Goal: Contribute content

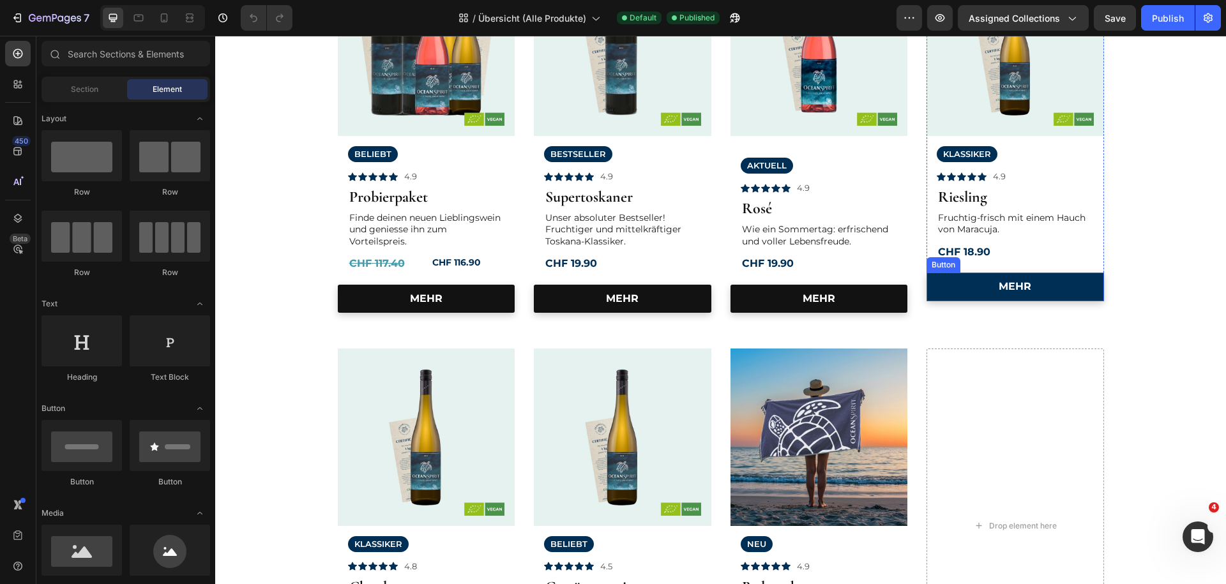
scroll to position [276, 0]
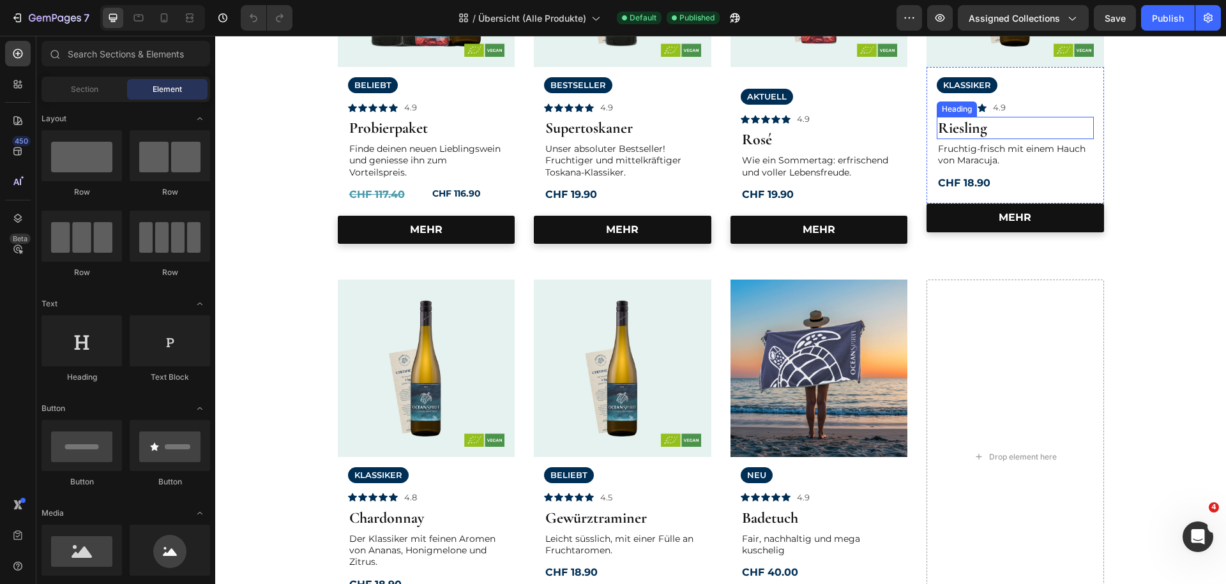
click at [972, 128] on strong "Riesling" at bounding box center [962, 128] width 49 height 19
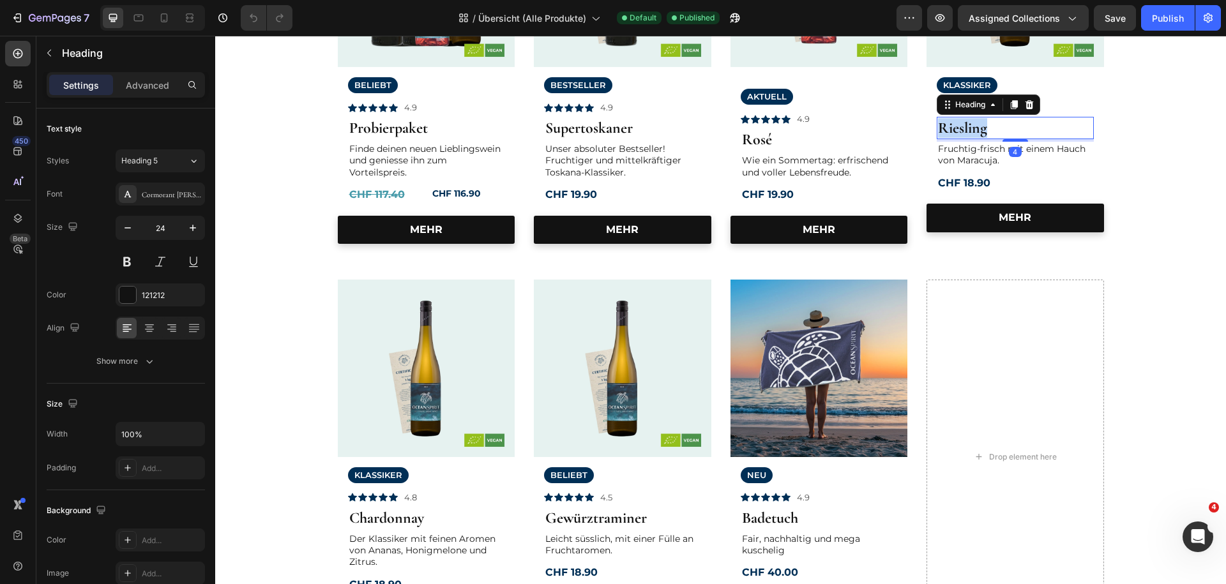
click at [972, 128] on strong "Riesling" at bounding box center [962, 128] width 49 height 19
click at [402, 546] on p "Der Klassiker mit feinen Aromen von Ananas, Honigmelone und Zitrus." at bounding box center [426, 550] width 155 height 35
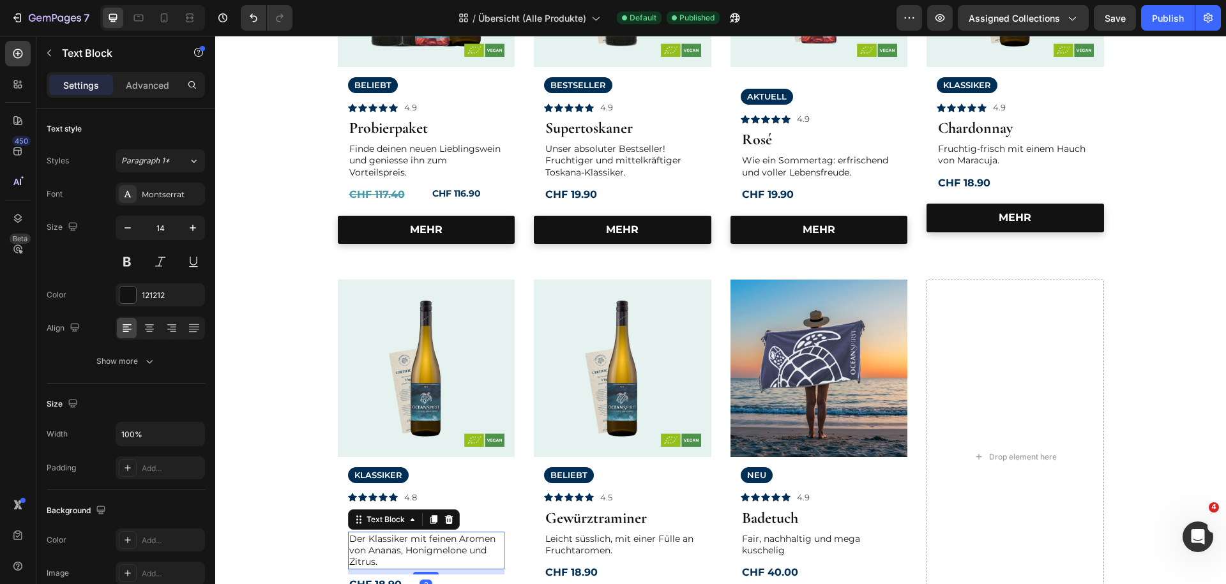
click at [402, 546] on p "Der Klassiker mit feinen Aromen von Ananas, Honigmelone und Zitrus." at bounding box center [426, 550] width 155 height 35
click at [381, 563] on p "Der Klassiker mit feinen Aromen von Ananas, Honigmelone und Zitrus." at bounding box center [426, 550] width 155 height 35
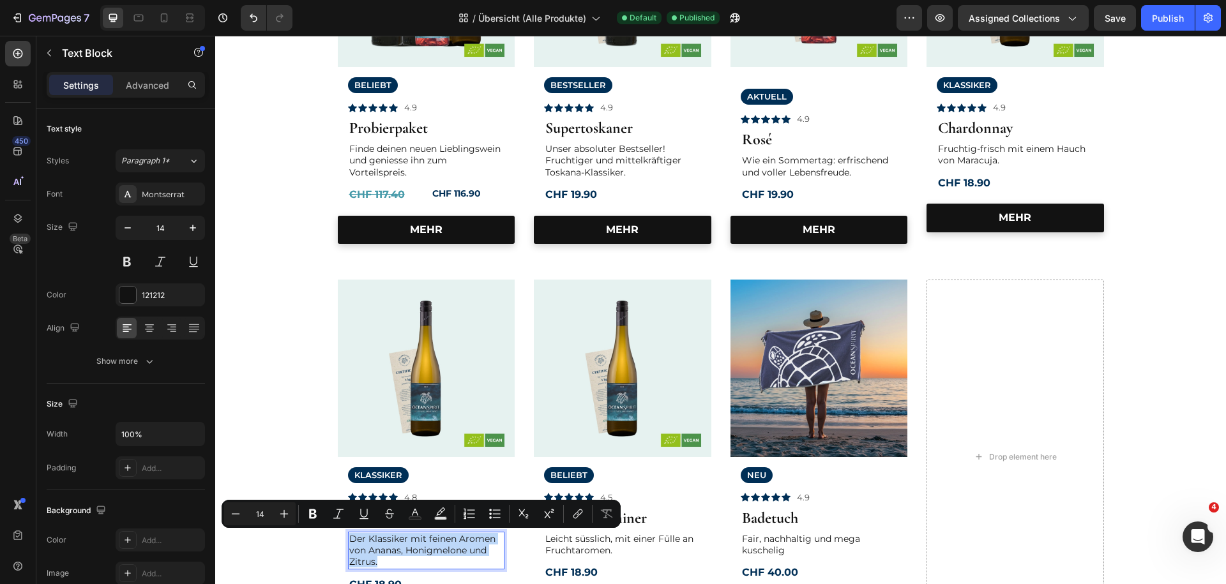
drag, startPoint x: 381, startPoint y: 563, endPoint x: 352, endPoint y: 537, distance: 38.5
click at [352, 539] on p "Der Klassiker mit feinen Aromen von Ananas, Honigmelone und Zitrus." at bounding box center [426, 550] width 155 height 35
copy p "Der Klassiker mit feinen Aromen von Ananas, Honigmelone und Zitrus."
click at [985, 158] on p "Fruchtig-frisch mit einem Hauch von Maracuja." at bounding box center [1015, 154] width 155 height 23
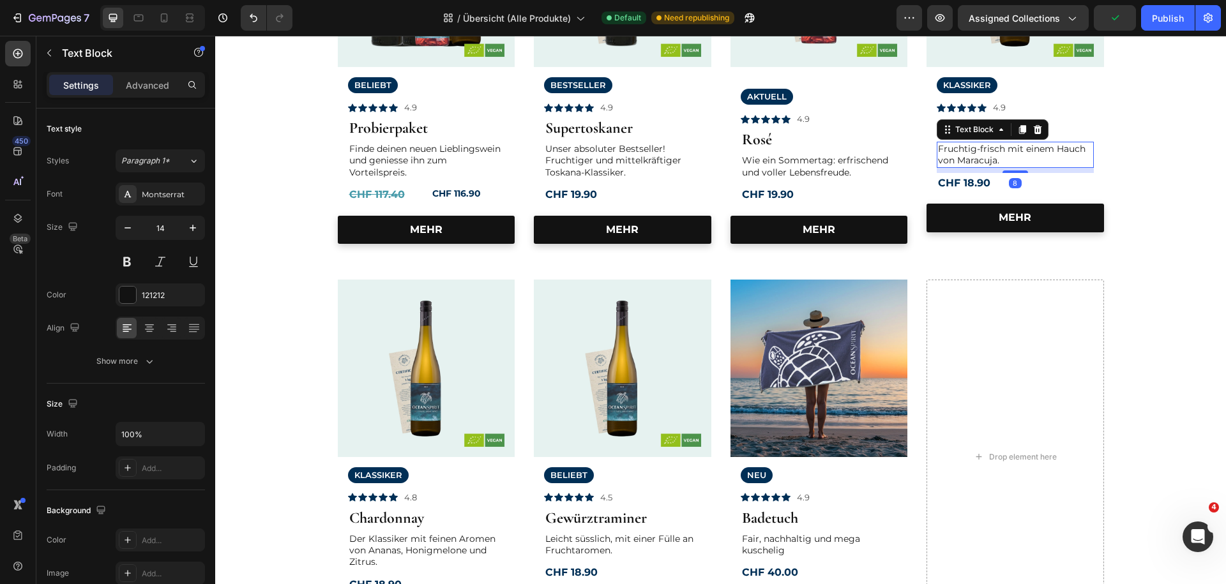
click at [985, 158] on p "Fruchtig-frisch mit einem Hauch von Maracuja." at bounding box center [1015, 154] width 155 height 23
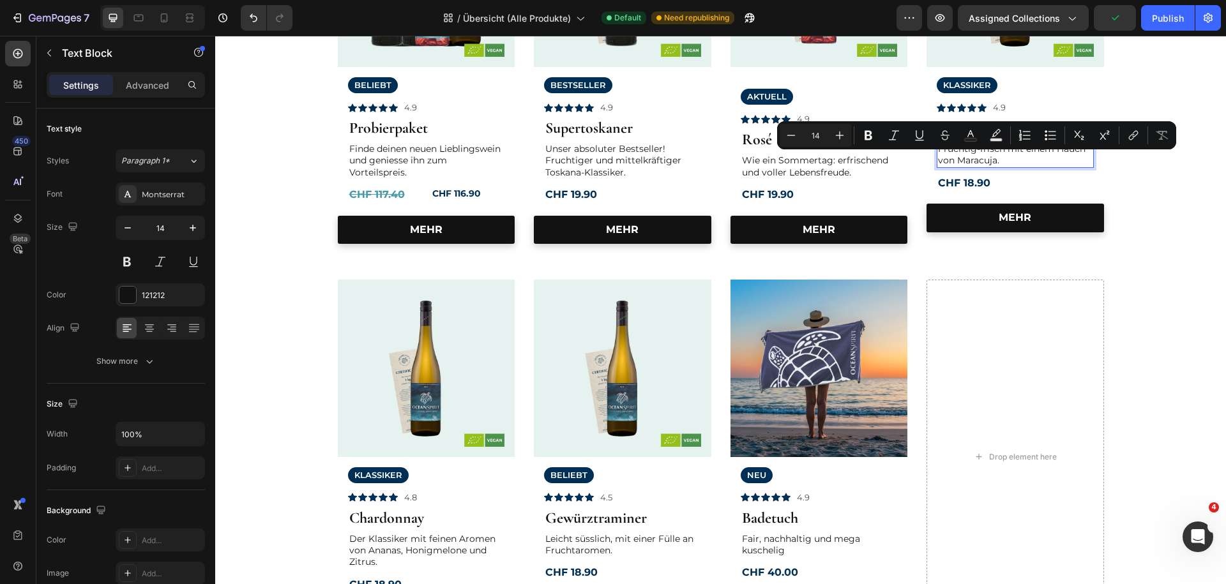
drag, startPoint x: 1012, startPoint y: 155, endPoint x: 1006, endPoint y: 159, distance: 7.3
click at [1010, 157] on p "Fruchtig-frisch mit einem Hauch von Maracuja." at bounding box center [1015, 154] width 155 height 23
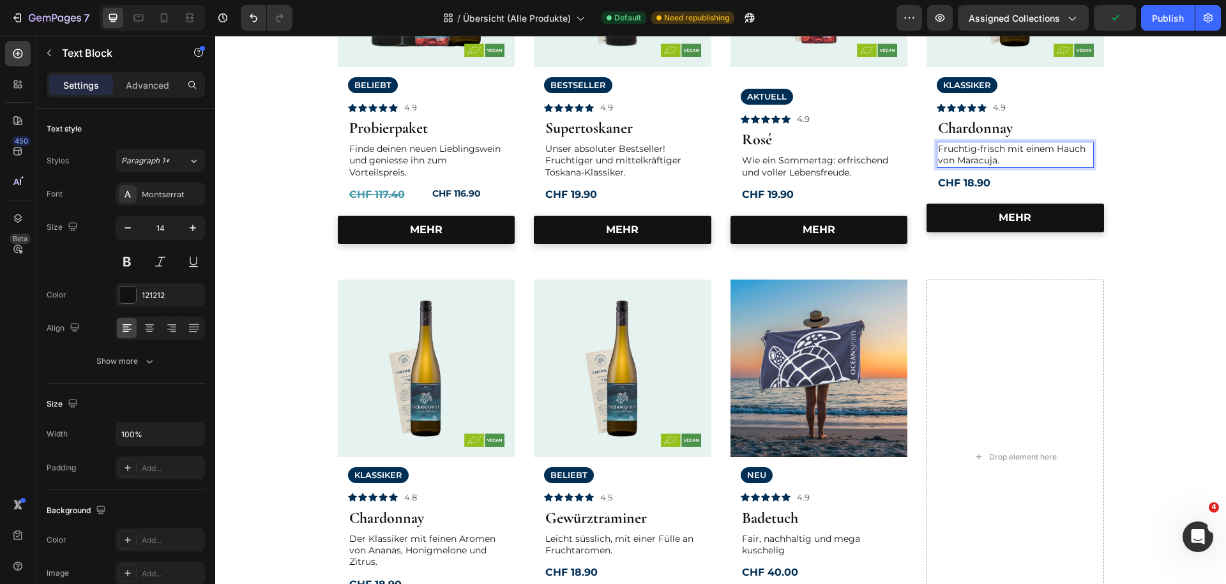
click at [1005, 160] on p "Fruchtig-frisch mit einem Hauch von Maracuja." at bounding box center [1015, 154] width 155 height 23
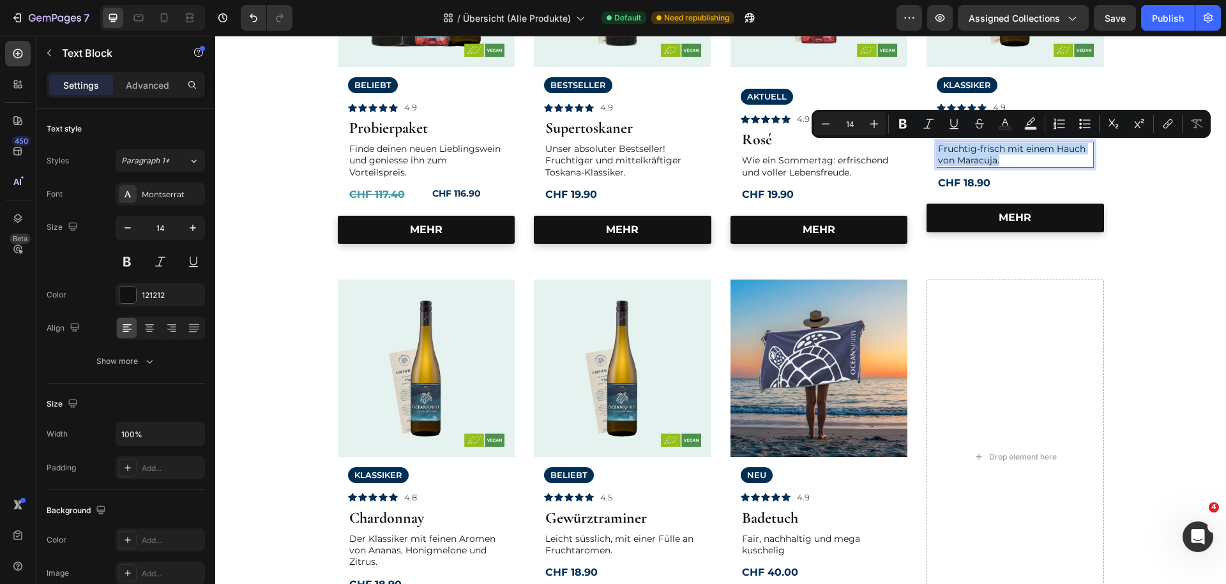
drag, startPoint x: 1007, startPoint y: 162, endPoint x: 941, endPoint y: 148, distance: 67.4
click at [941, 148] on p "Fruchtig-frisch mit einem Hauch von Maracuja." at bounding box center [1015, 154] width 155 height 23
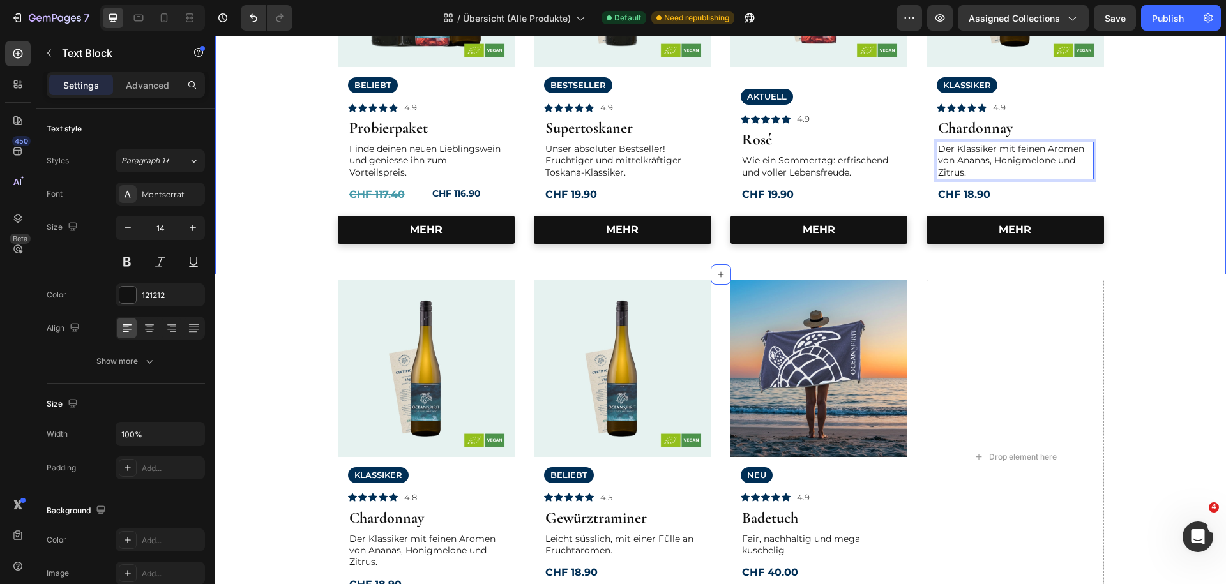
click at [1163, 203] on div "Image Row BELIEBT Text Block Icon Icon Icon Icon Icon Icon List 4.9 Text Block …" at bounding box center [721, 67] width 992 height 355
click at [1007, 111] on div "4.9" at bounding box center [999, 107] width 15 height 13
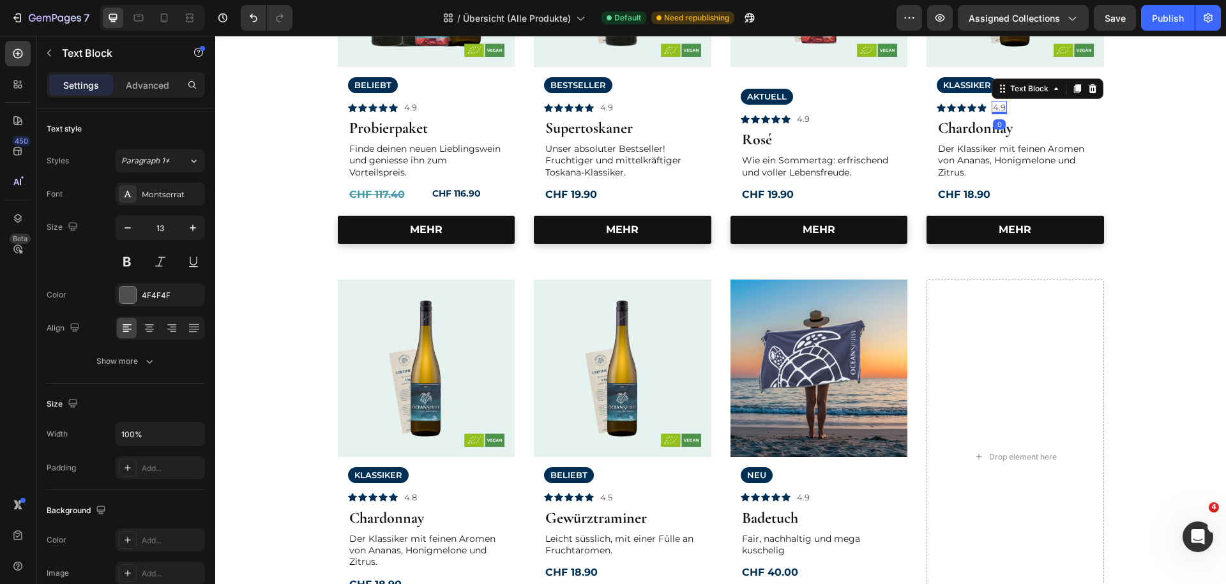
click at [1005, 109] on p "4.9" at bounding box center [999, 107] width 13 height 11
click at [1004, 109] on p "4.9" at bounding box center [999, 107] width 13 height 11
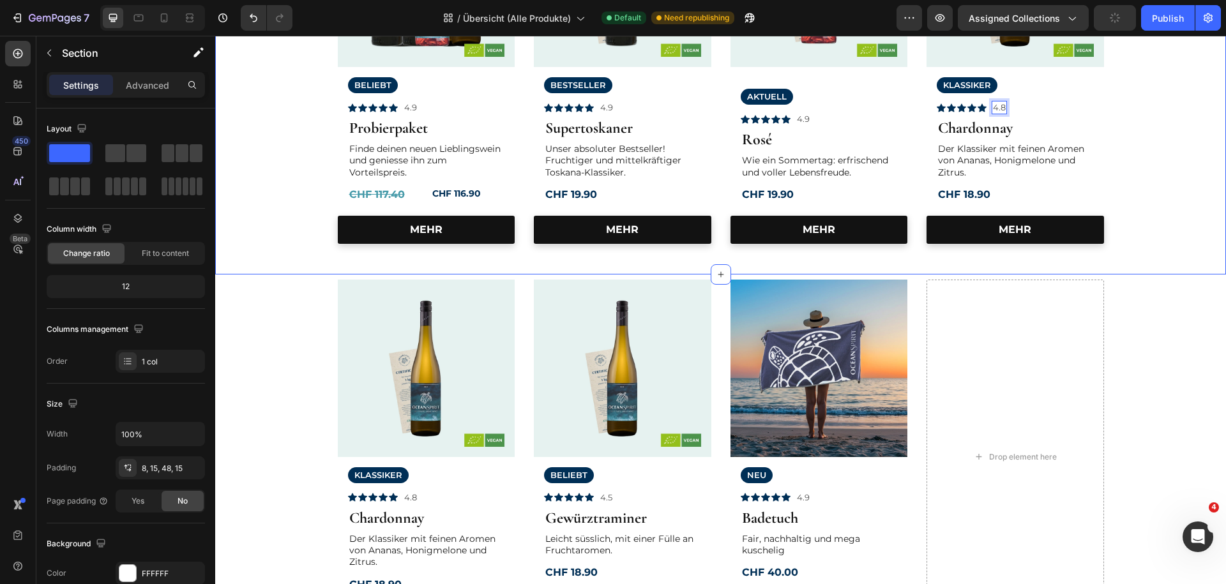
click at [1156, 152] on div "Image Row BELIEBT Text Block Icon Icon Icon Icon Icon Icon List 4.9 Text Block …" at bounding box center [721, 67] width 992 height 355
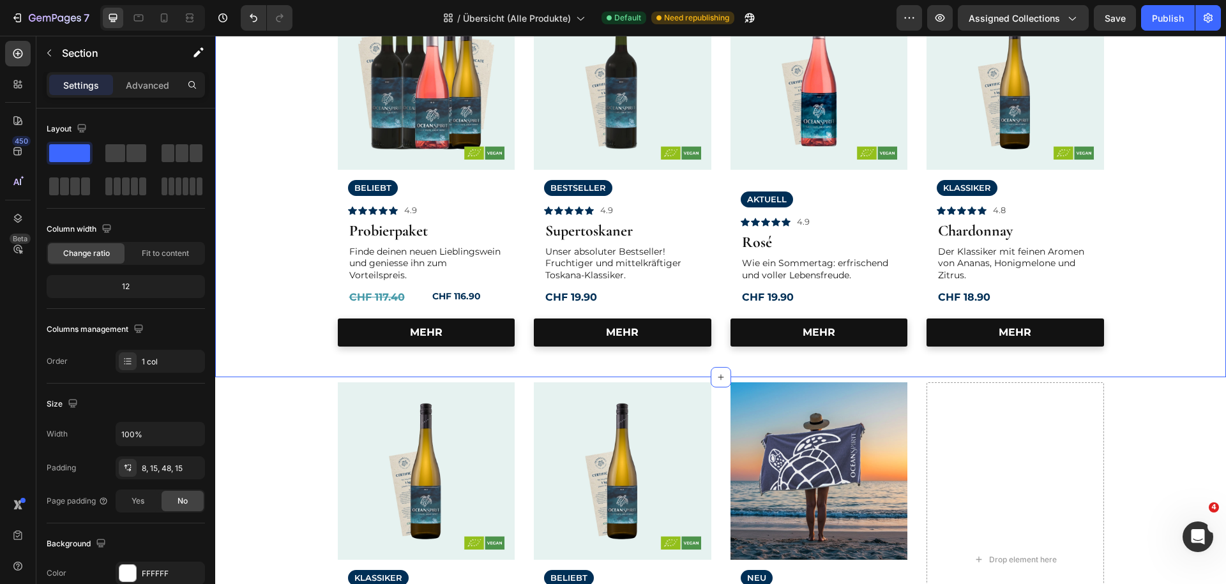
scroll to position [138, 0]
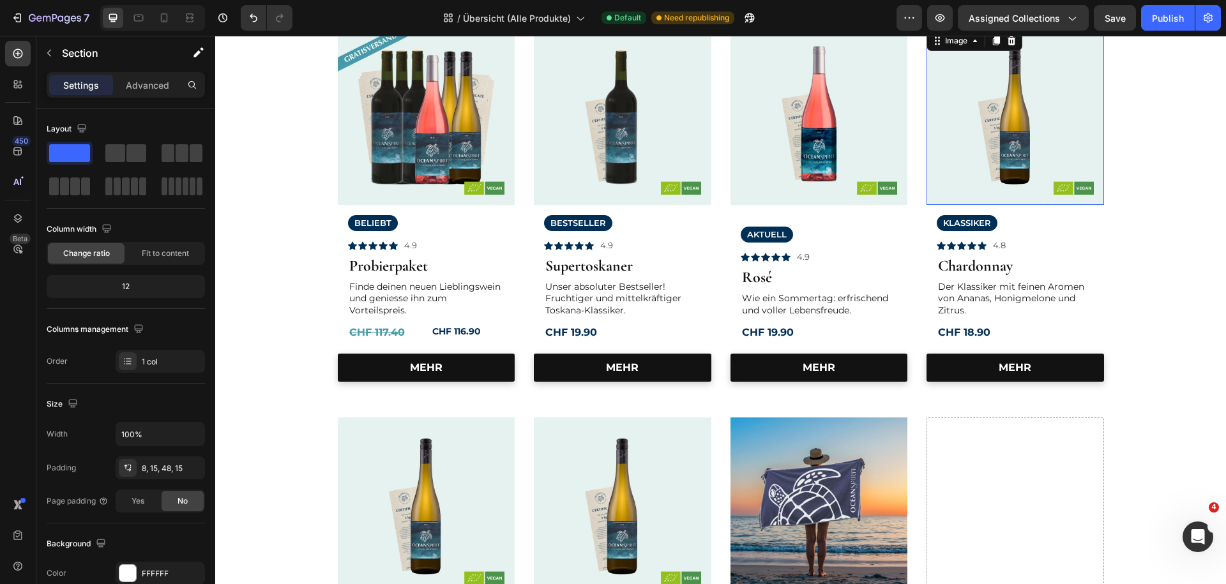
click at [1045, 150] on img at bounding box center [1016, 117] width 178 height 178
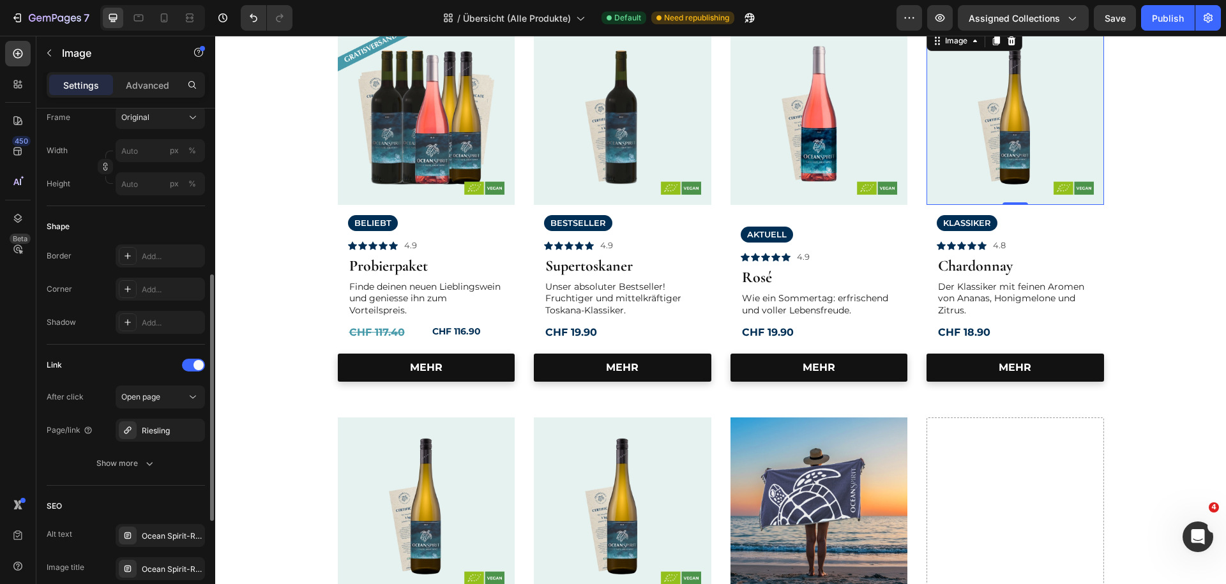
scroll to position [414, 0]
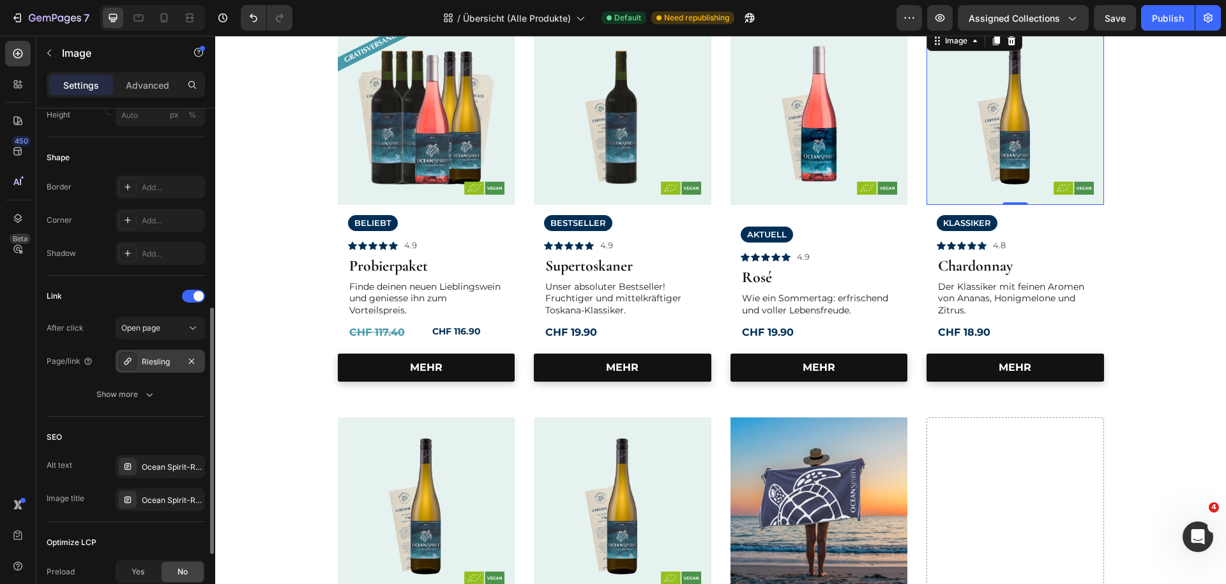
click at [155, 364] on div "Riesling" at bounding box center [160, 361] width 37 height 11
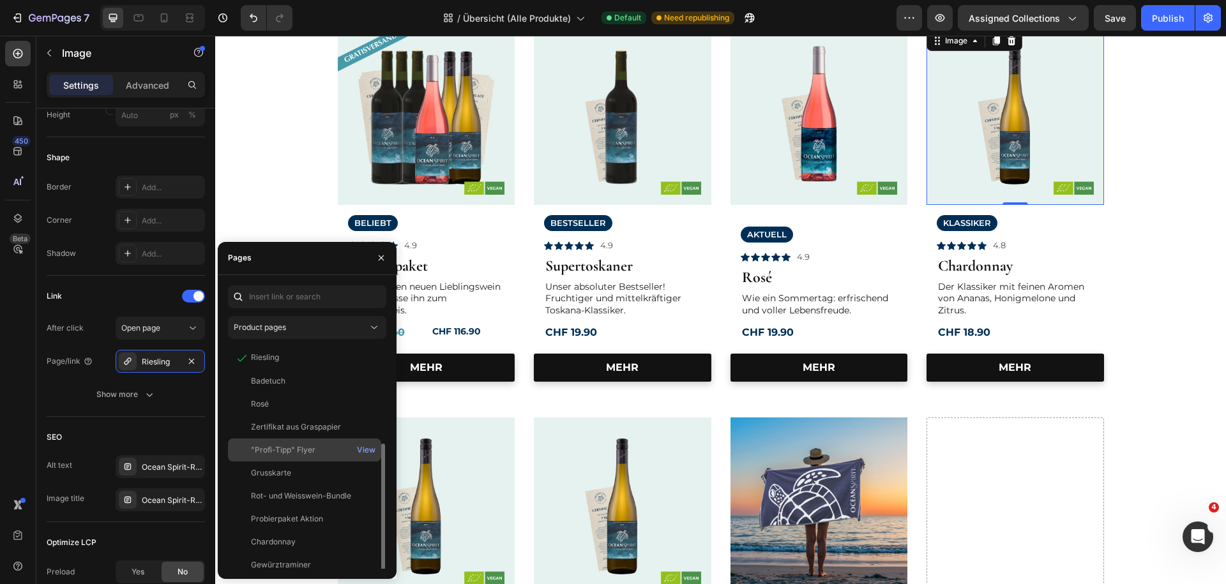
scroll to position [54, 0]
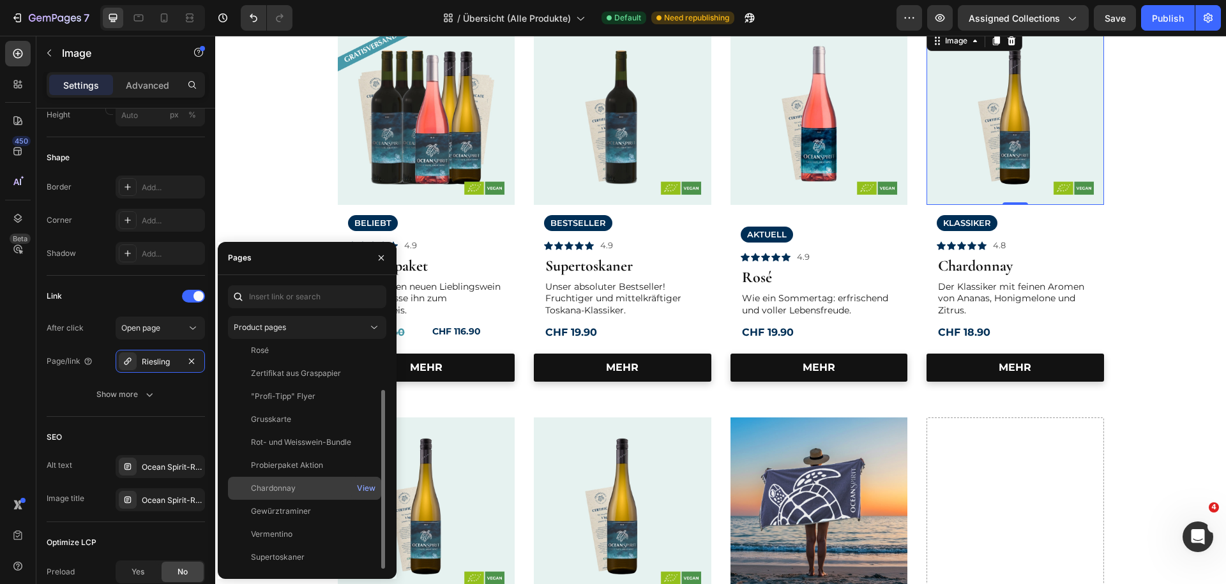
click at [277, 492] on div "Chardonnay" at bounding box center [273, 488] width 45 height 11
click at [381, 257] on icon "button" at bounding box center [381, 258] width 10 height 10
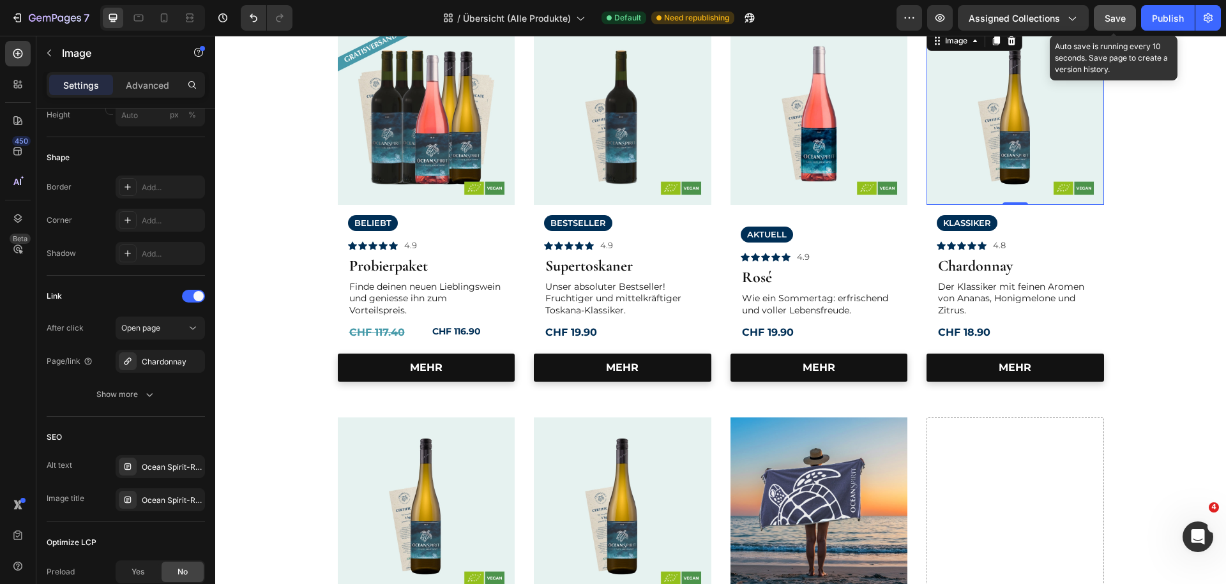
click at [1117, 23] on span "Save" at bounding box center [1115, 18] width 21 height 11
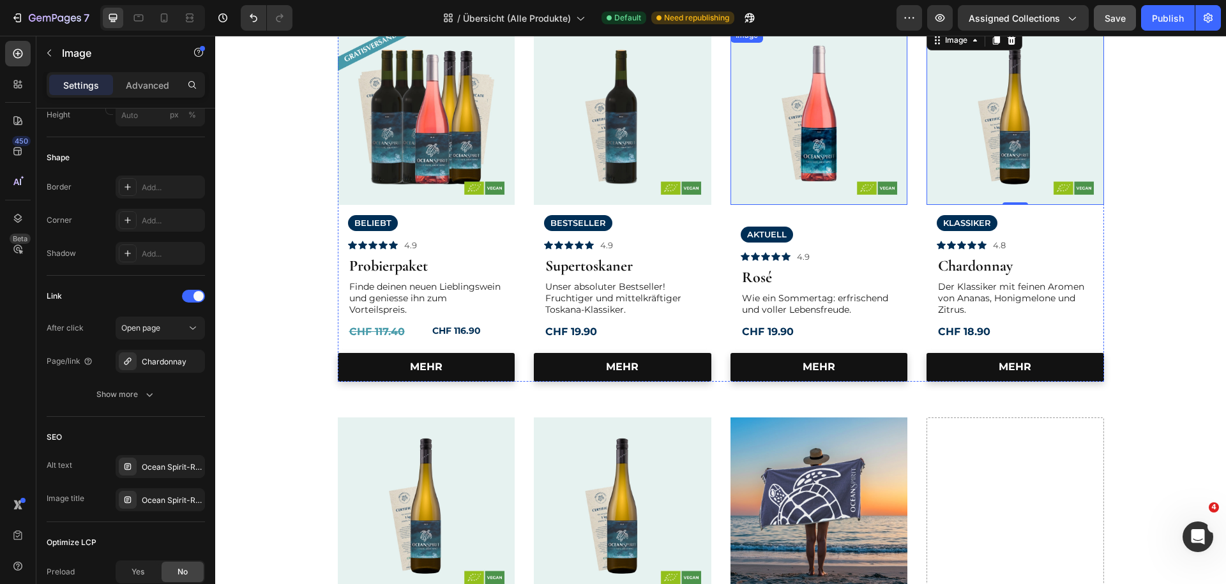
scroll to position [69, 0]
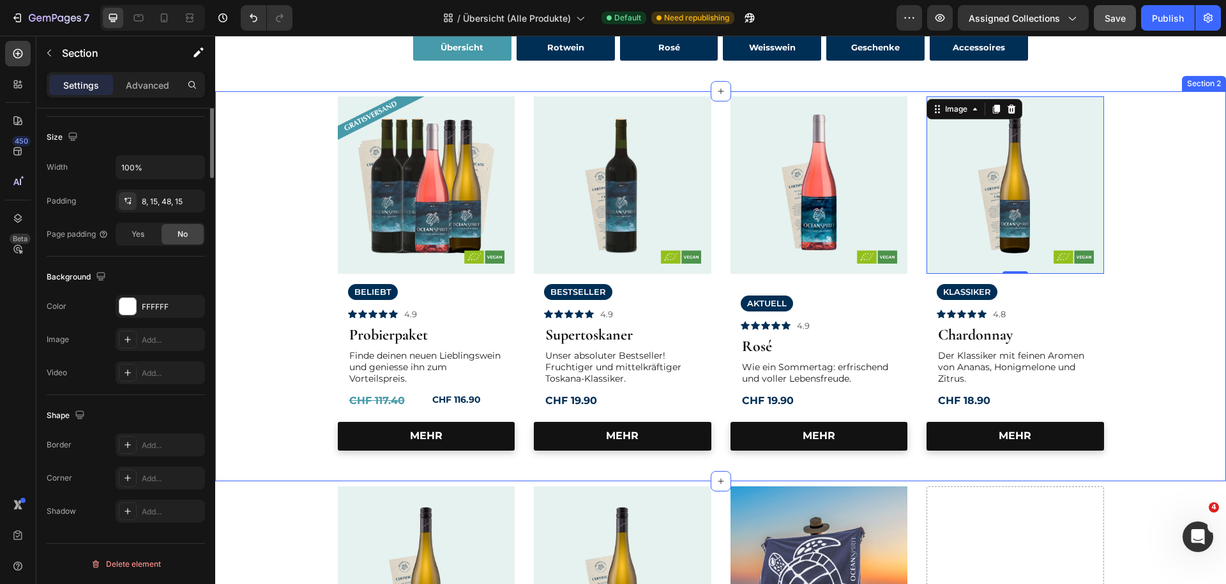
click at [1172, 153] on div "Image Row BELIEBT Text Block Icon Icon Icon Icon Icon Icon List 4.9 Text Block …" at bounding box center [721, 273] width 992 height 355
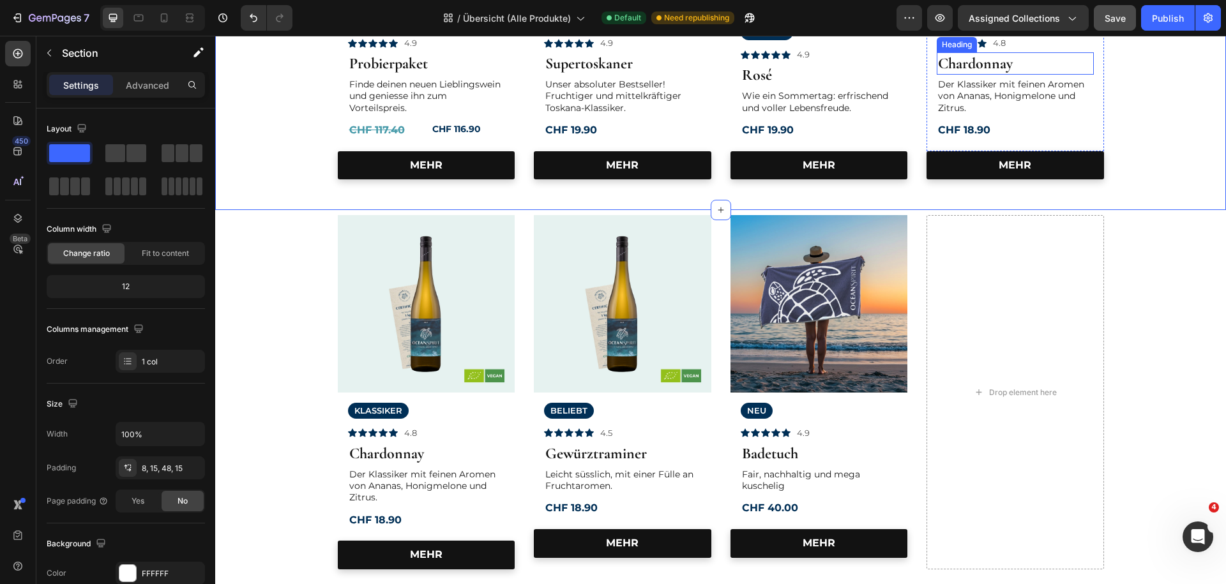
scroll to position [345, 0]
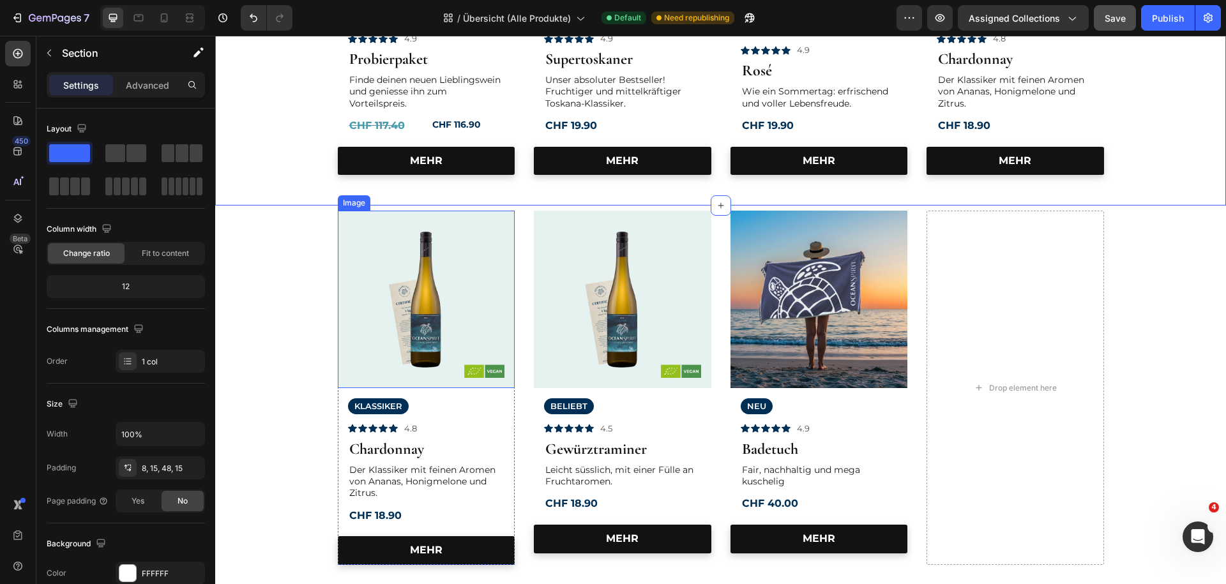
click at [470, 300] on img at bounding box center [427, 300] width 178 height 178
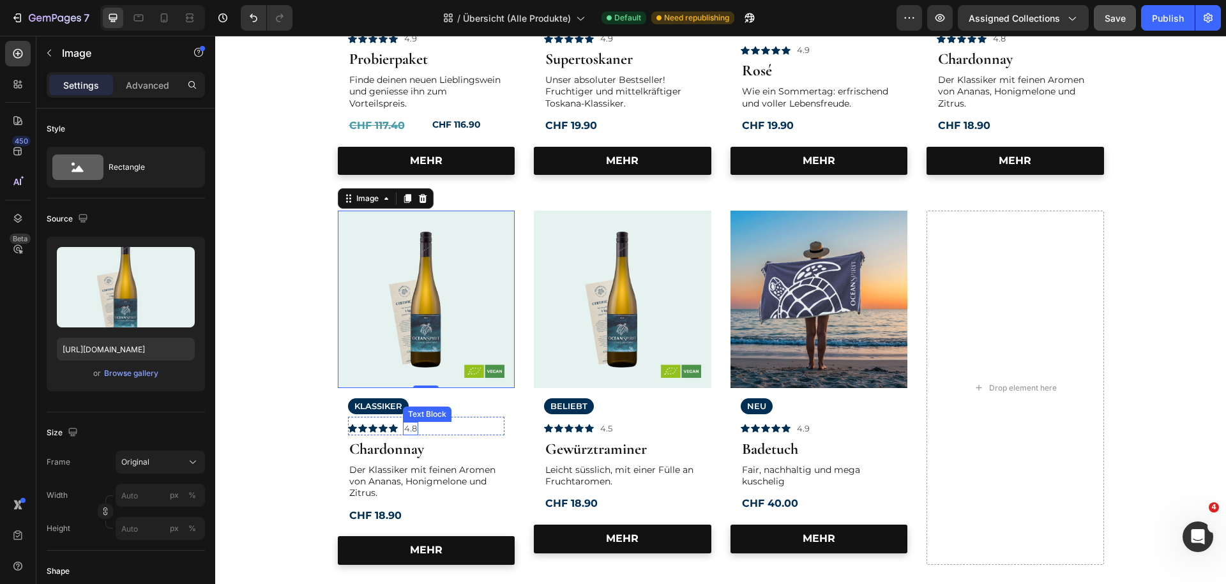
click at [415, 432] on p "4.8" at bounding box center [410, 429] width 13 height 11
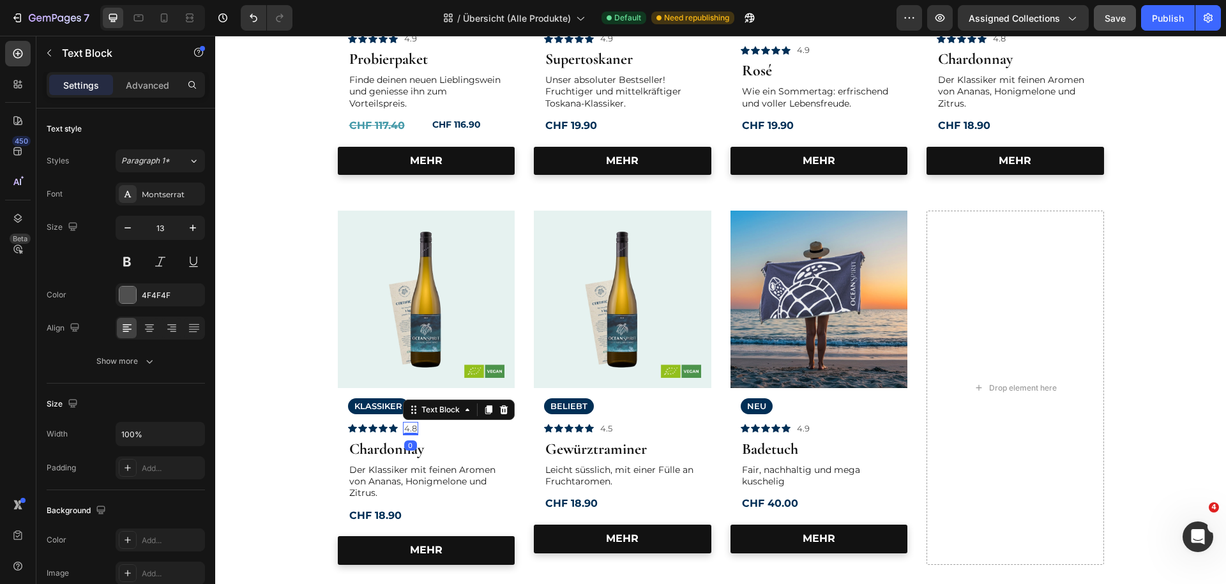
click at [415, 432] on p "4.8" at bounding box center [410, 429] width 13 height 11
click at [415, 431] on p "4.8" at bounding box center [410, 429] width 13 height 11
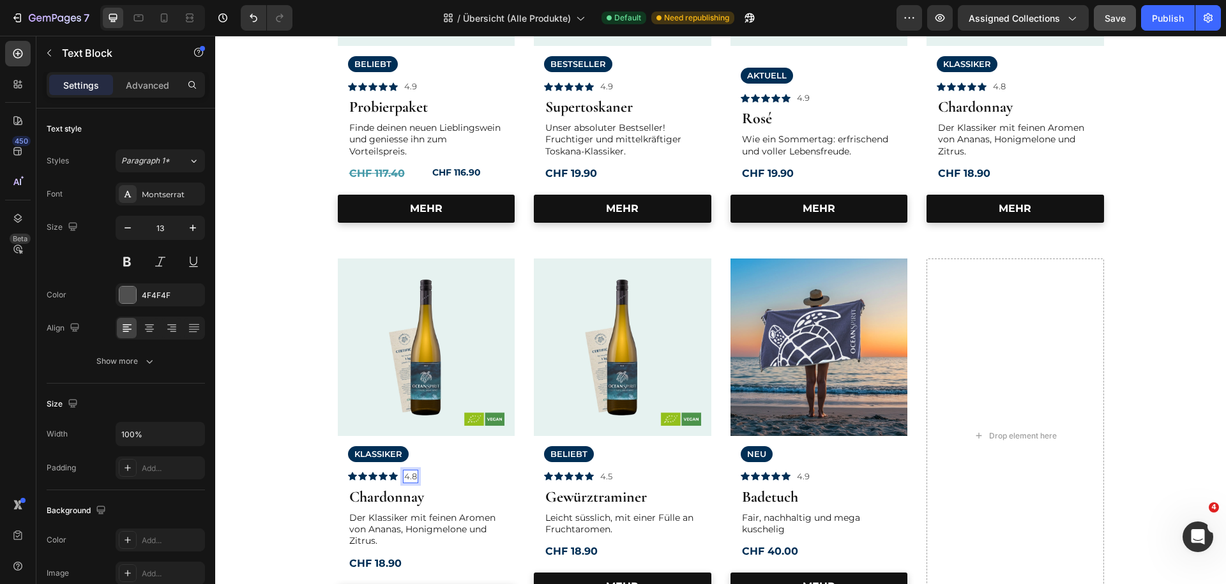
scroll to position [276, 0]
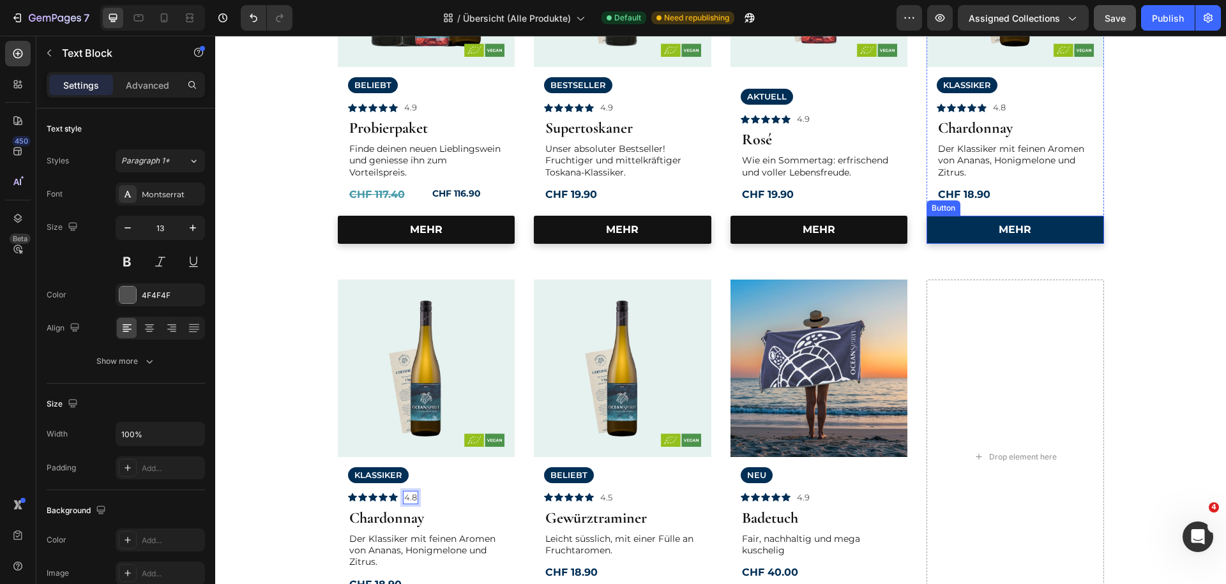
click at [1035, 233] on link "MEHR" at bounding box center [1016, 230] width 178 height 29
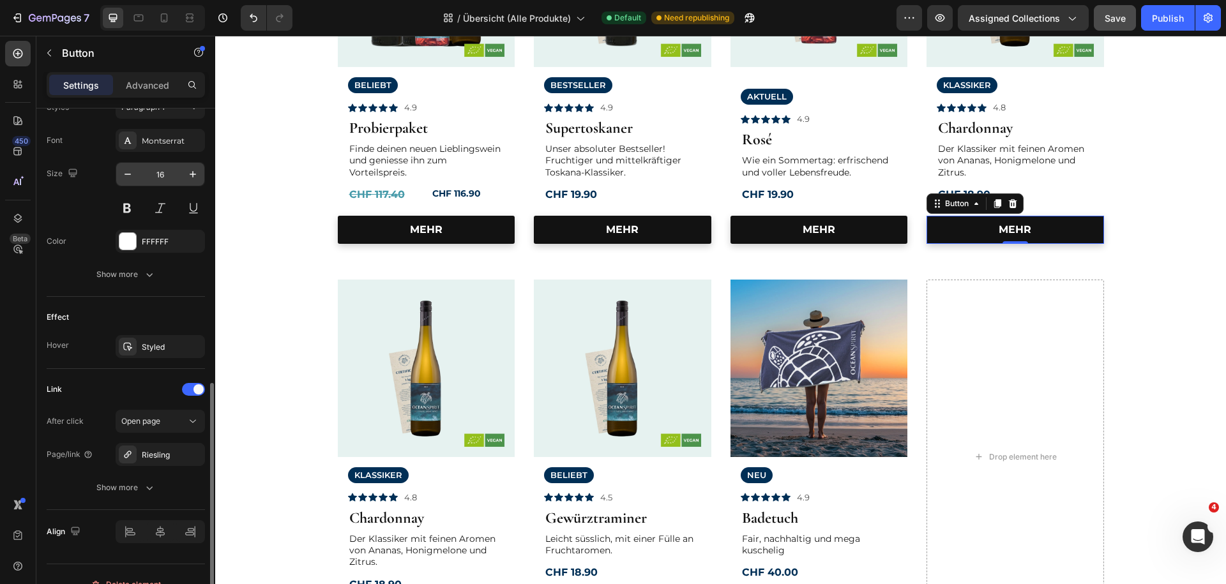
scroll to position [503, 0]
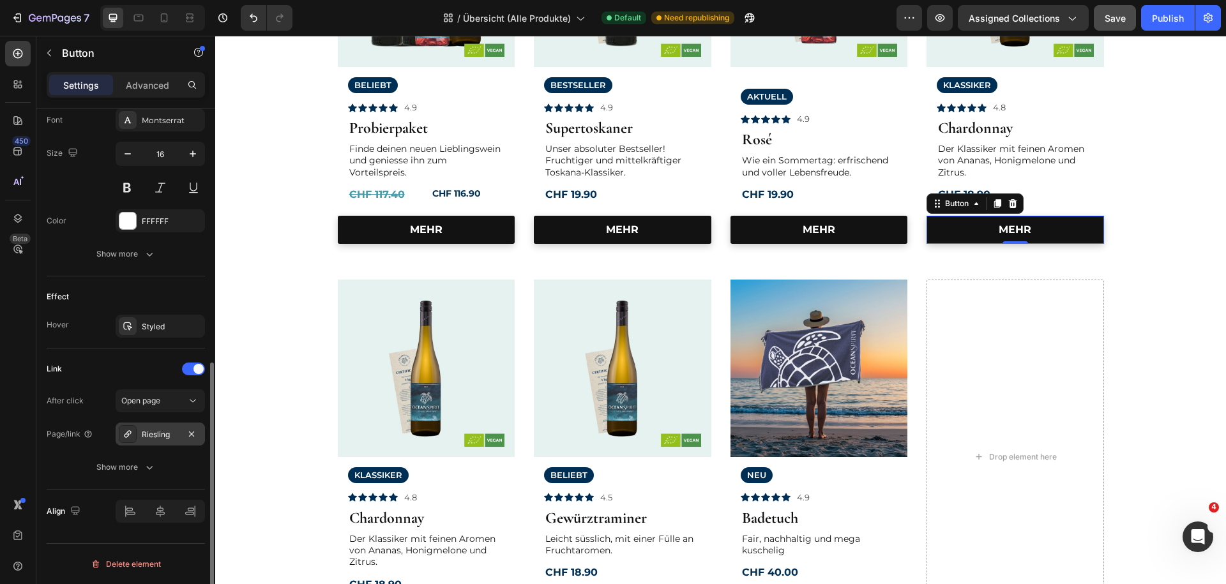
click at [145, 436] on div "Riesling" at bounding box center [160, 434] width 37 height 11
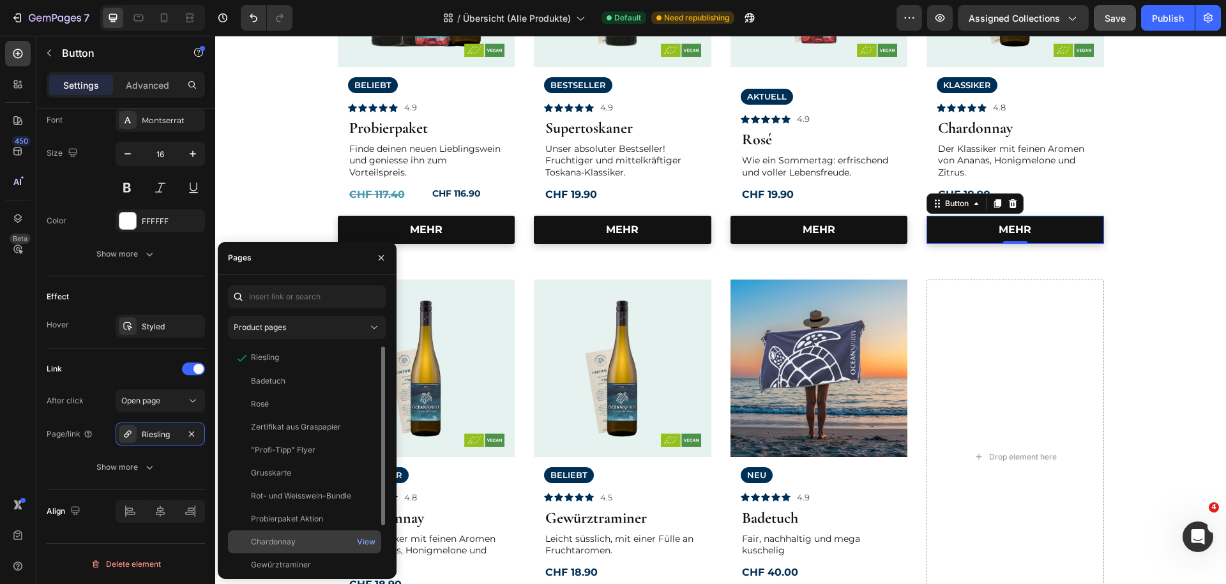
click at [269, 554] on div "Chardonnay View" at bounding box center [304, 565] width 153 height 23
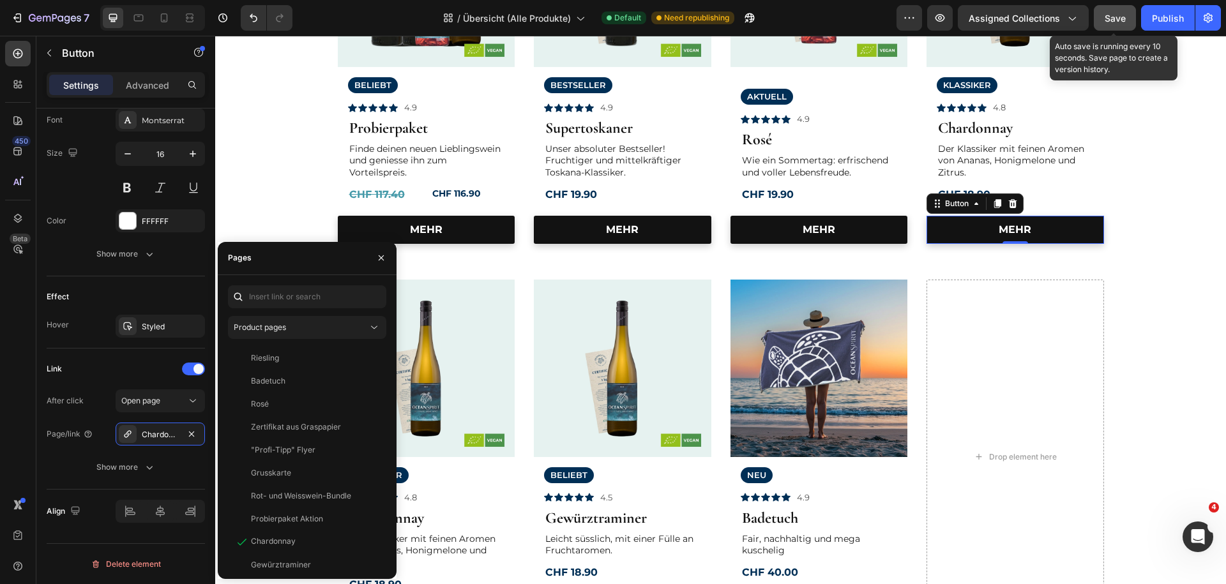
click at [1126, 20] on span "Save" at bounding box center [1115, 18] width 21 height 11
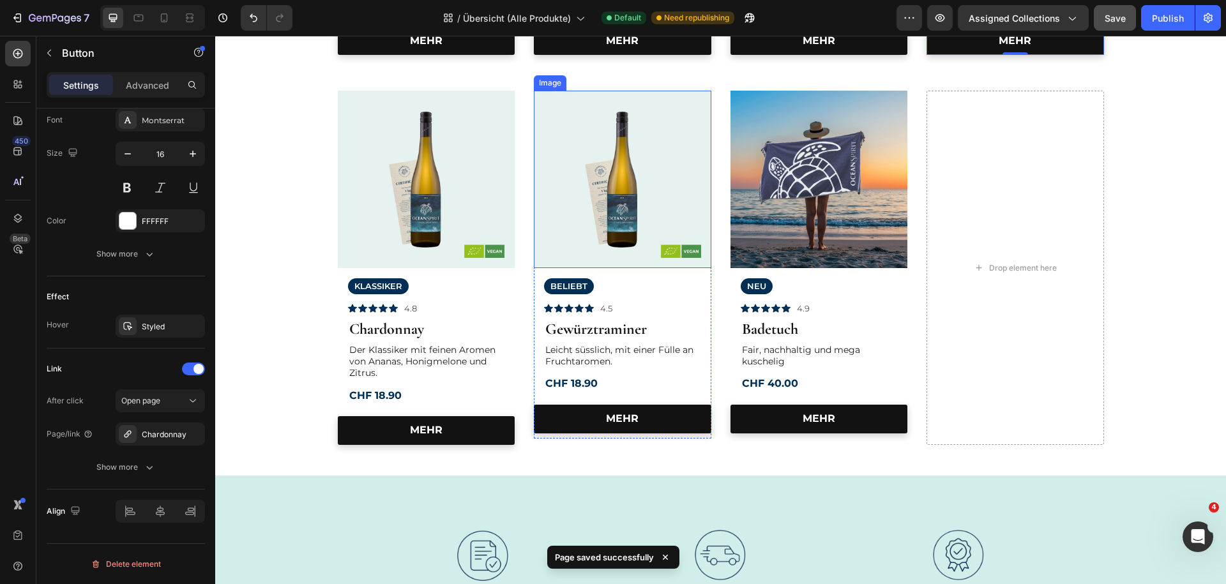
scroll to position [483, 0]
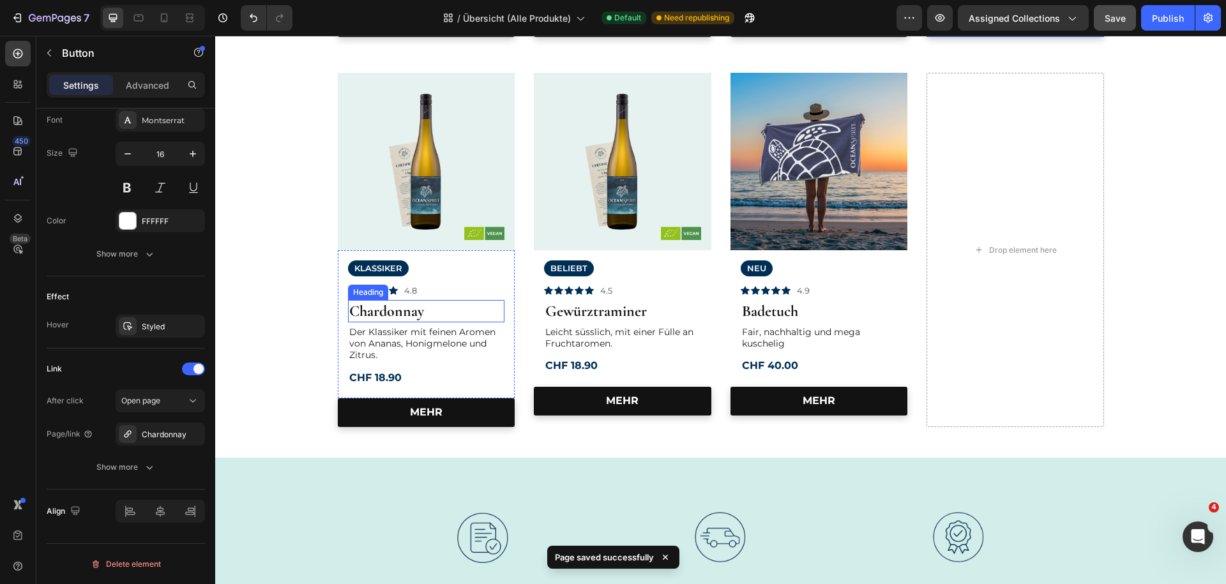
click at [398, 316] on strong "Chardonnay" at bounding box center [386, 311] width 75 height 19
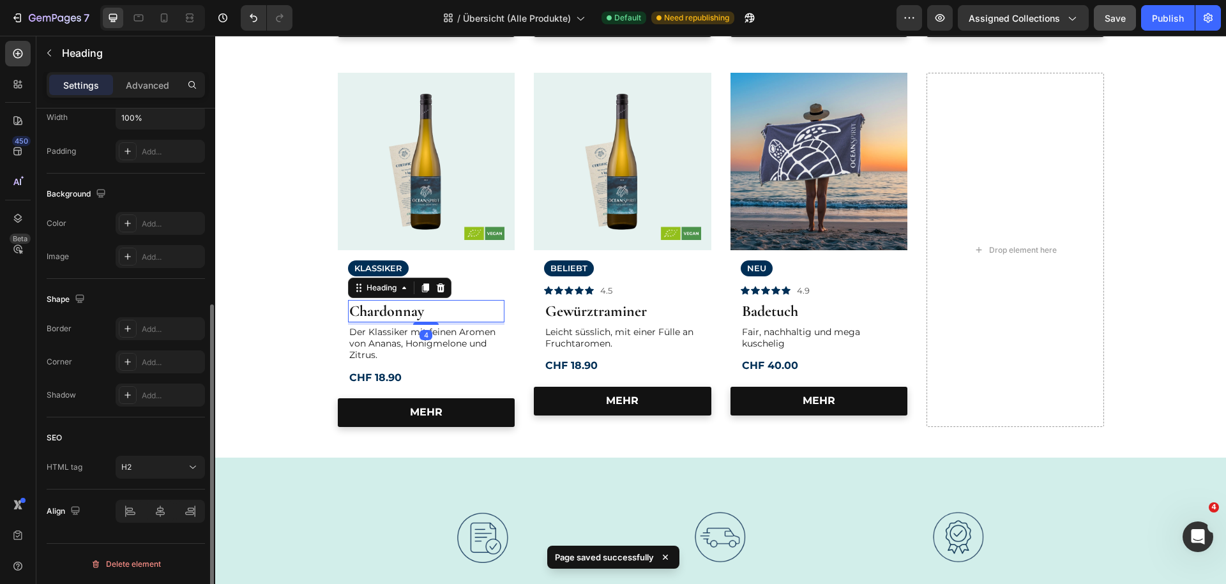
scroll to position [0, 0]
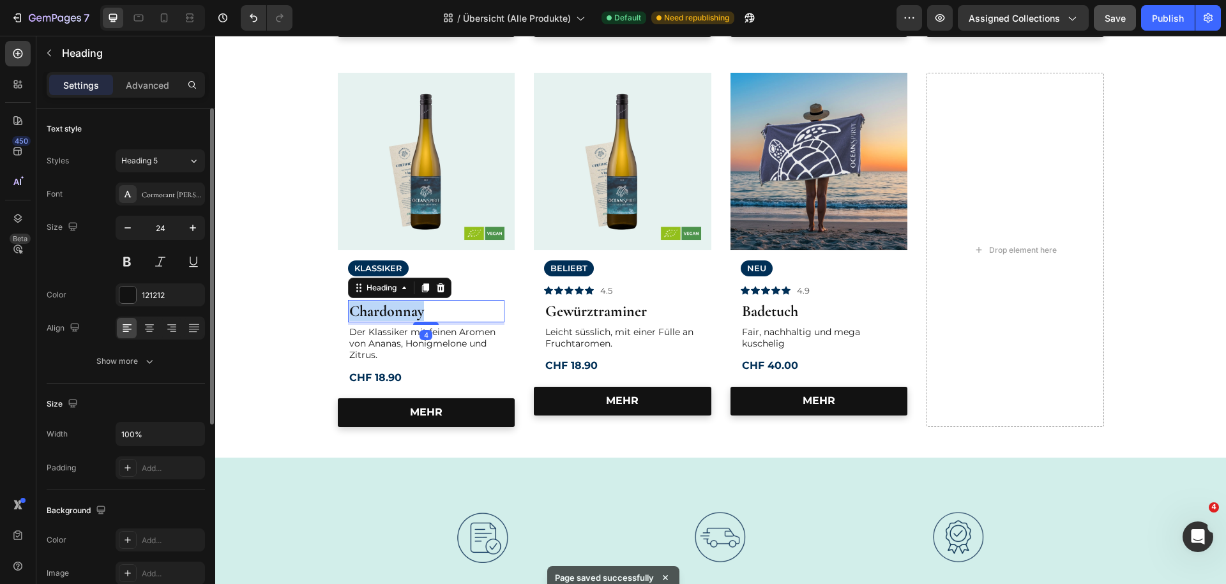
click at [398, 316] on strong "Chardonnay" at bounding box center [386, 311] width 75 height 19
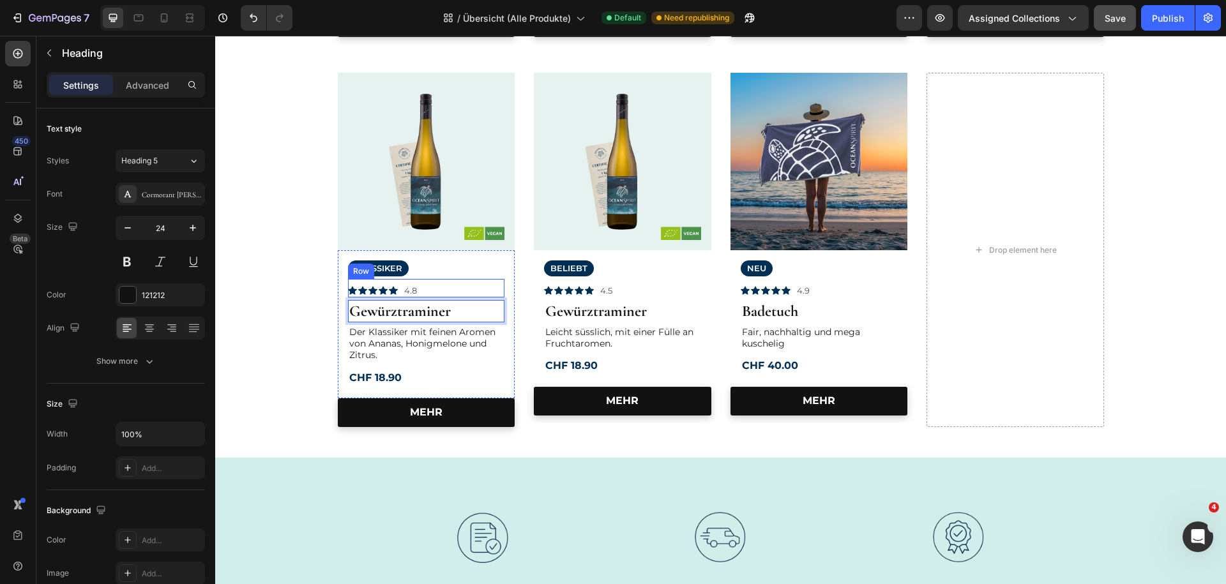
click at [423, 293] on div "Icon Icon Icon Icon Icon Icon List 4.8 Text Block Row" at bounding box center [426, 288] width 157 height 19
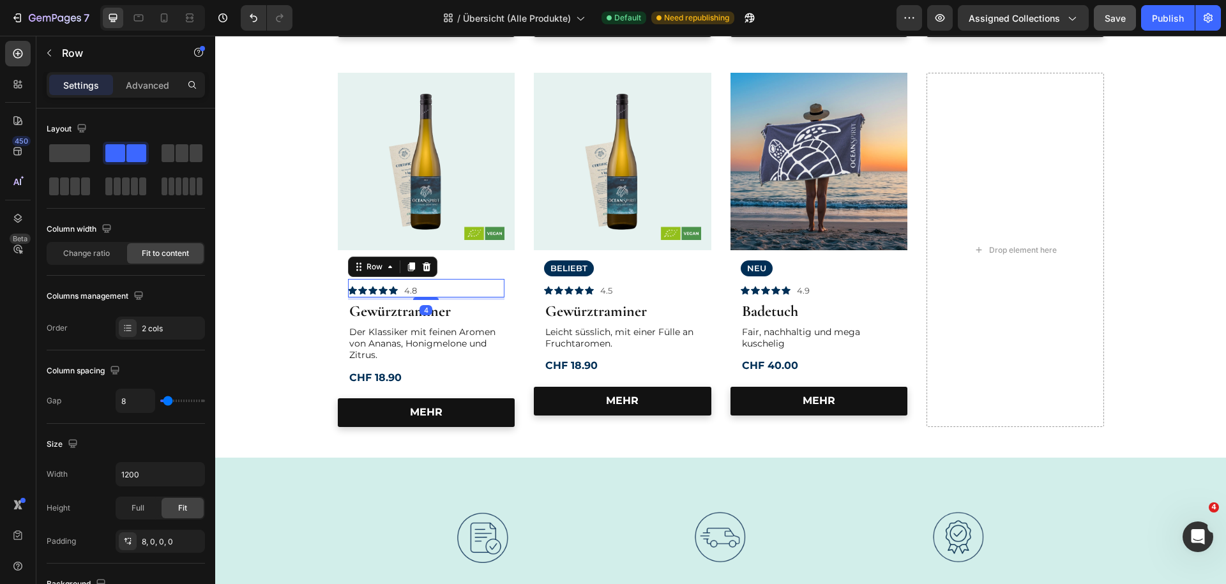
click at [422, 292] on div "Icon Icon Icon Icon Icon Icon List 4.8 Text Block Row 4" at bounding box center [426, 288] width 157 height 19
click at [417, 291] on p "4.8" at bounding box center [410, 291] width 13 height 11
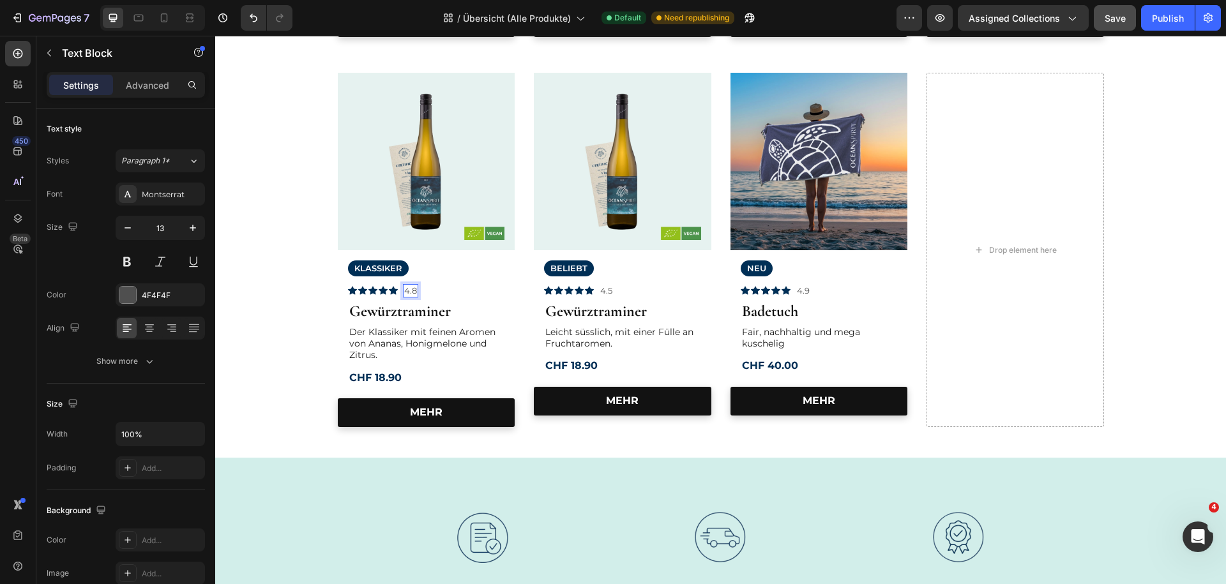
click at [415, 291] on p "4.8" at bounding box center [410, 291] width 13 height 11
click at [598, 339] on p "Leicht süsslich, mit einer Fülle an Fruchtaromen." at bounding box center [623, 337] width 155 height 23
click at [622, 343] on p "Leicht süsslich, mit einer Fülle an Fruchtaromen." at bounding box center [623, 337] width 155 height 23
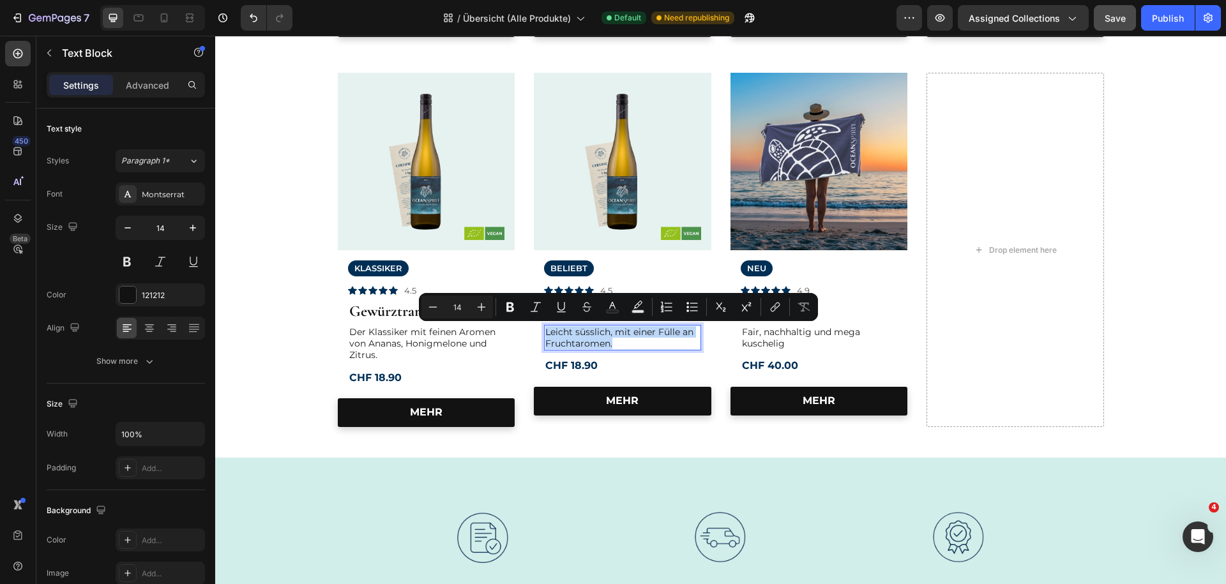
drag, startPoint x: 584, startPoint y: 340, endPoint x: 546, endPoint y: 333, distance: 39.1
click at [546, 333] on div "Leicht süsslich, mit einer Fülle an Fruchtaromen." at bounding box center [622, 338] width 157 height 26
copy p "Leicht süsslich, mit einer Fülle an Fruchtaromen."
click at [390, 345] on p "Der Klassiker mit feinen Aromen von Ananas, Honigmelone und Zitrus." at bounding box center [426, 343] width 155 height 35
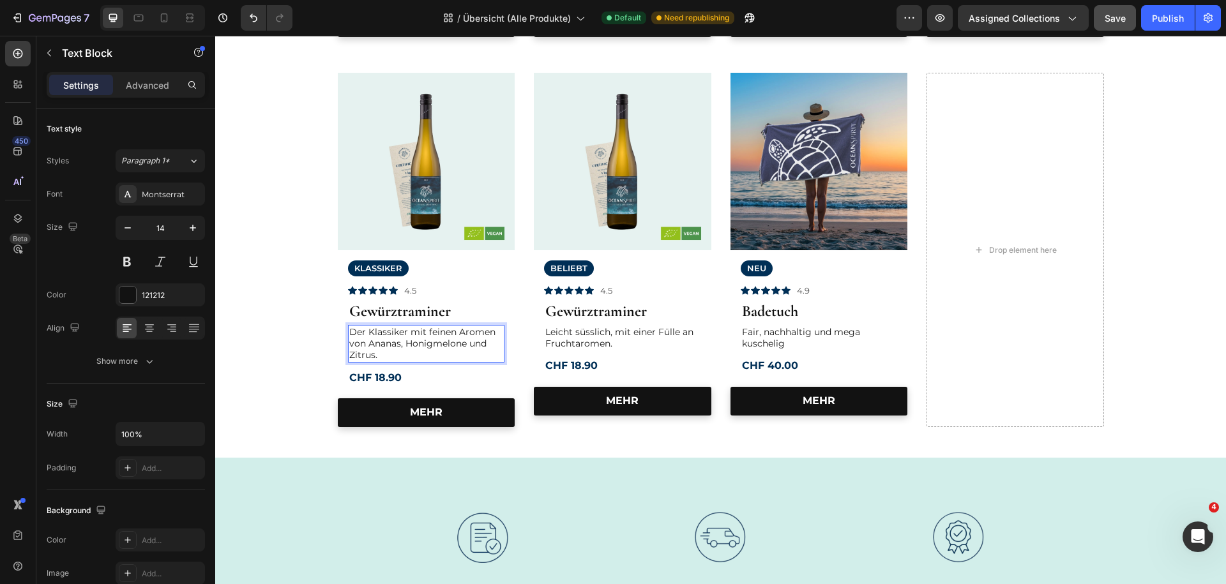
click at [383, 357] on p "Der Klassiker mit feinen Aromen von Ananas, Honigmelone und Zitrus." at bounding box center [426, 343] width 155 height 35
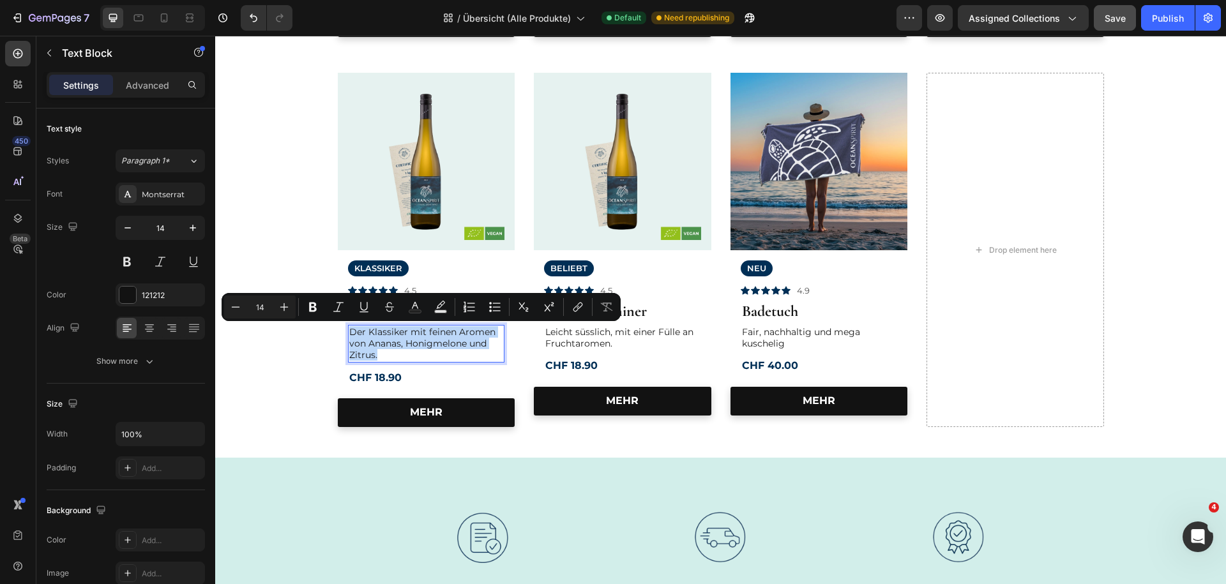
drag, startPoint x: 385, startPoint y: 357, endPoint x: 338, endPoint y: 331, distance: 54.0
click at [348, 331] on div "Der Klassiker mit feinen Aromen von Ananas, Honigmelone und Zitrus." at bounding box center [426, 344] width 157 height 38
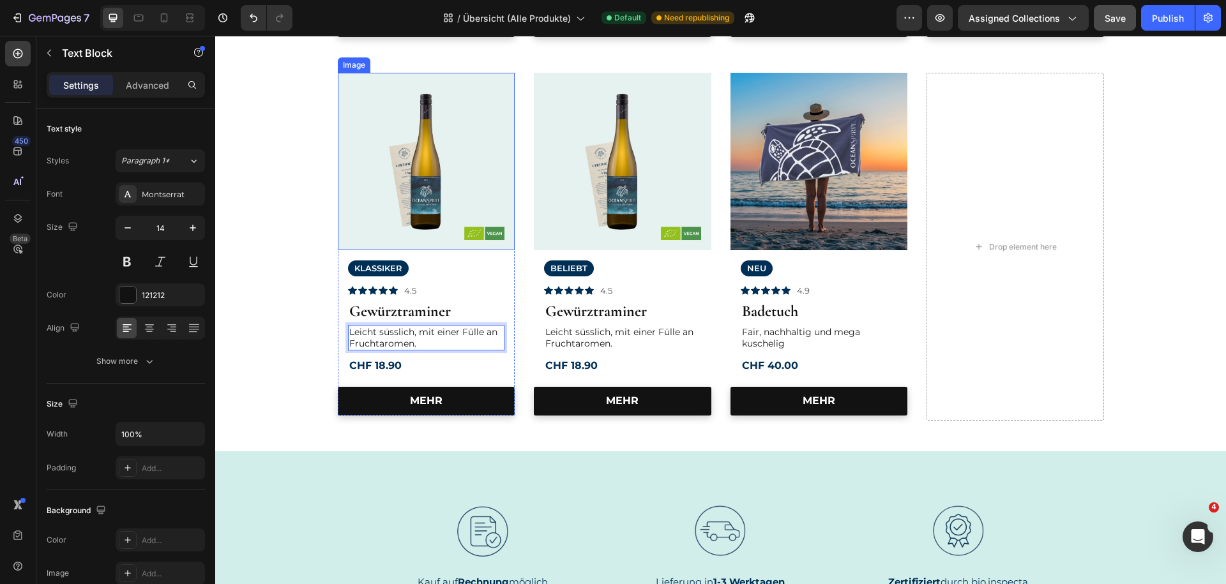
click at [391, 203] on img at bounding box center [427, 162] width 178 height 178
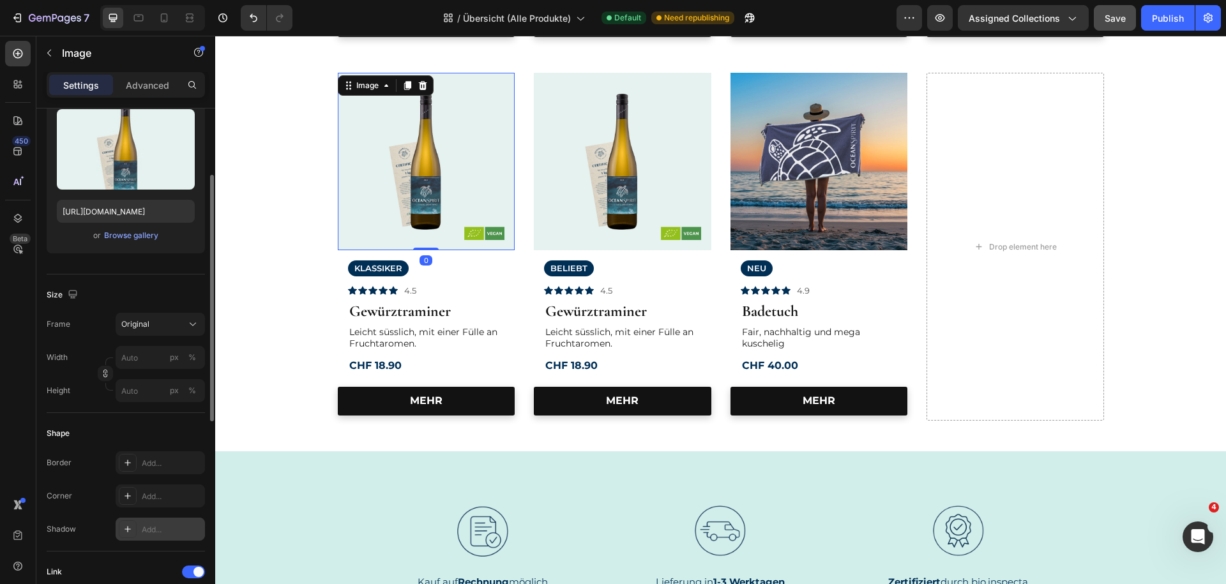
scroll to position [345, 0]
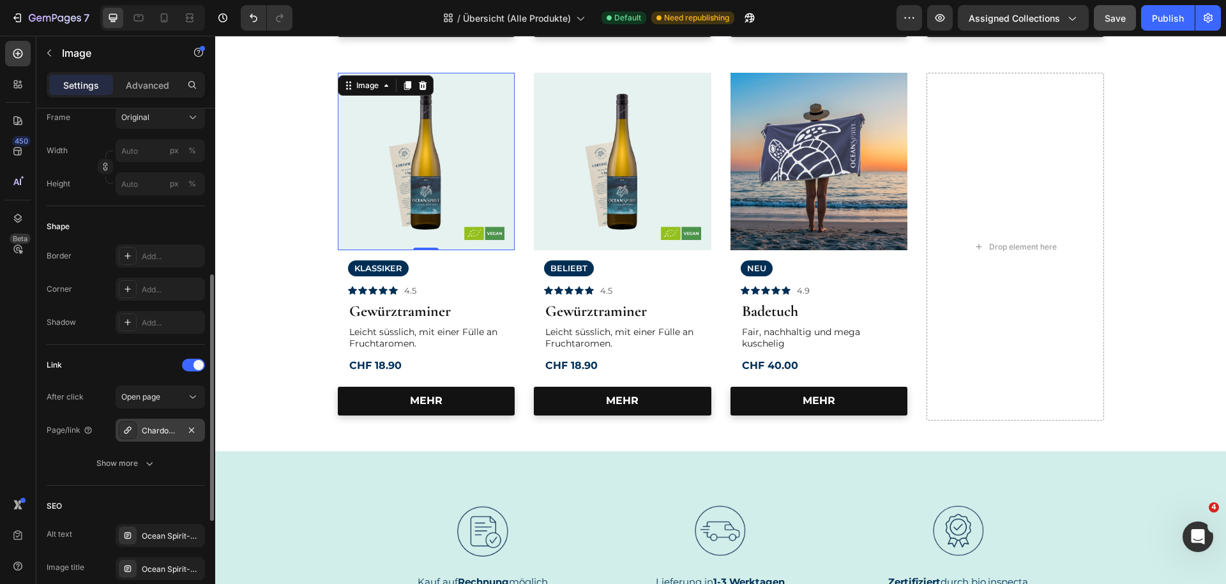
click at [174, 427] on div "Chardonnay" at bounding box center [160, 430] width 37 height 11
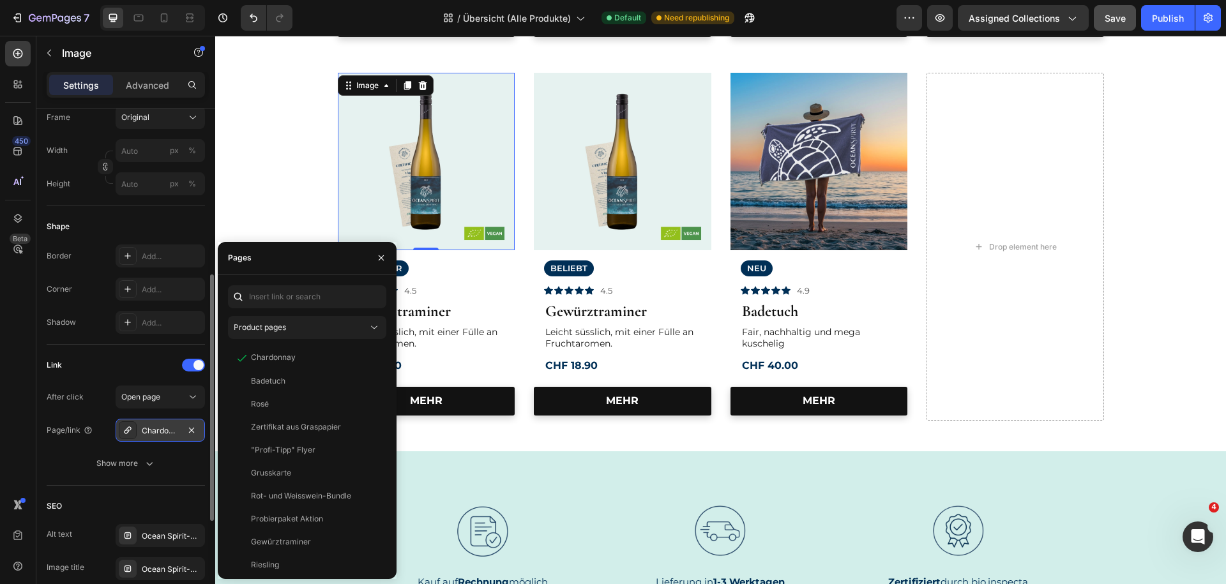
scroll to position [54, 0]
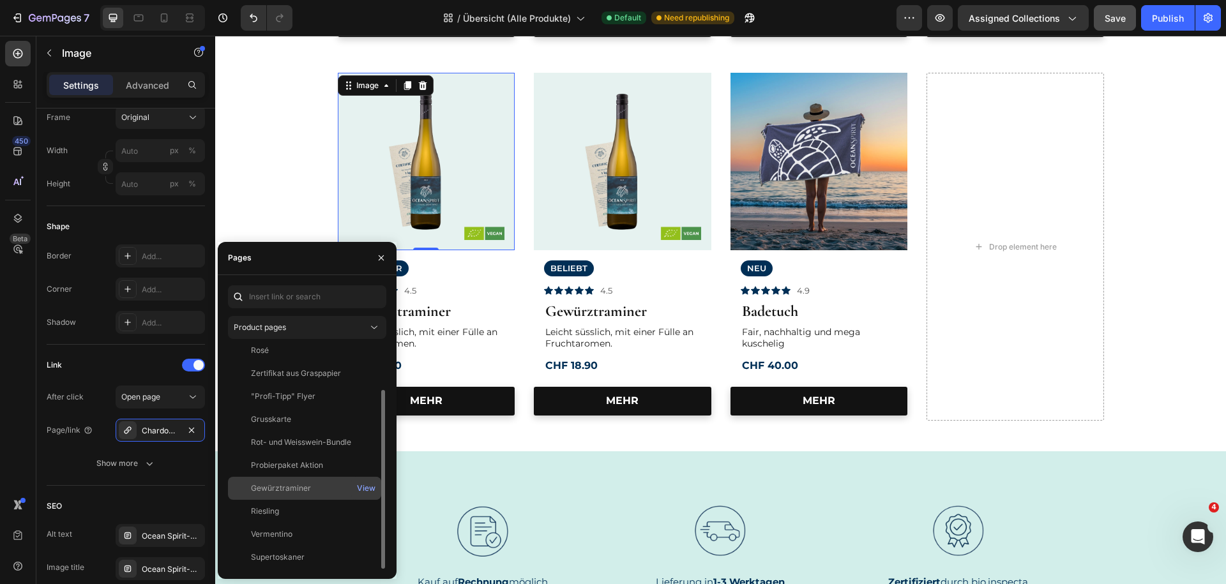
click at [266, 484] on div "Gewürztraminer" at bounding box center [281, 488] width 60 height 11
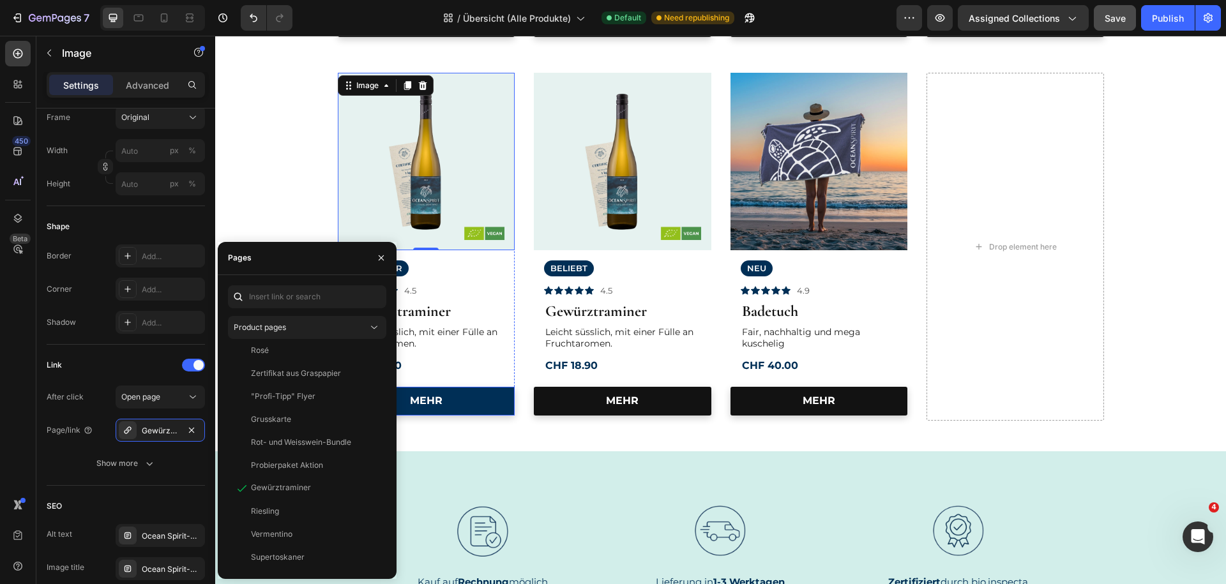
click at [430, 390] on link "MEHR" at bounding box center [427, 401] width 178 height 29
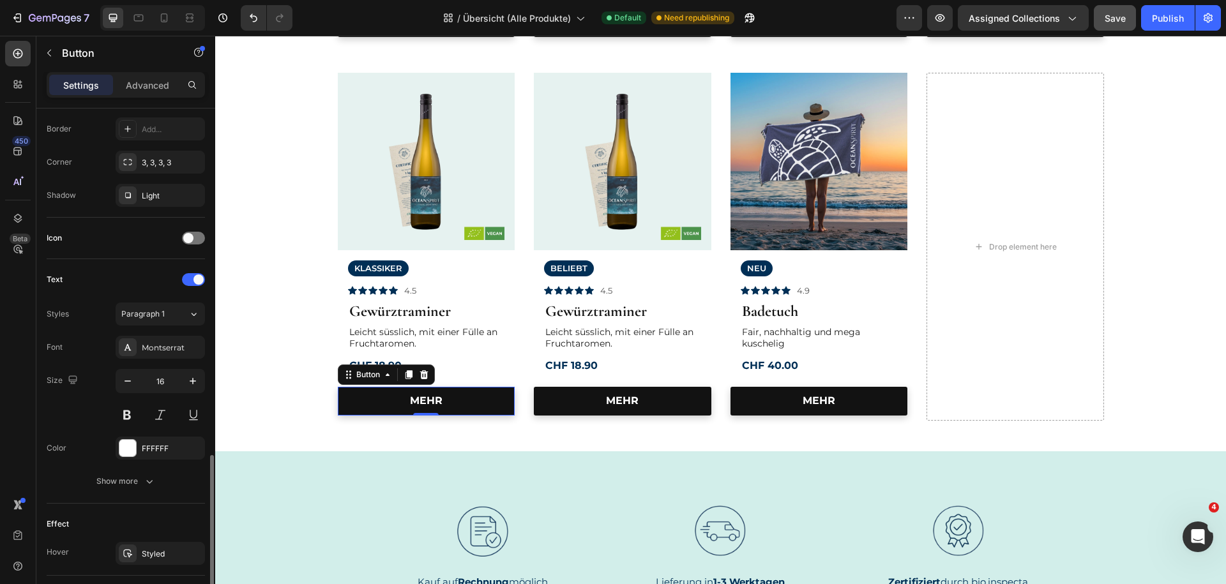
scroll to position [414, 0]
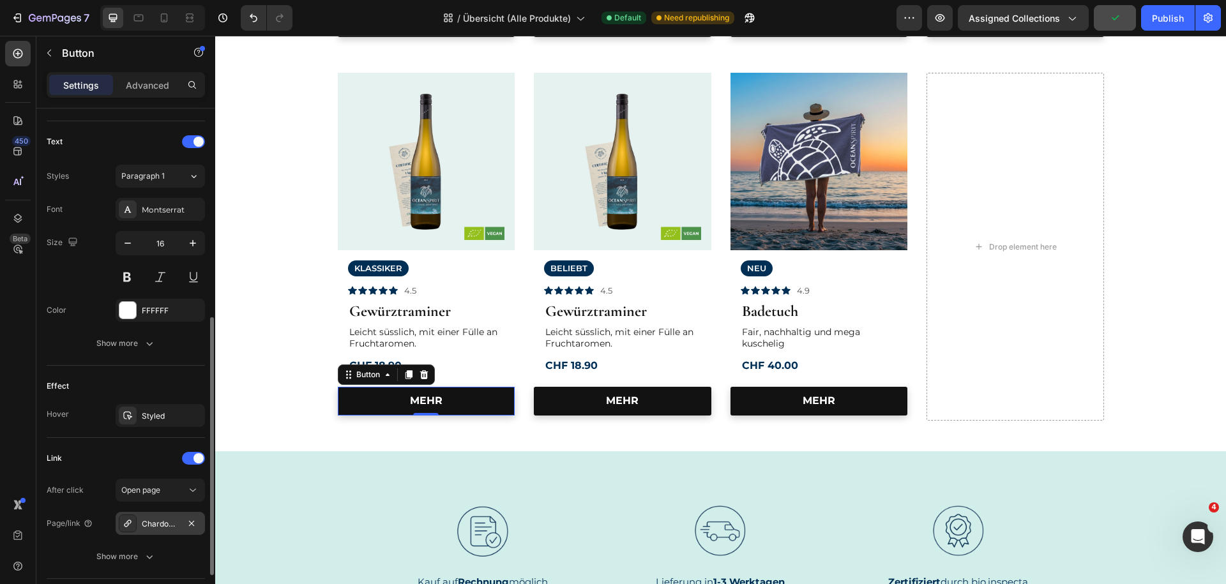
click at [167, 525] on div "Chardonnay" at bounding box center [160, 524] width 37 height 11
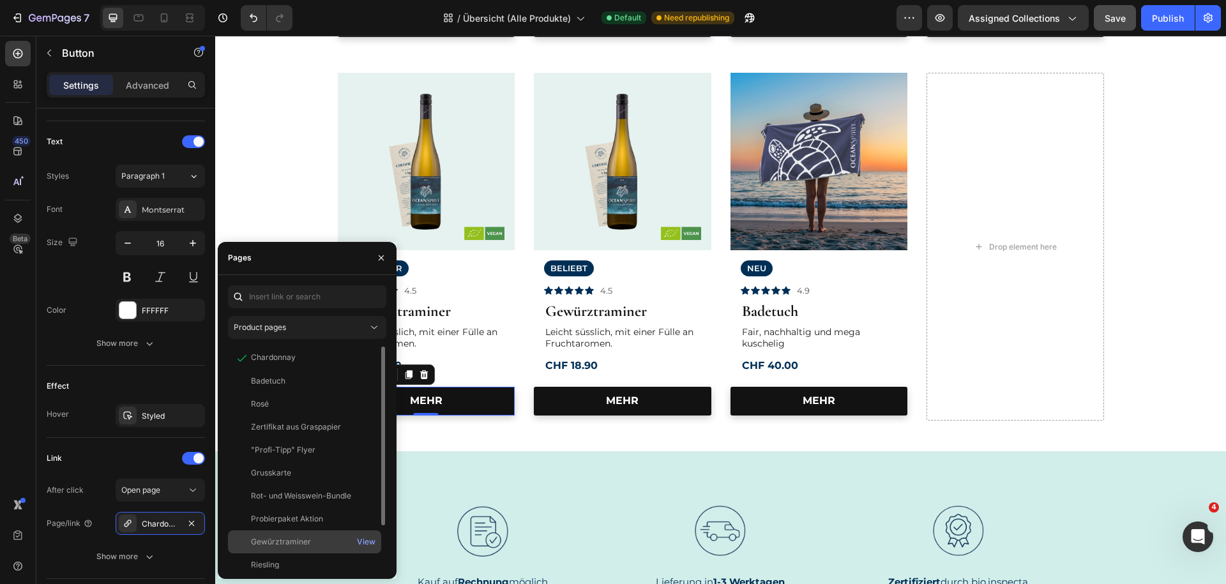
click at [258, 554] on div "Gewürztraminer View" at bounding box center [304, 565] width 153 height 23
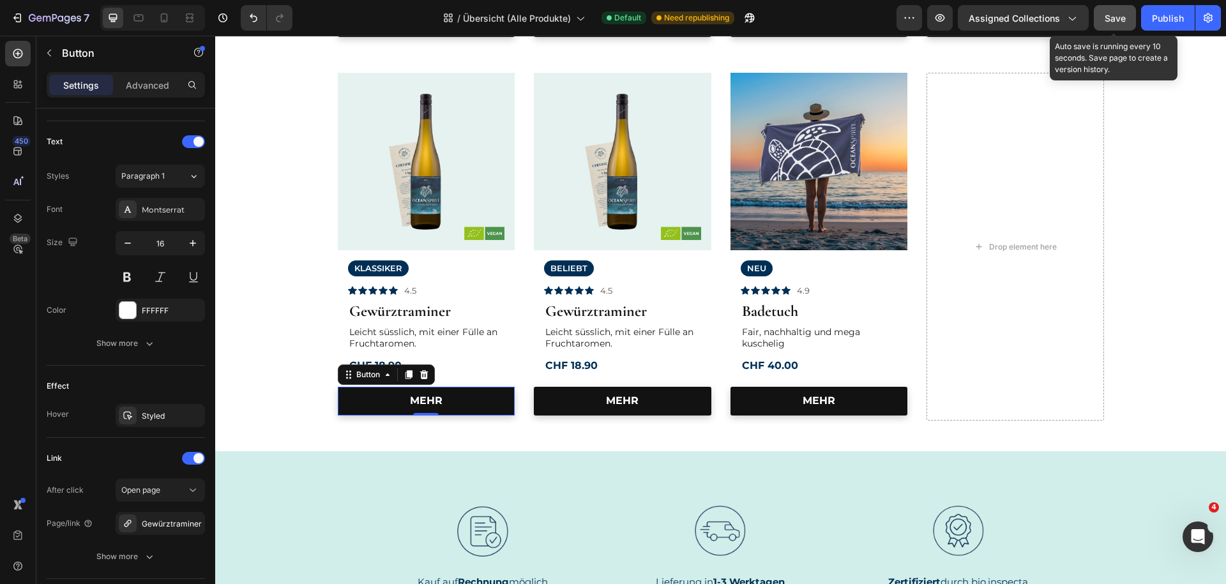
click at [1111, 17] on span "Save" at bounding box center [1115, 18] width 21 height 11
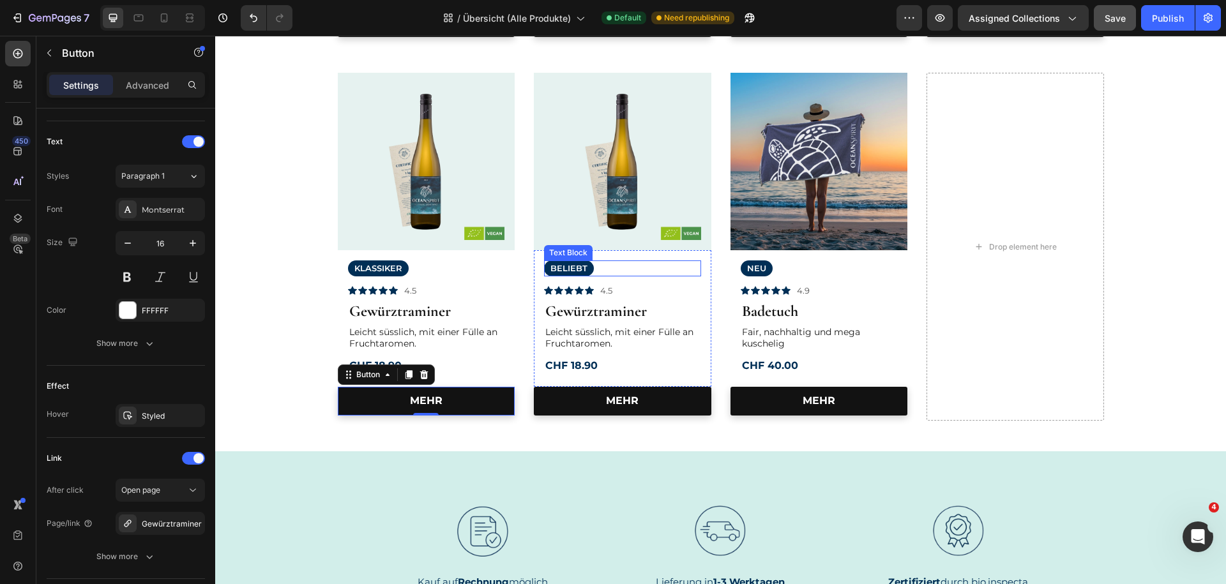
click at [575, 263] on div "BELIEBT" at bounding box center [569, 269] width 50 height 16
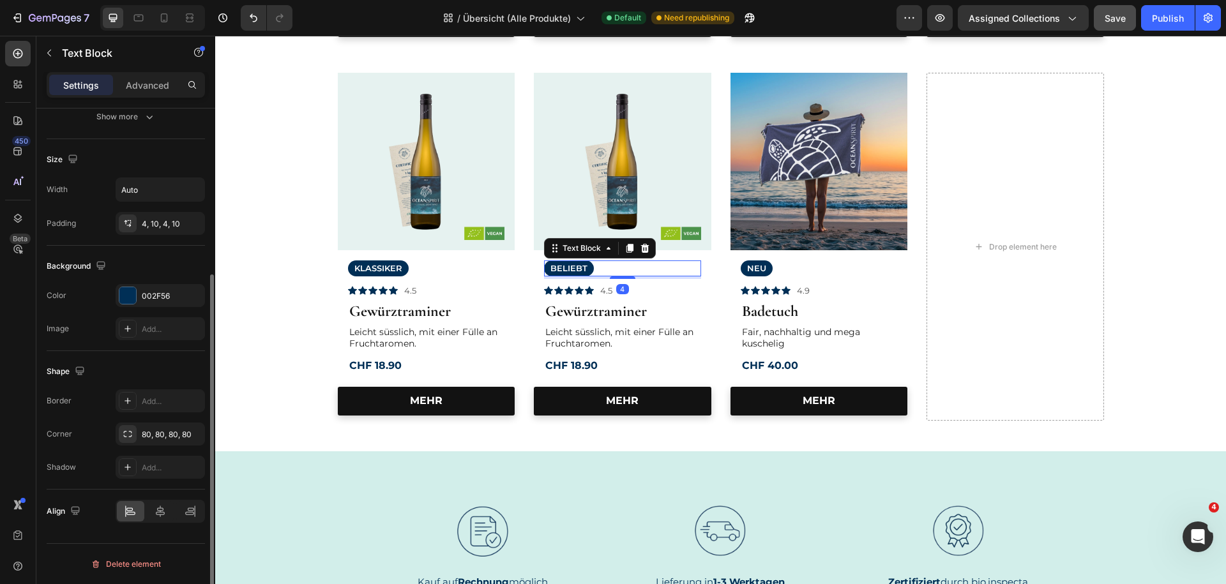
scroll to position [0, 0]
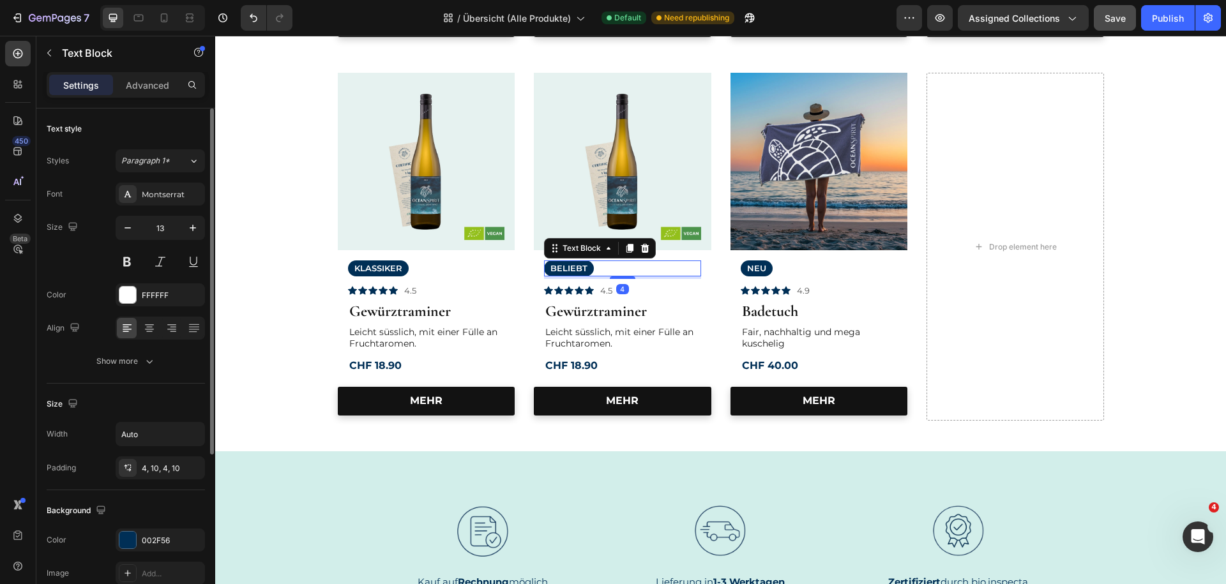
click at [572, 264] on p "BELIEBT" at bounding box center [569, 268] width 37 height 11
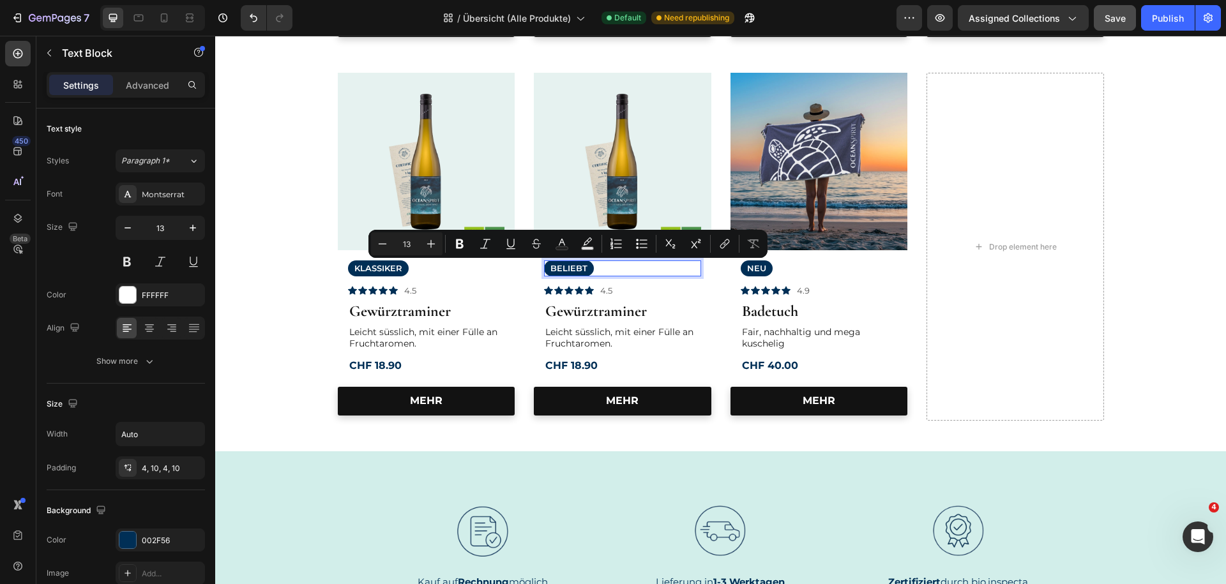
click at [572, 264] on p "BELIEBT" at bounding box center [569, 268] width 37 height 11
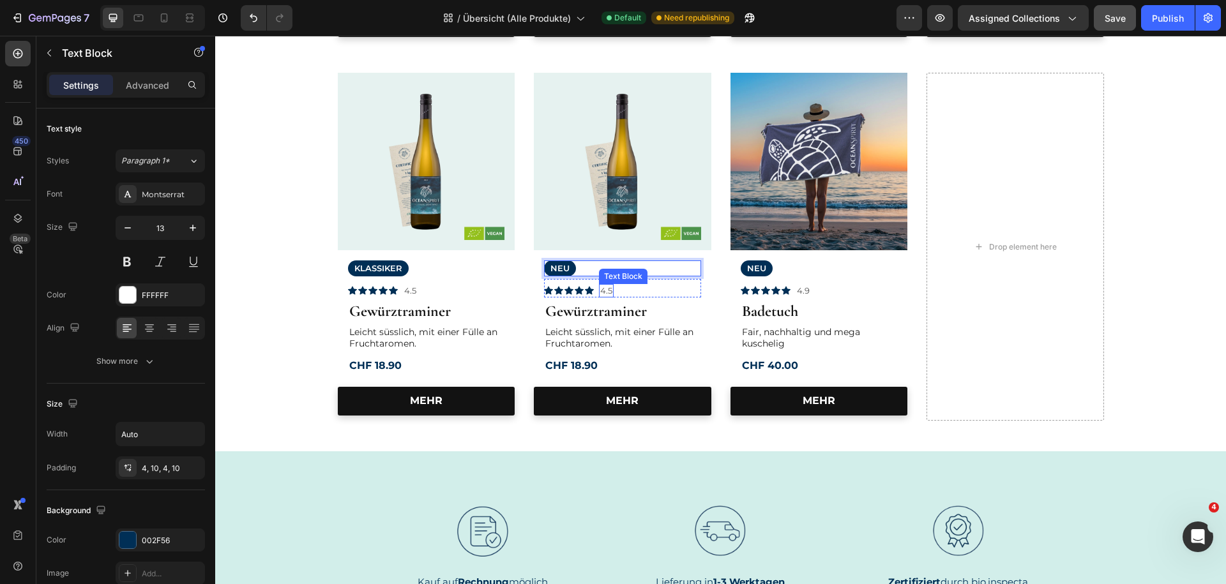
click at [611, 293] on p "4.5" at bounding box center [606, 291] width 12 height 11
click at [611, 292] on p "4.5" at bounding box center [606, 291] width 12 height 11
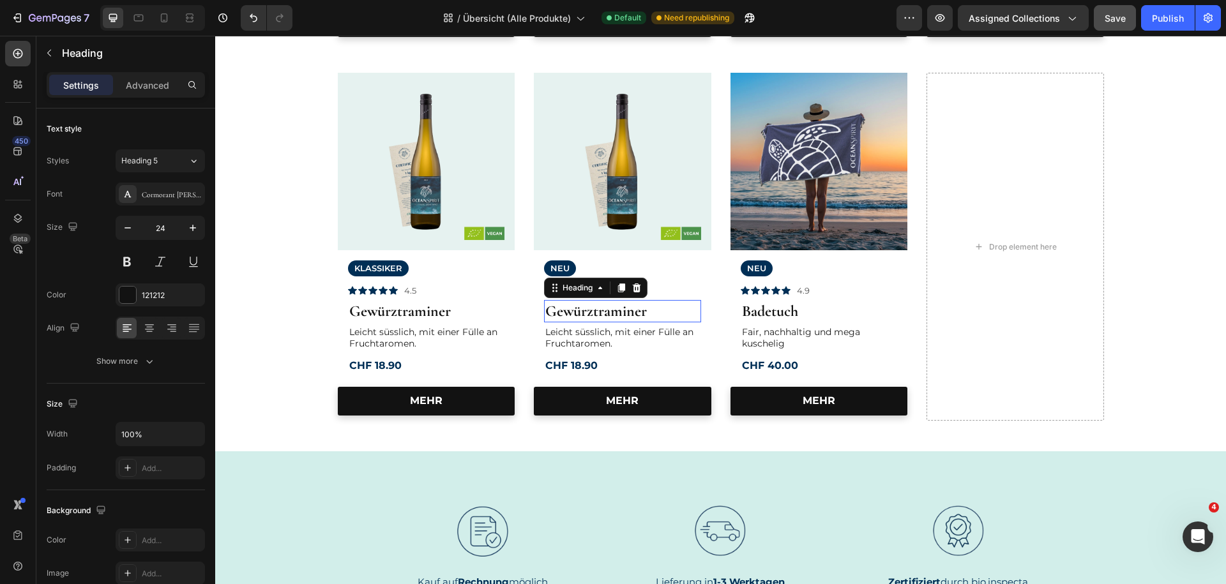
click at [597, 311] on strong "Gewürztraminer" at bounding box center [597, 311] width 102 height 19
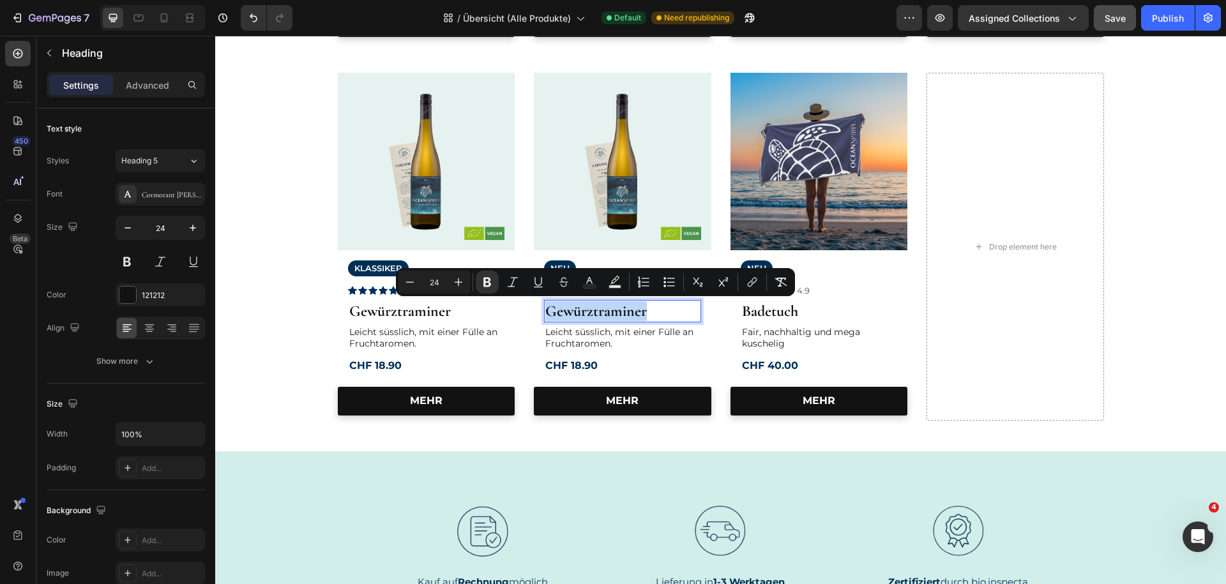
click at [597, 311] on strong "Gewürztraminer" at bounding box center [597, 311] width 102 height 19
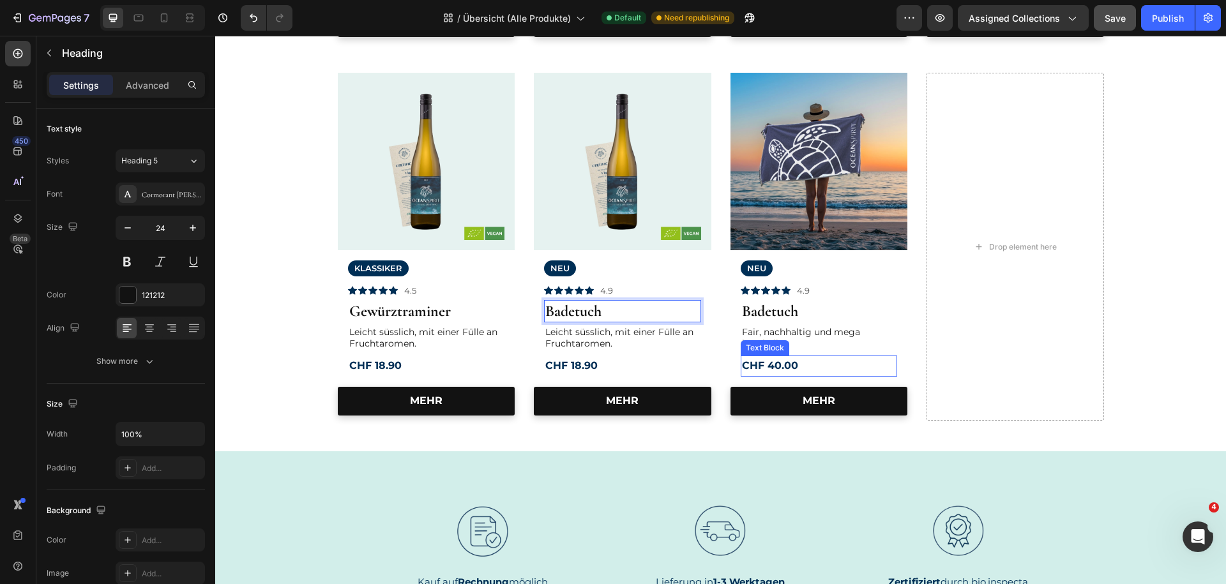
click at [773, 342] on div "Text Block" at bounding box center [765, 347] width 49 height 15
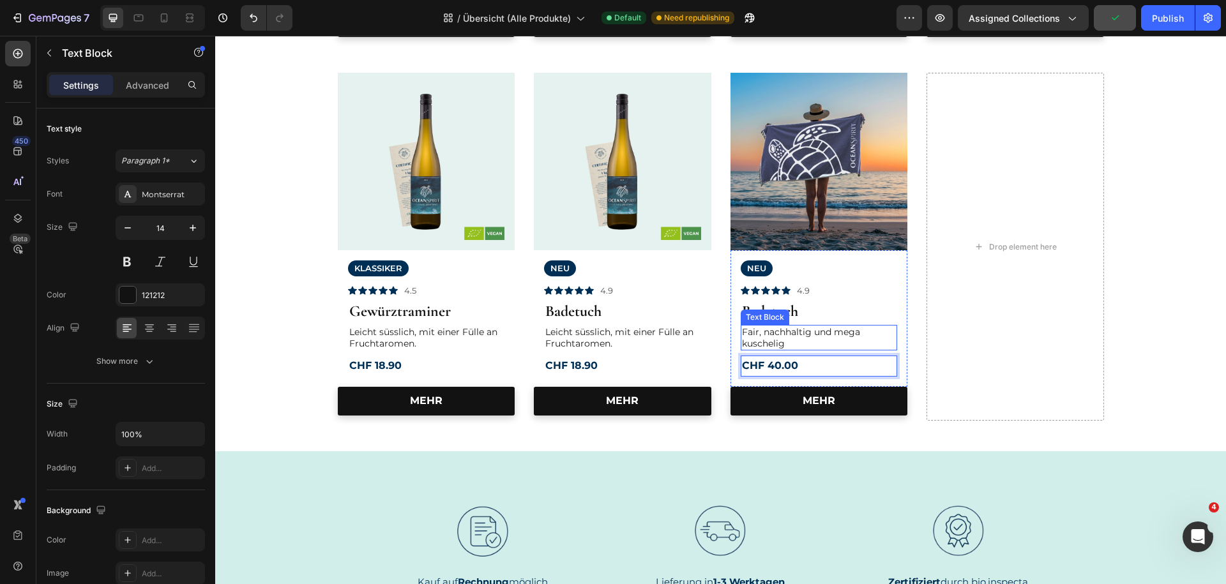
click at [809, 330] on p "Fair, nachhaltig und mega kuschelig" at bounding box center [819, 337] width 155 height 23
click at [804, 339] on p "Fair, nachhaltig und mega kuschelig" at bounding box center [819, 337] width 155 height 23
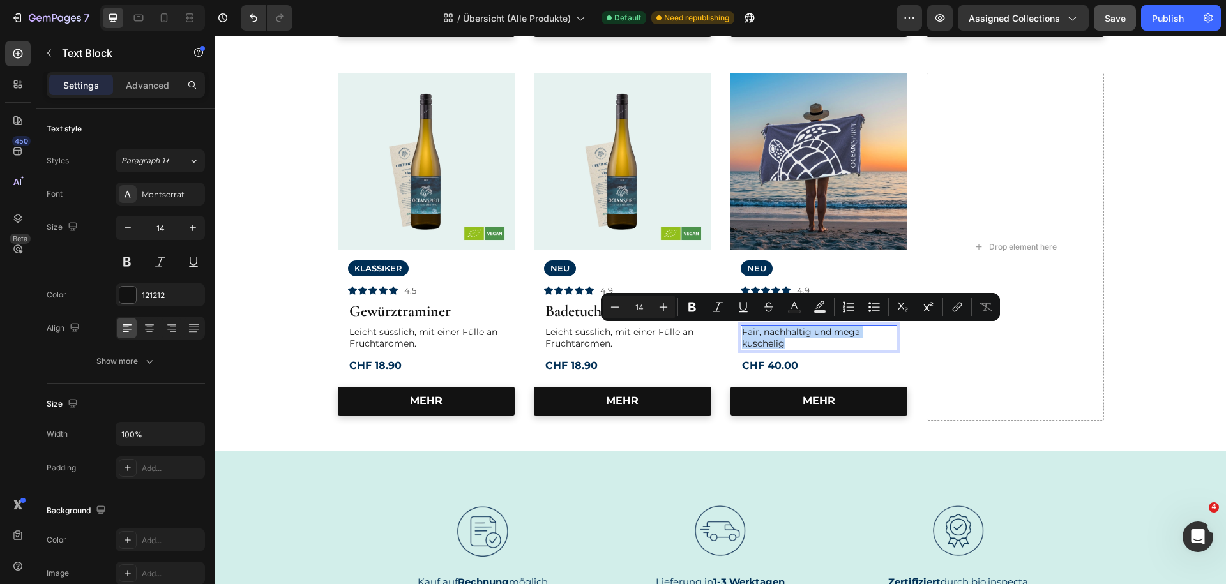
drag, startPoint x: 779, startPoint y: 340, endPoint x: 742, endPoint y: 331, distance: 38.1
click at [742, 331] on div "Fair, nachhaltig und mega kuschelig" at bounding box center [819, 338] width 157 height 26
copy p "Fair, nachhaltig und mega kuschelig"
click at [587, 339] on p "Leicht süsslich, mit einer Fülle an Fruchtaromen." at bounding box center [623, 337] width 155 height 23
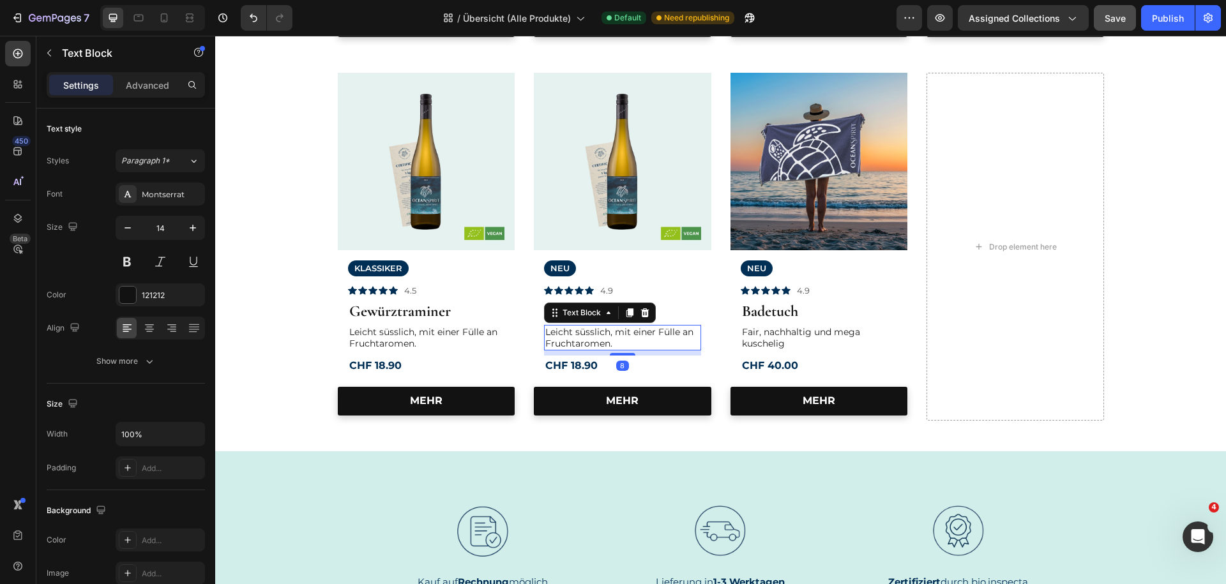
click at [587, 339] on p "Leicht süsslich, mit einer Fülle an Fruchtaromen." at bounding box center [623, 337] width 155 height 23
click at [599, 370] on p "CHF 18.90" at bounding box center [623, 366] width 155 height 19
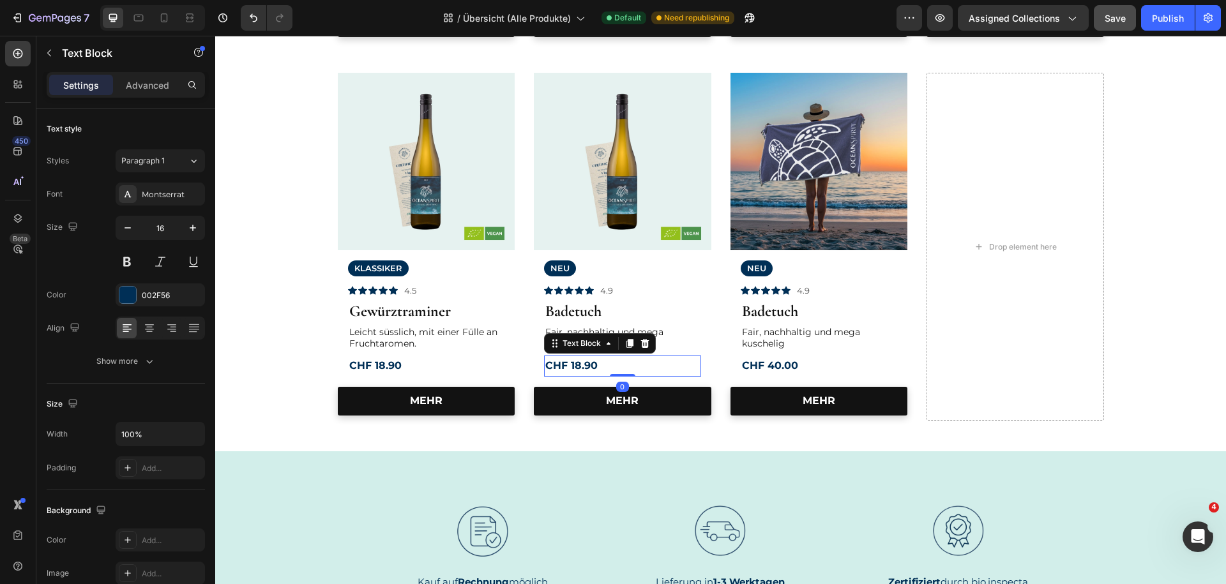
click at [587, 367] on strong "CHF 18.90" at bounding box center [572, 366] width 52 height 12
click at [603, 363] on p "CHF 18.90" at bounding box center [623, 366] width 155 height 19
click at [620, 169] on img at bounding box center [623, 162] width 178 height 178
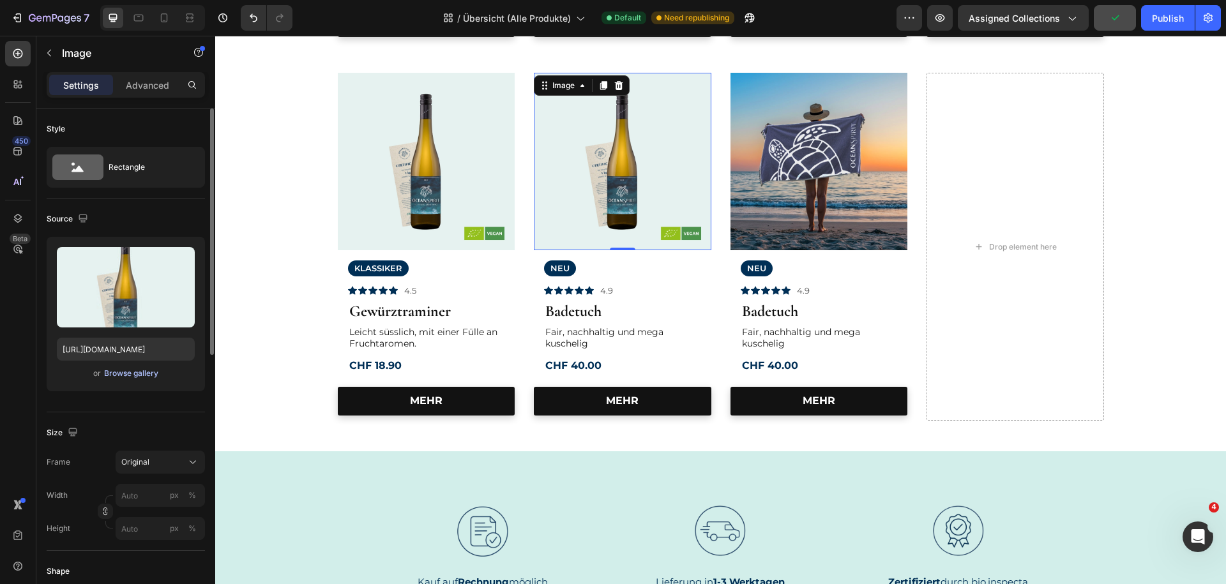
click at [128, 378] on div "Browse gallery" at bounding box center [131, 373] width 54 height 11
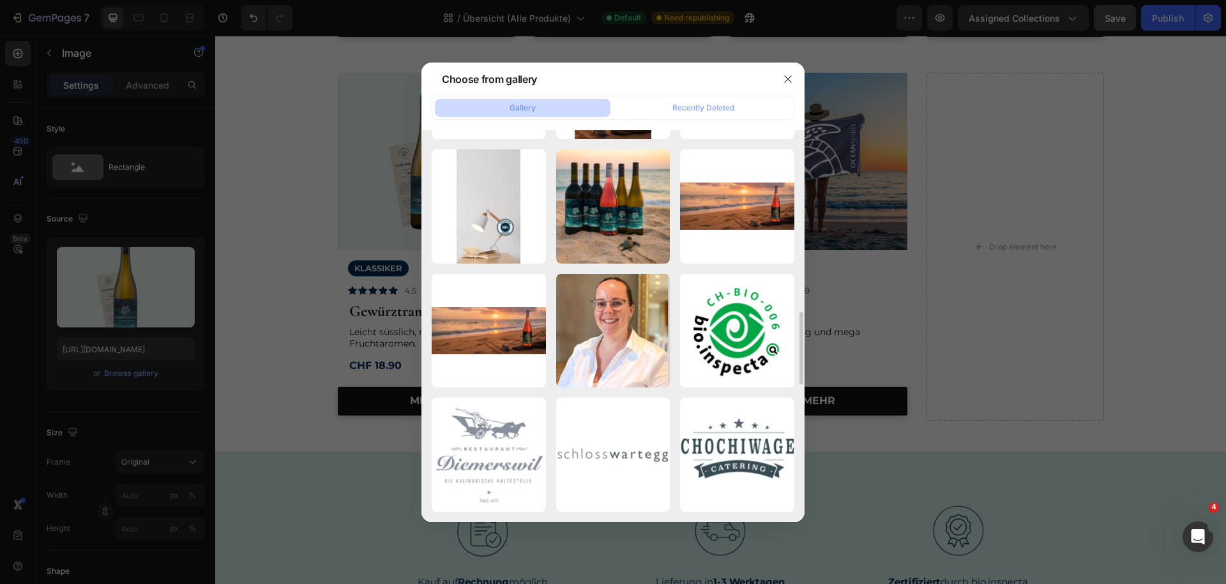
scroll to position [1124, 0]
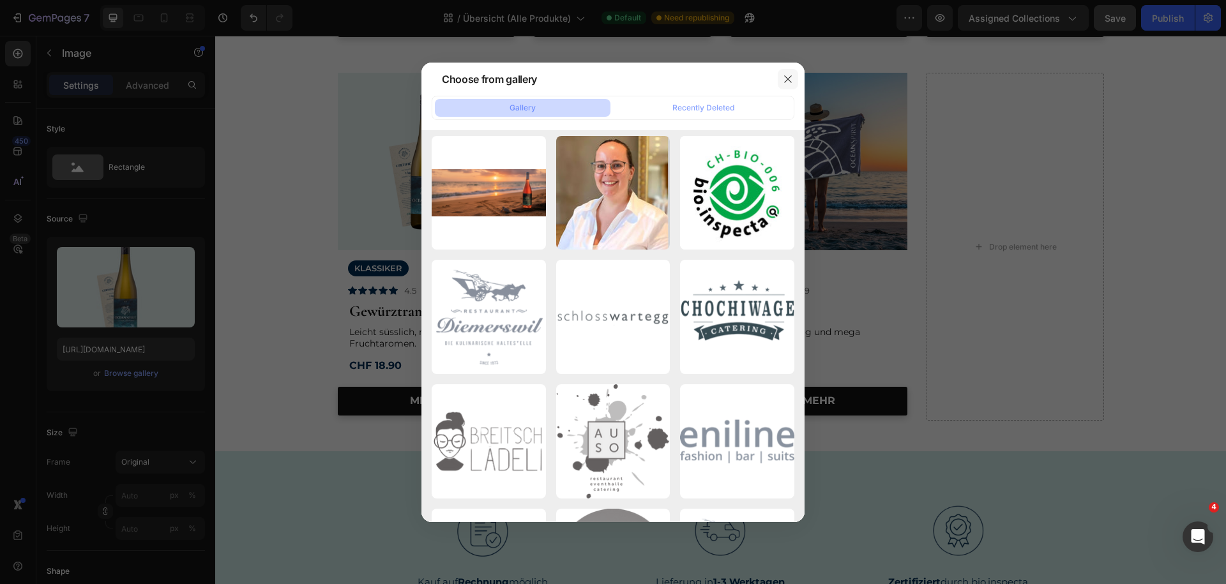
click at [790, 80] on icon "button" at bounding box center [787, 78] width 7 height 7
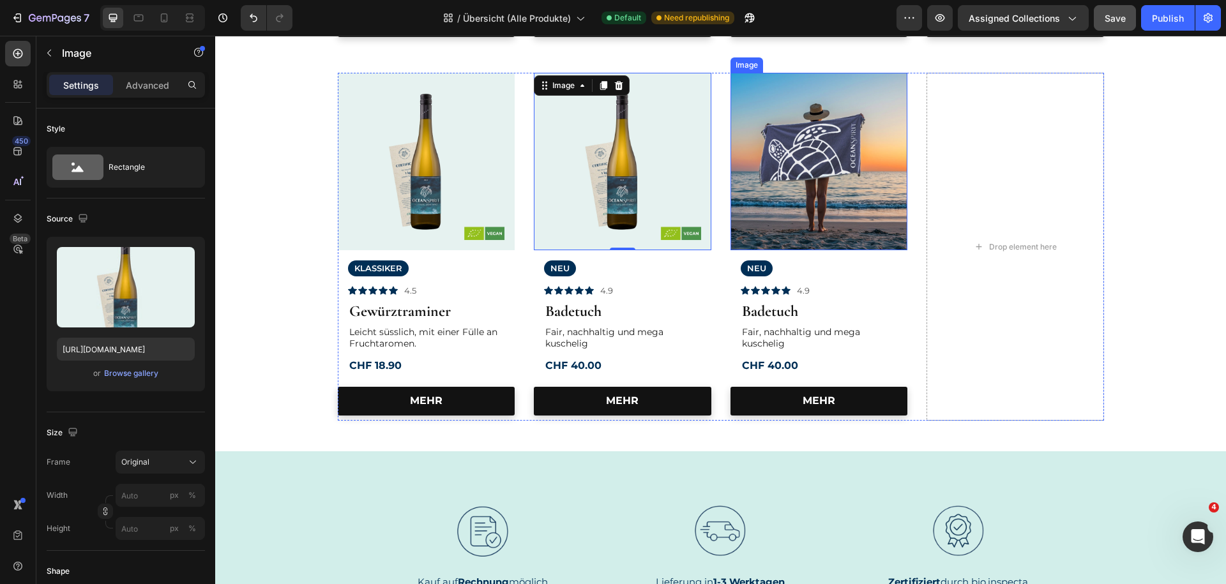
click at [772, 157] on img at bounding box center [820, 162] width 178 height 178
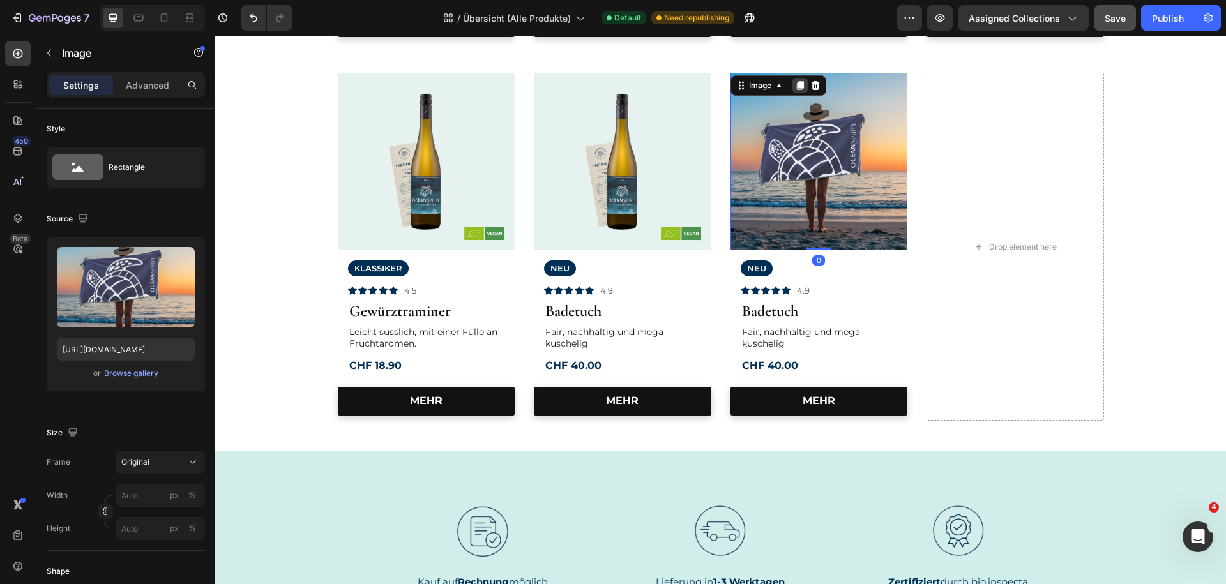
click at [802, 88] on icon at bounding box center [800, 86] width 7 height 9
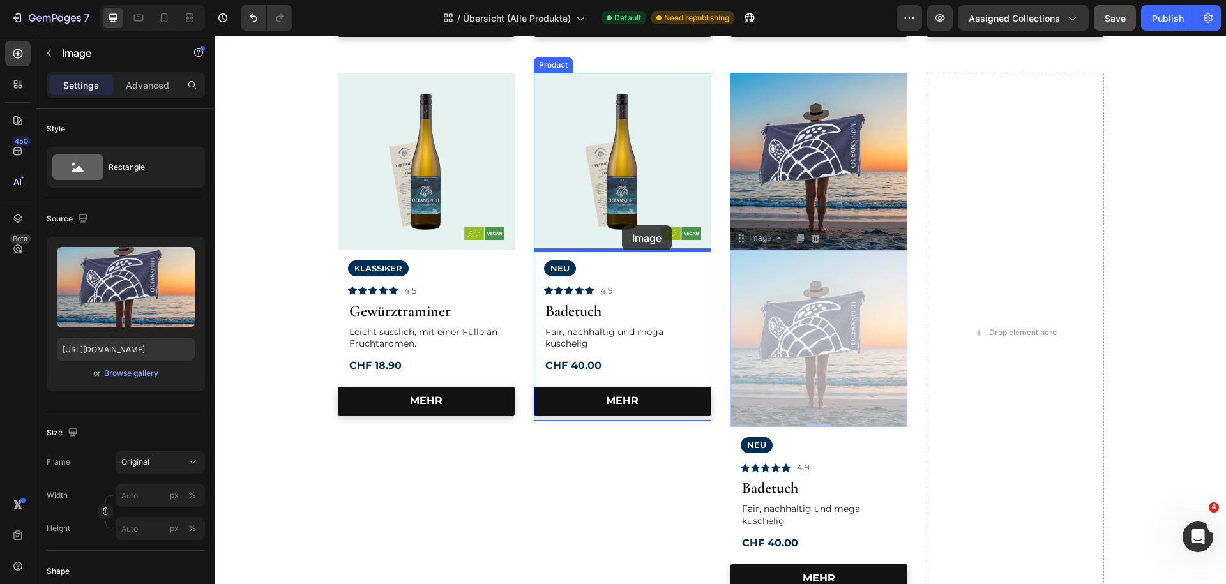
drag, startPoint x: 740, startPoint y: 237, endPoint x: 622, endPoint y: 225, distance: 118.7
click at [622, 225] on div "Header Image Row BELIEBT Text Block Icon Icon Icon Icon Icon Icon List 4.9 Text…" at bounding box center [720, 286] width 1011 height 1467
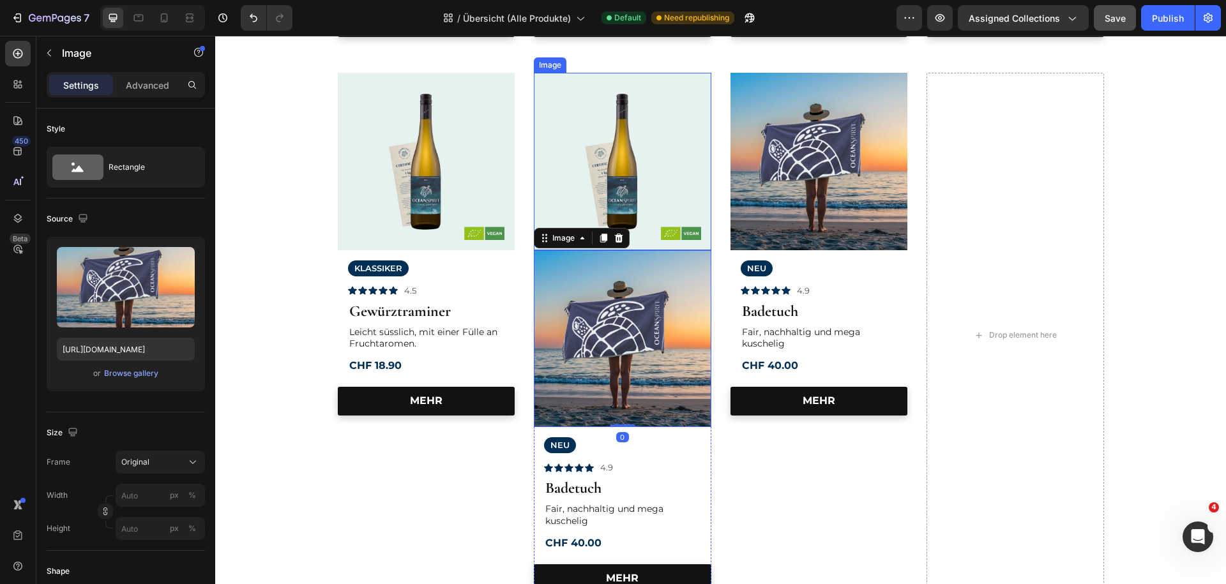
click at [614, 171] on img at bounding box center [623, 162] width 178 height 178
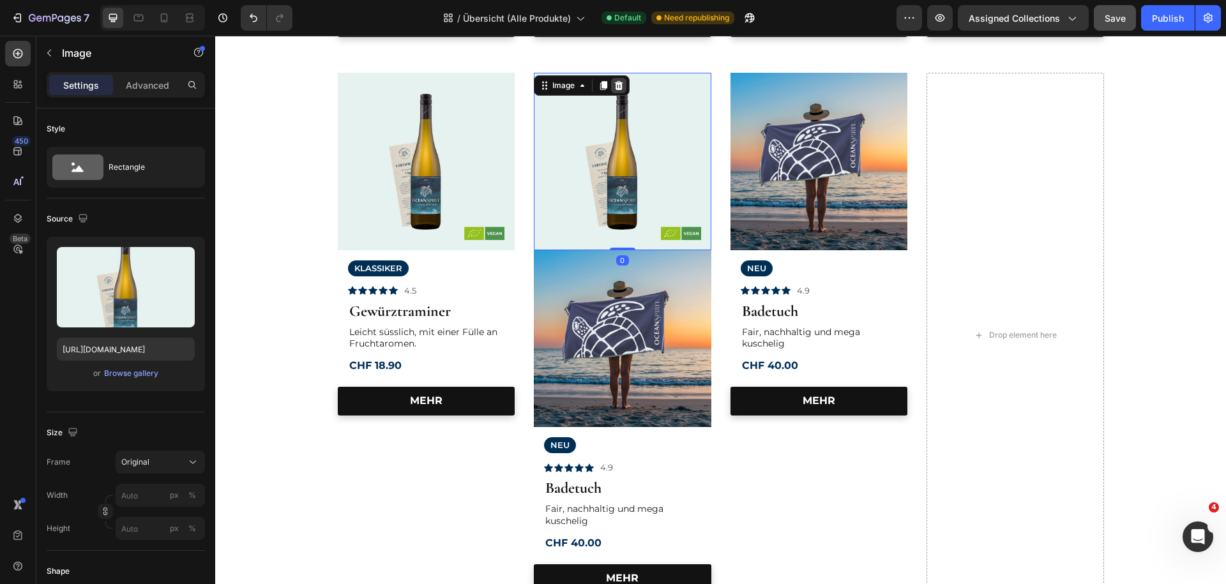
click at [621, 86] on icon at bounding box center [619, 85] width 8 height 9
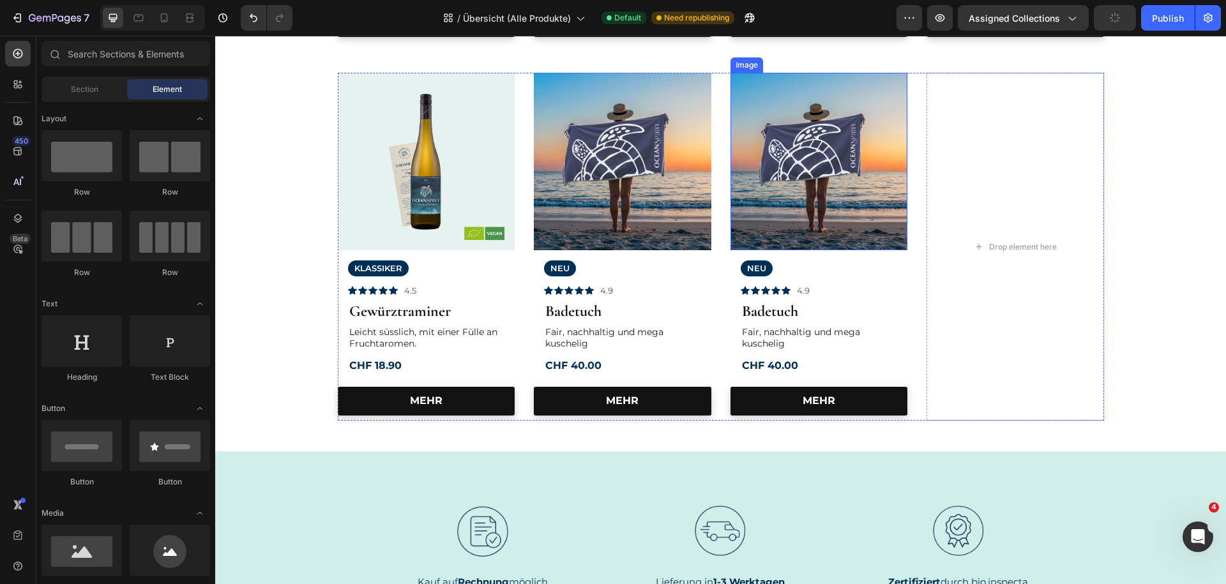
click at [812, 201] on img at bounding box center [820, 162] width 178 height 178
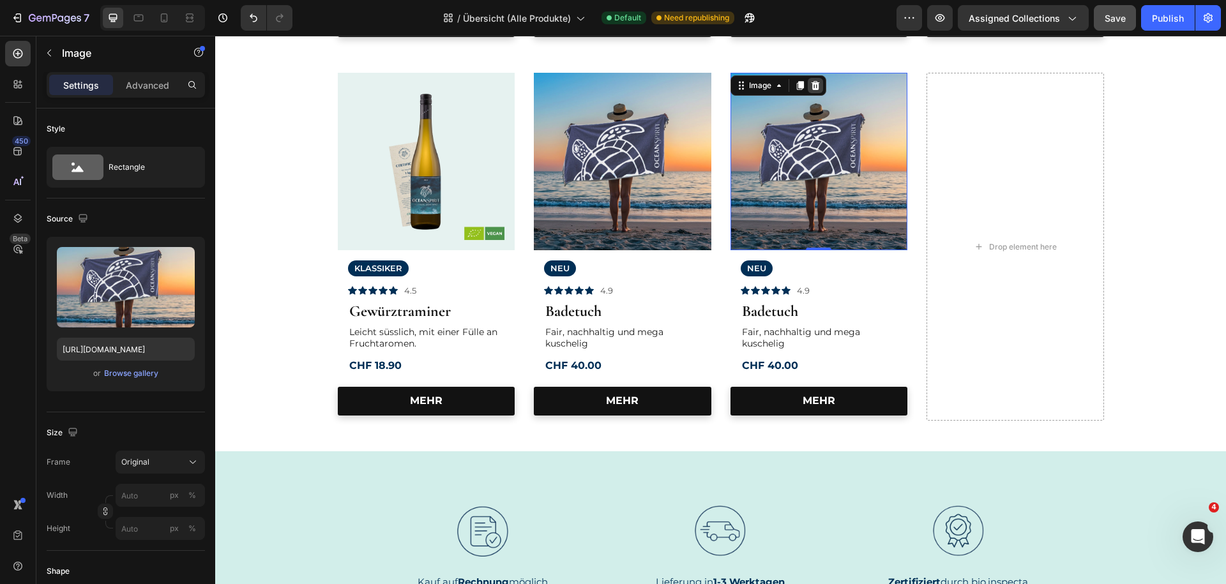
click at [817, 90] on icon at bounding box center [815, 85] width 8 height 9
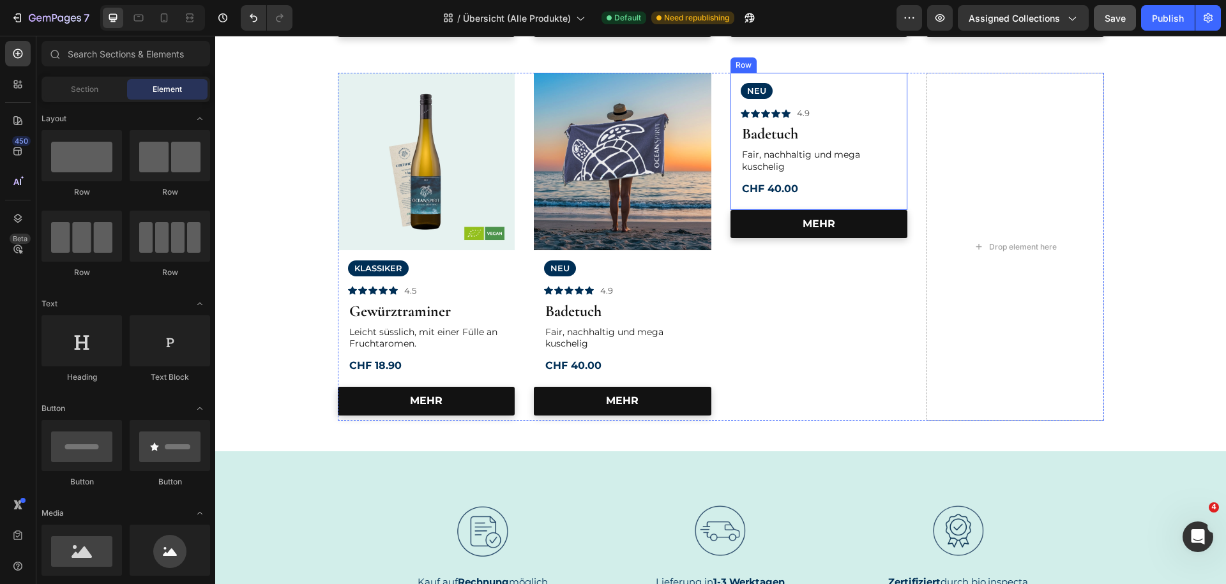
click at [735, 81] on div "NEU Text Block Icon Icon Icon Icon Icon Icon List 4.9 Text Block Row Badetuch H…" at bounding box center [820, 141] width 178 height 137
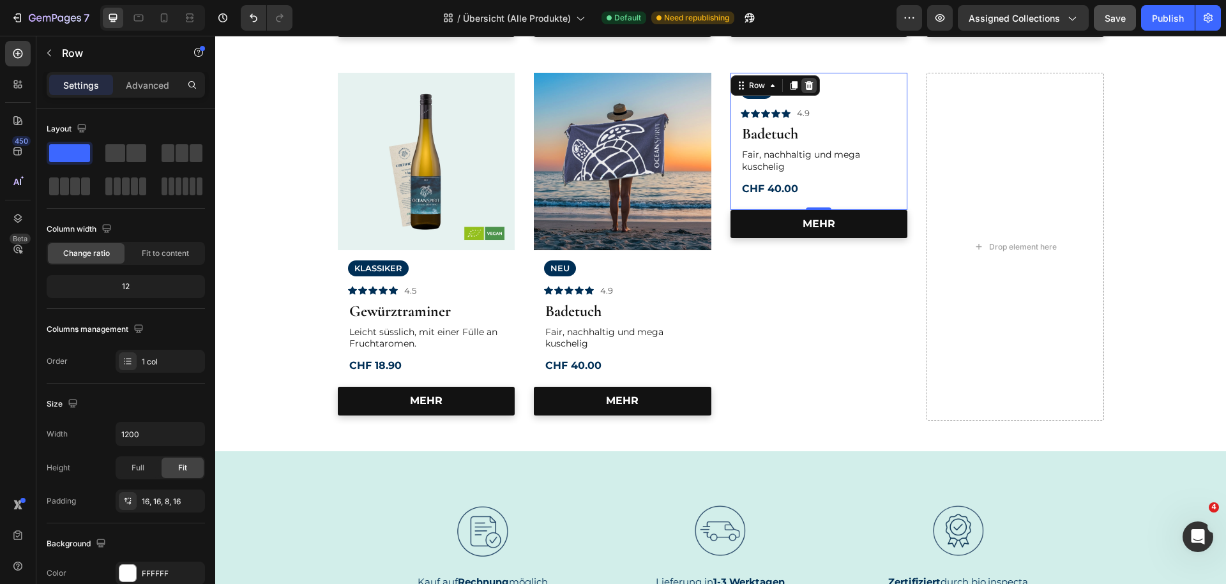
click at [807, 85] on icon at bounding box center [809, 85] width 8 height 9
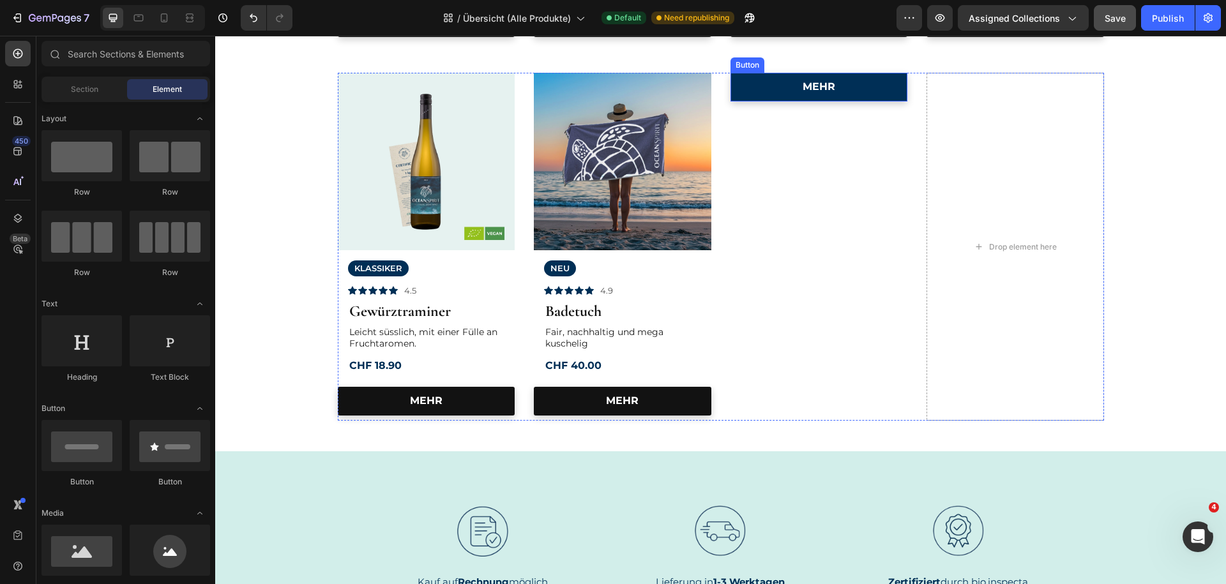
click at [770, 90] on link "MEHR" at bounding box center [820, 87] width 178 height 29
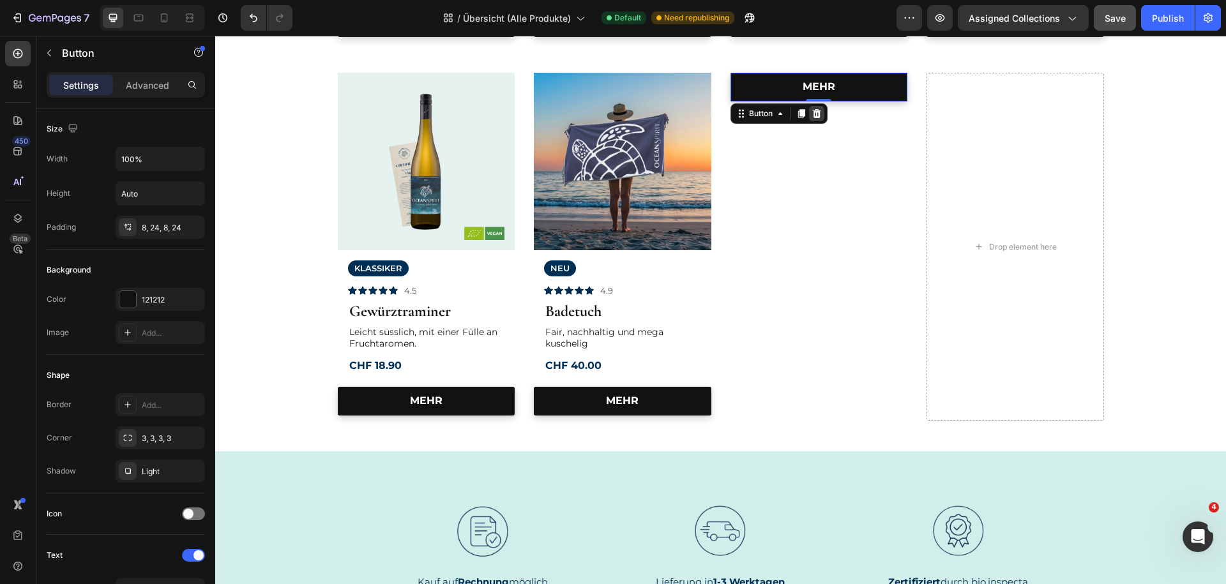
click at [816, 112] on icon at bounding box center [817, 113] width 8 height 9
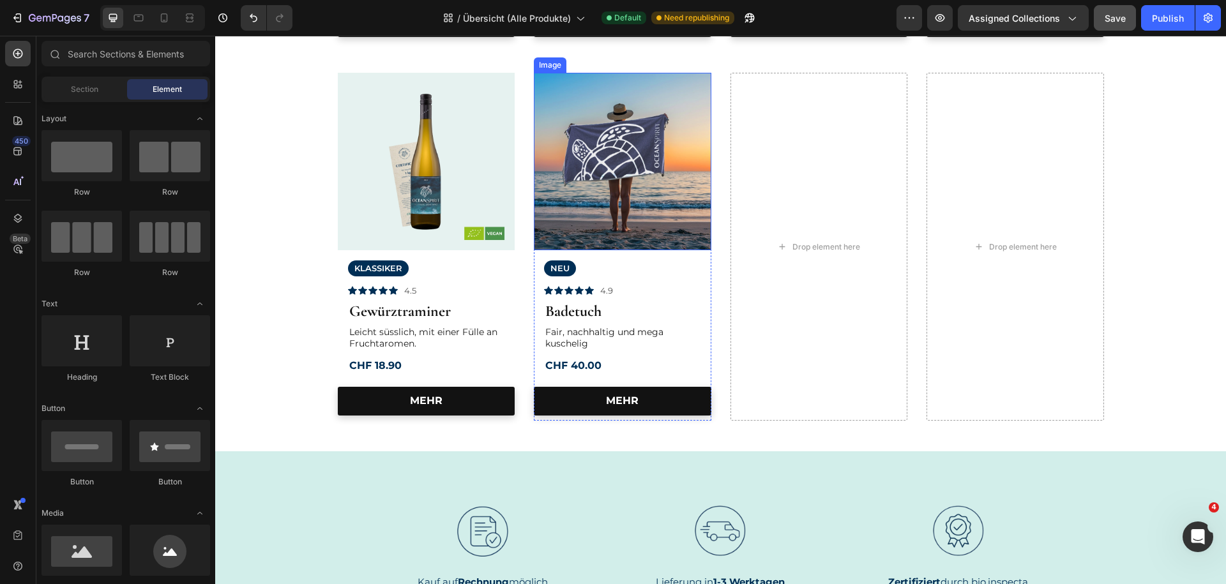
click at [619, 212] on img at bounding box center [623, 162] width 178 height 178
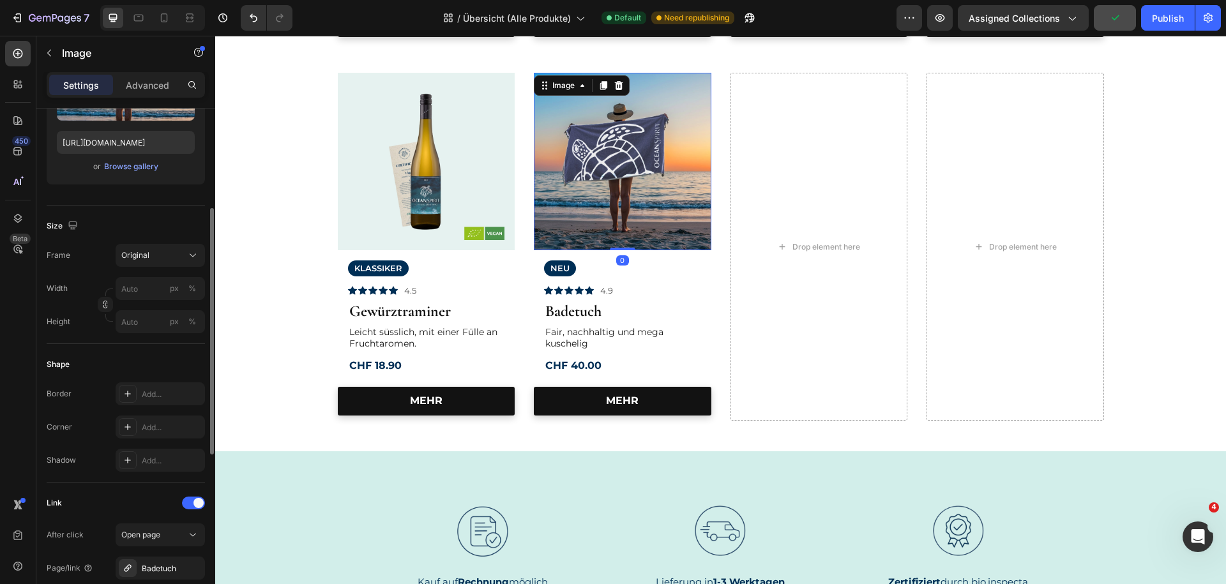
scroll to position [345, 0]
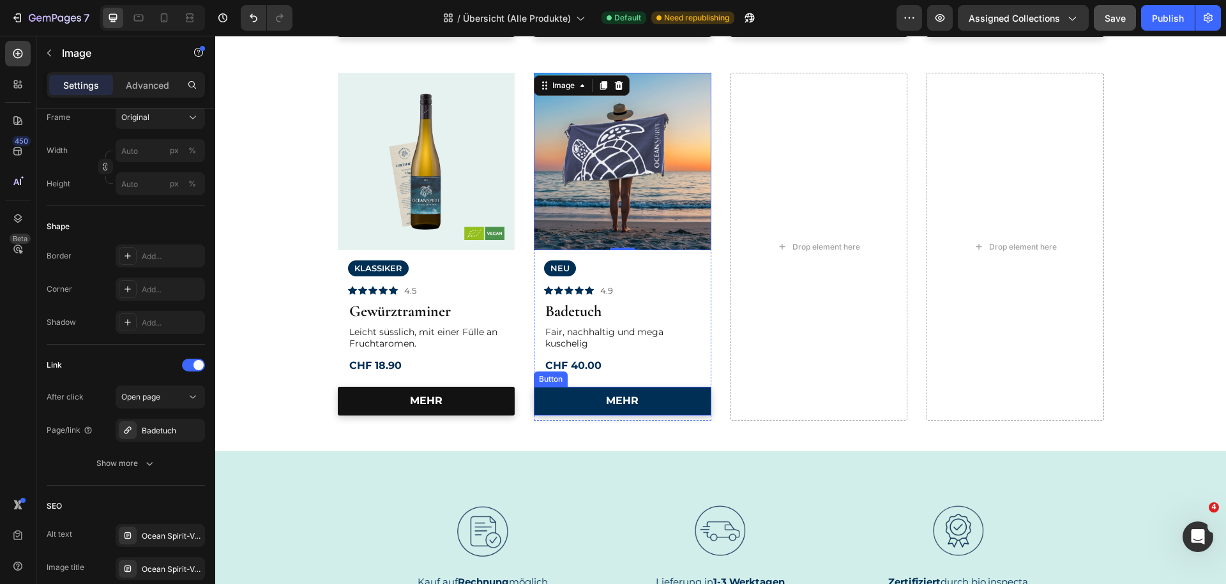
click at [555, 406] on link "MEHR" at bounding box center [623, 401] width 178 height 29
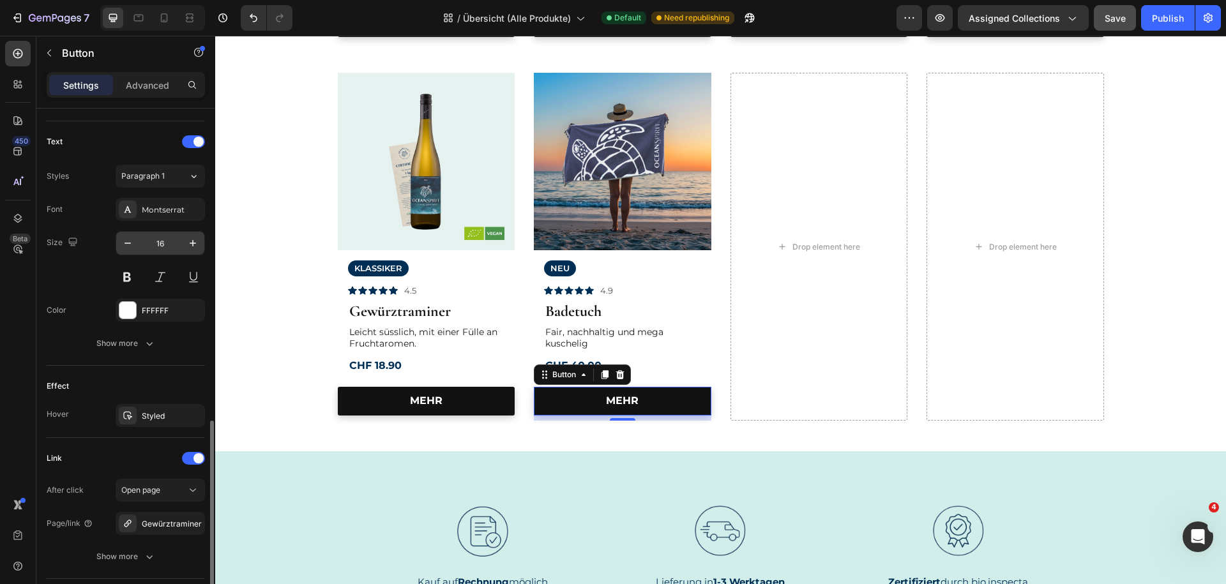
scroll to position [483, 0]
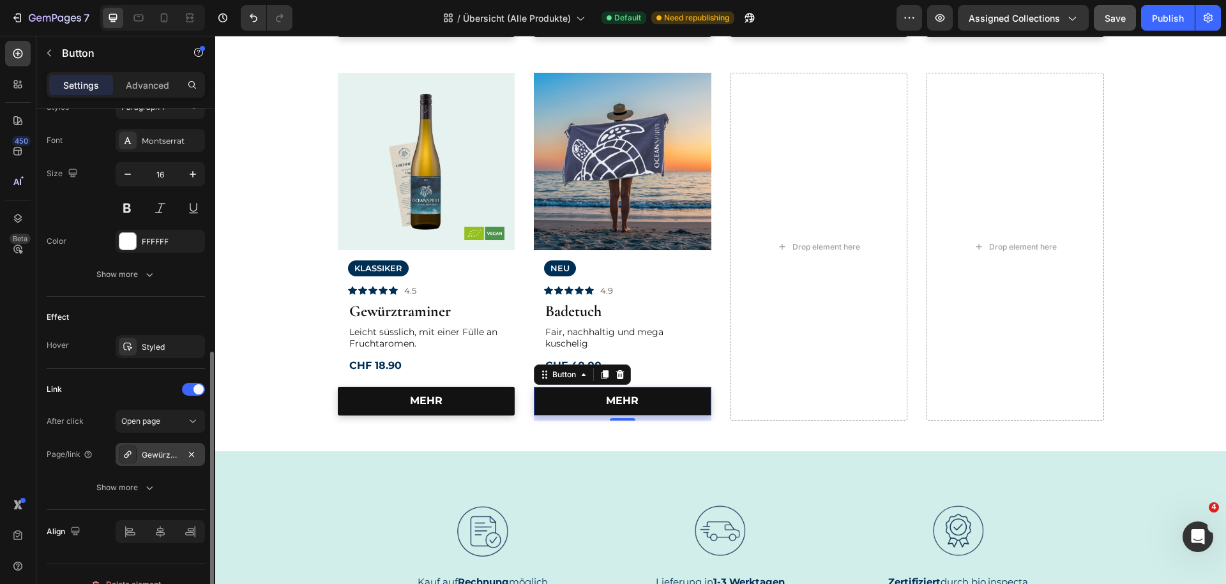
click at [154, 455] on div "Gewürztraminer" at bounding box center [160, 455] width 37 height 11
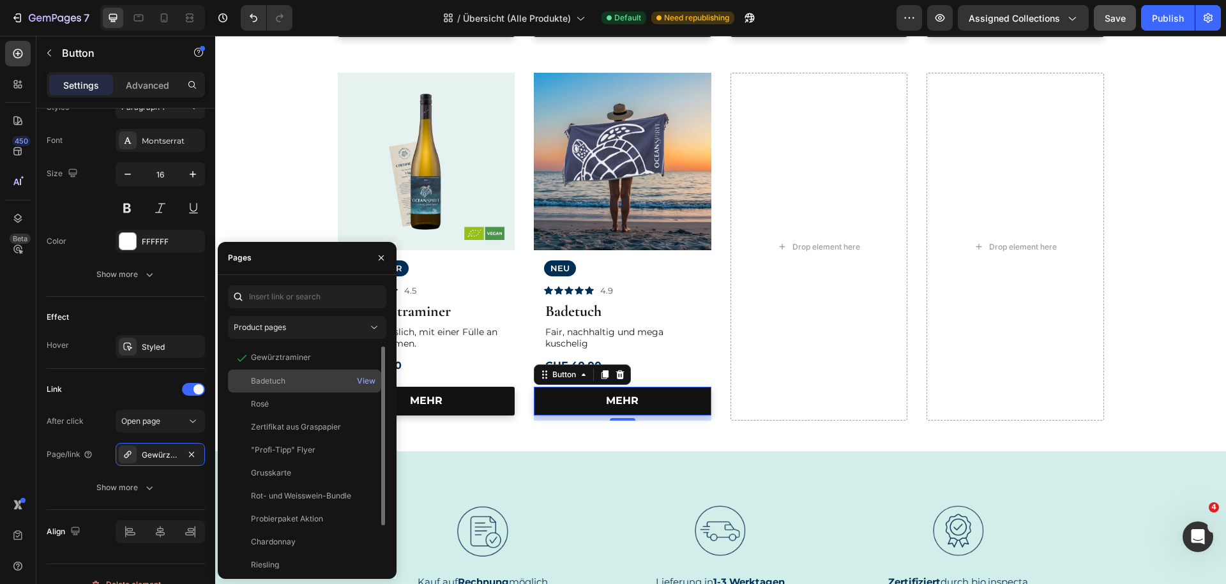
click at [300, 393] on div "Badetuch View" at bounding box center [304, 404] width 153 height 23
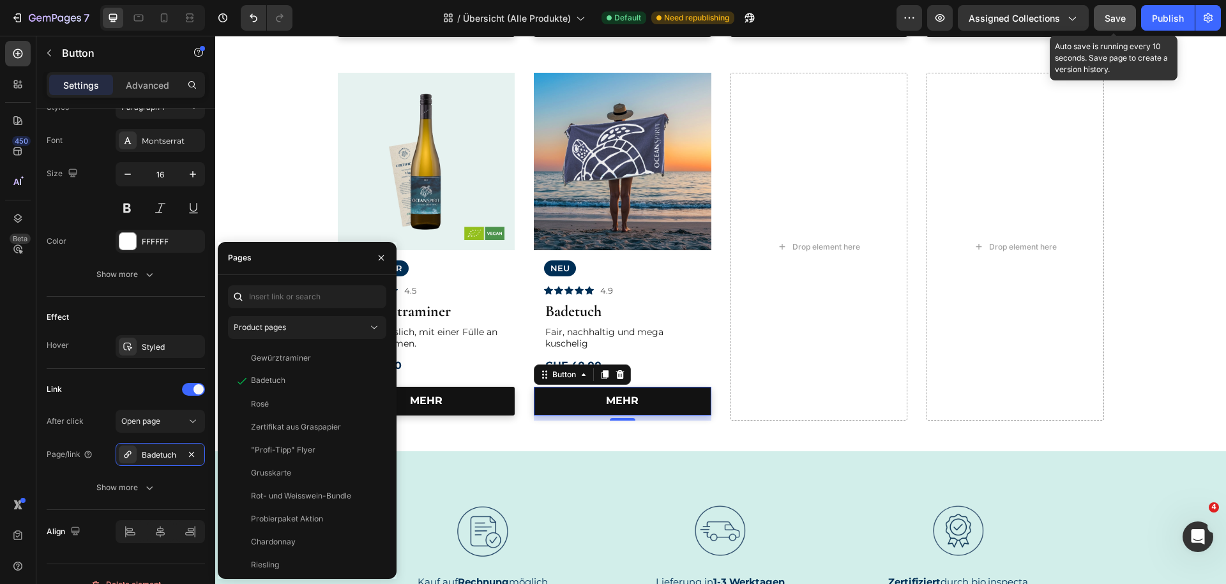
click at [1133, 11] on button "Save" at bounding box center [1115, 18] width 42 height 26
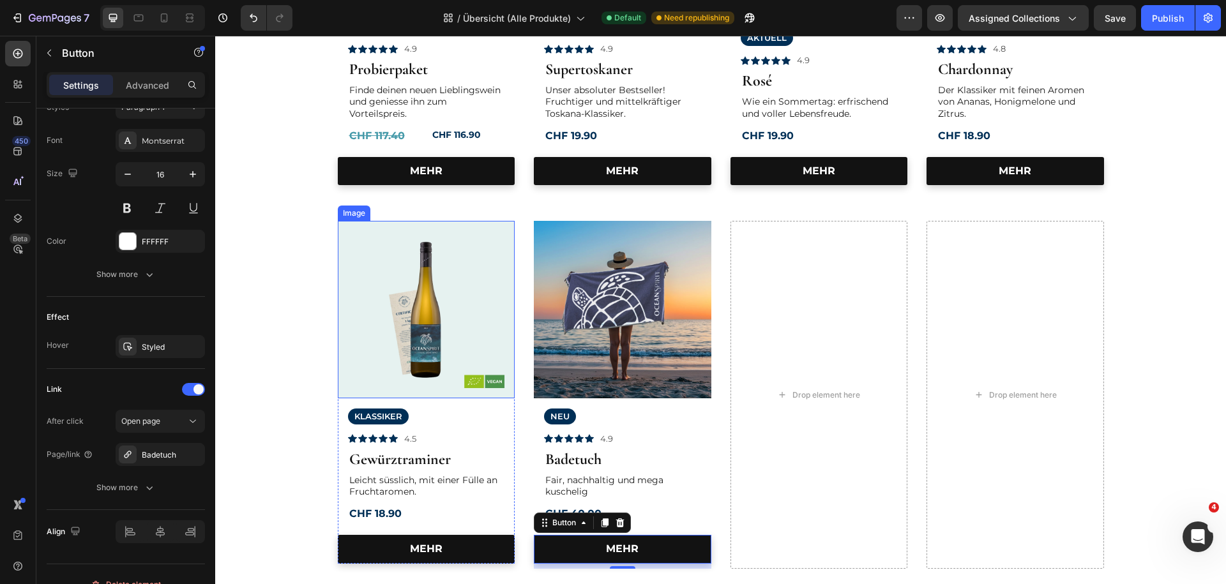
scroll to position [345, 0]
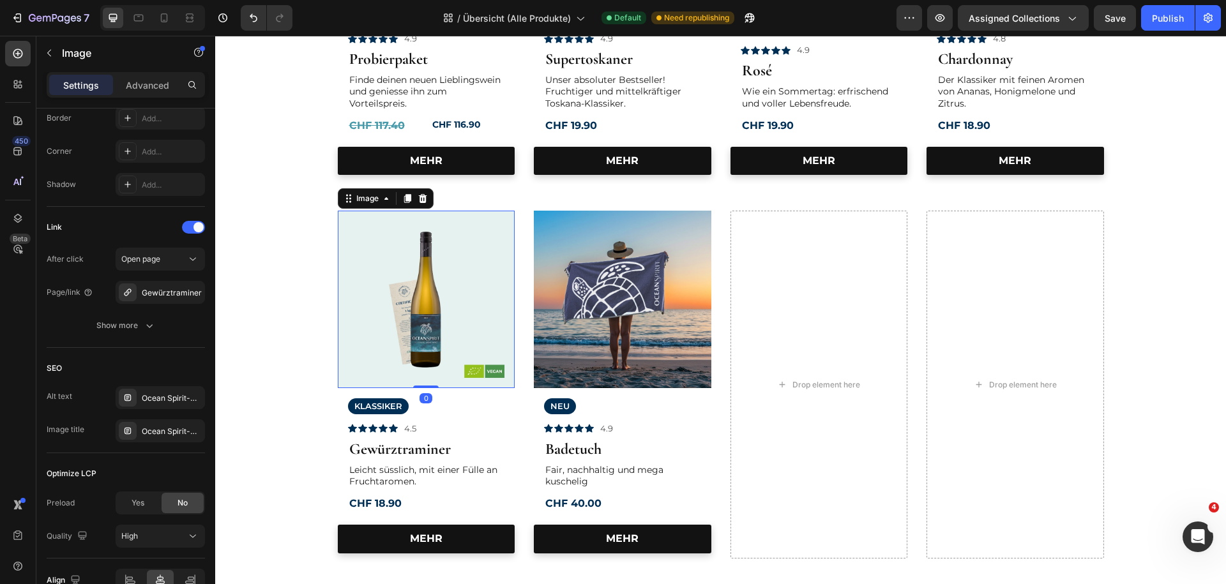
click at [398, 334] on img at bounding box center [427, 300] width 178 height 178
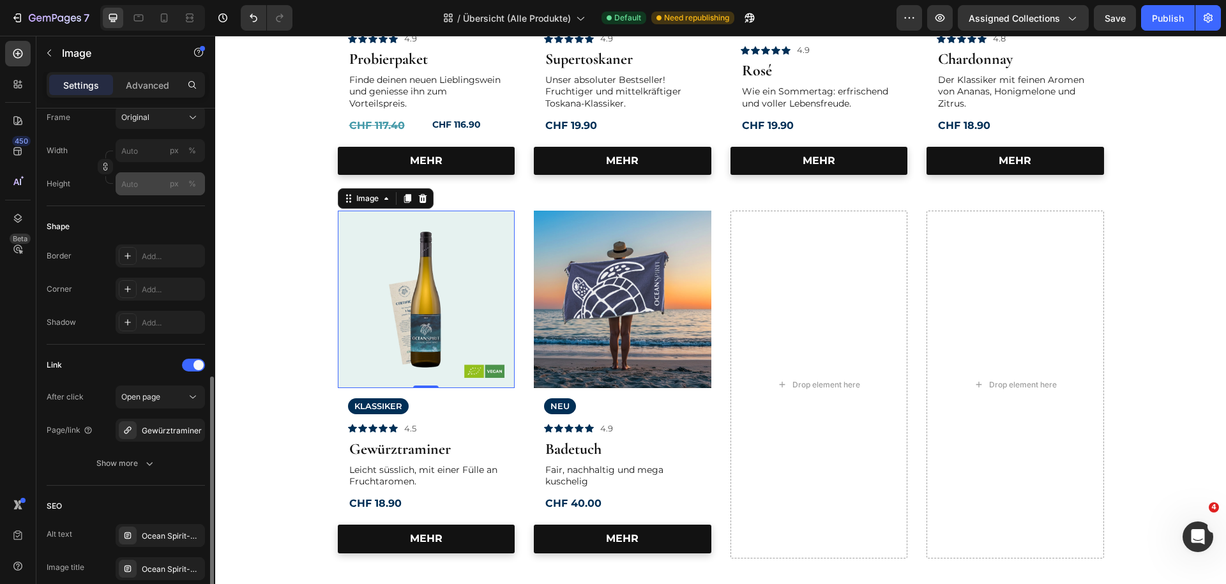
scroll to position [414, 0]
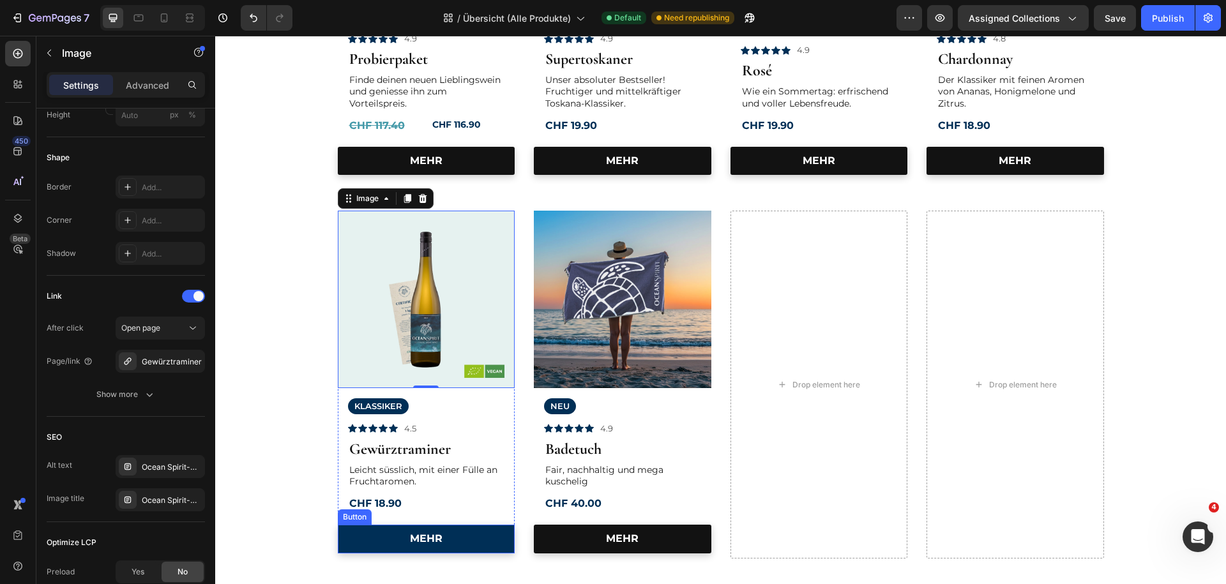
click at [457, 537] on link "MEHR" at bounding box center [427, 539] width 178 height 29
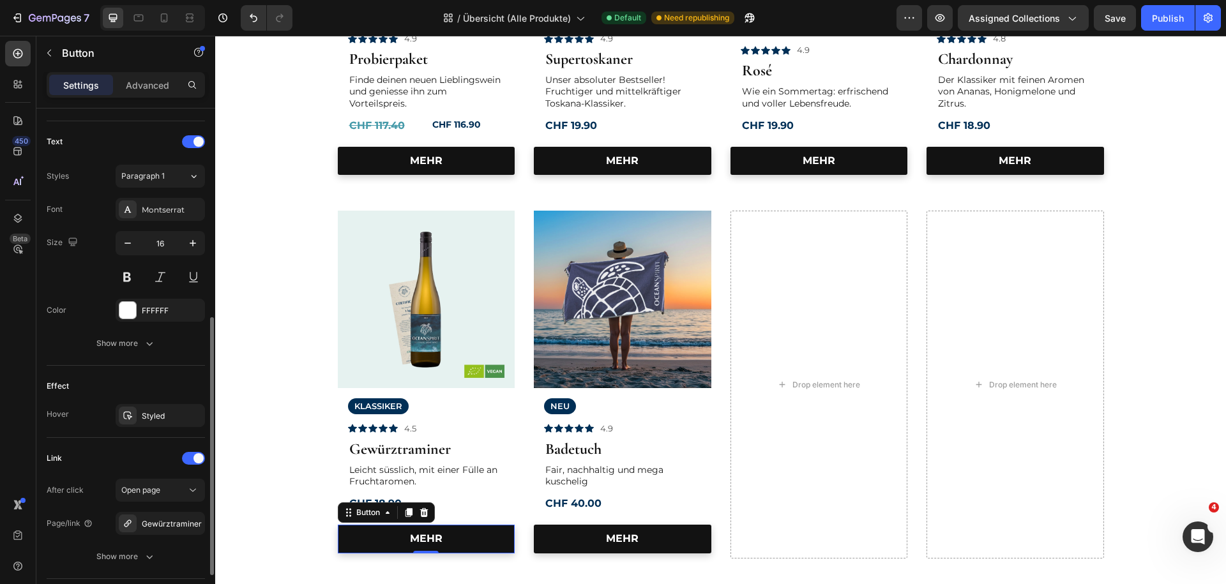
scroll to position [483, 0]
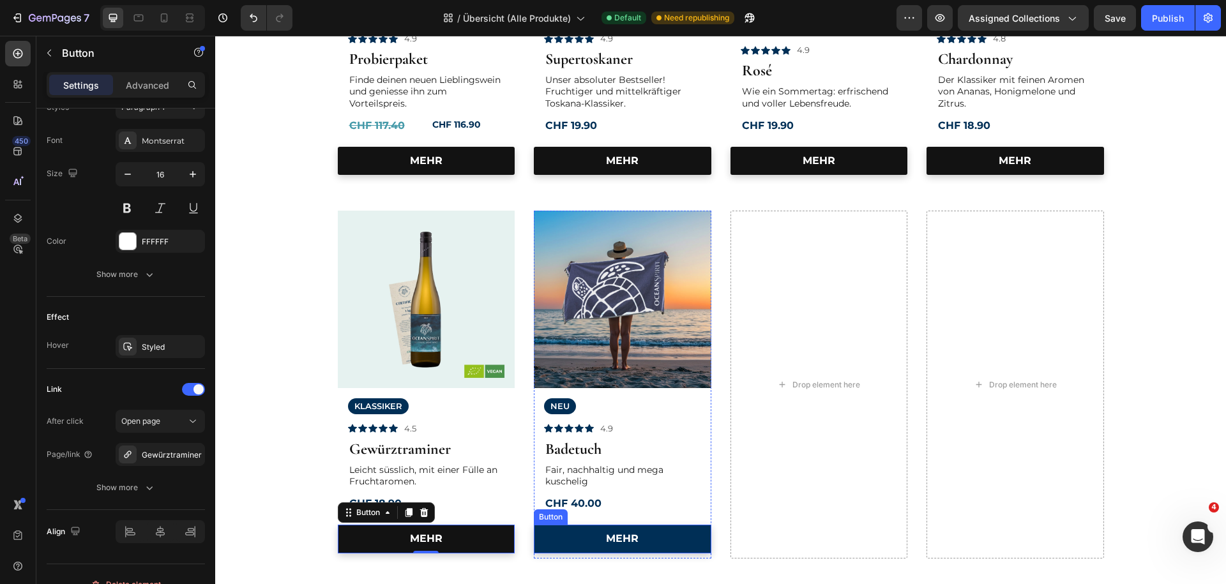
click at [583, 542] on link "MEHR" at bounding box center [623, 539] width 178 height 29
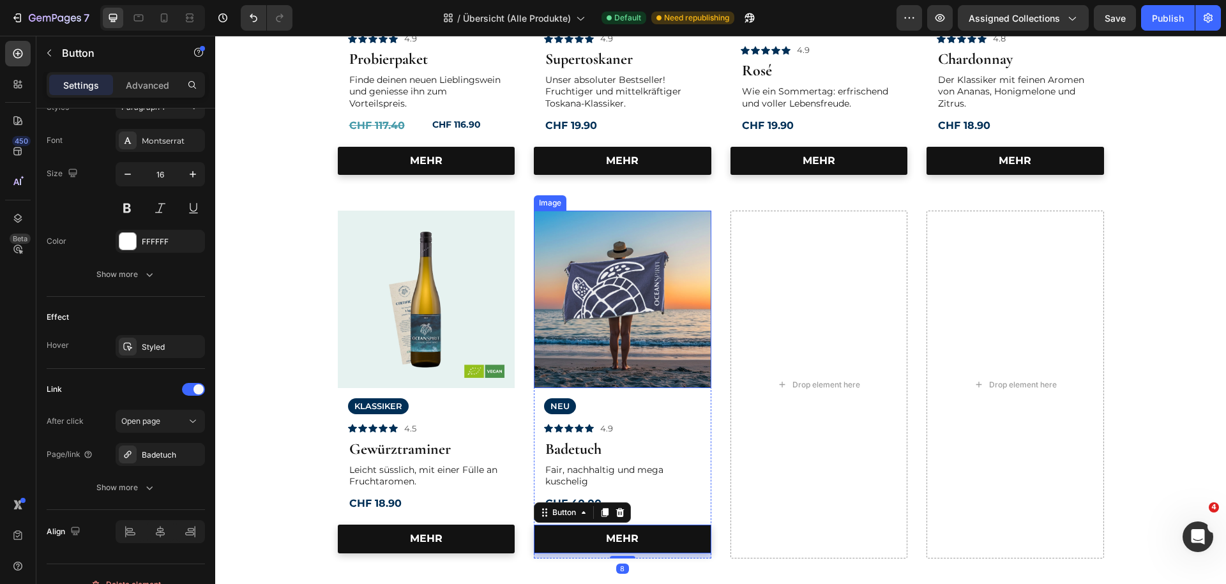
click at [609, 337] on img at bounding box center [623, 300] width 178 height 178
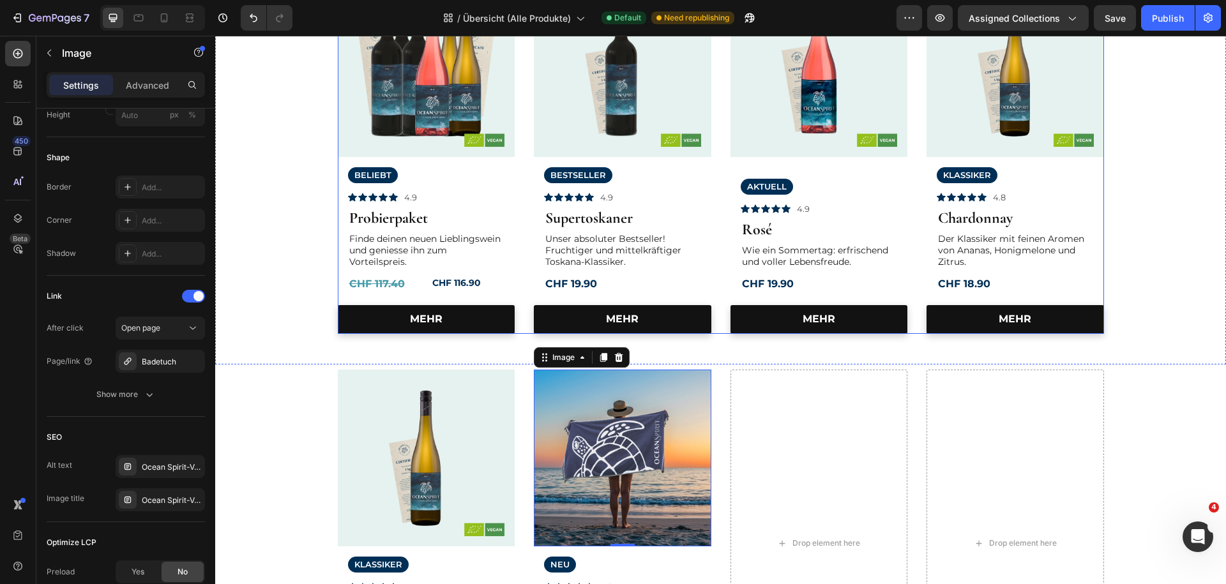
scroll to position [69, 0]
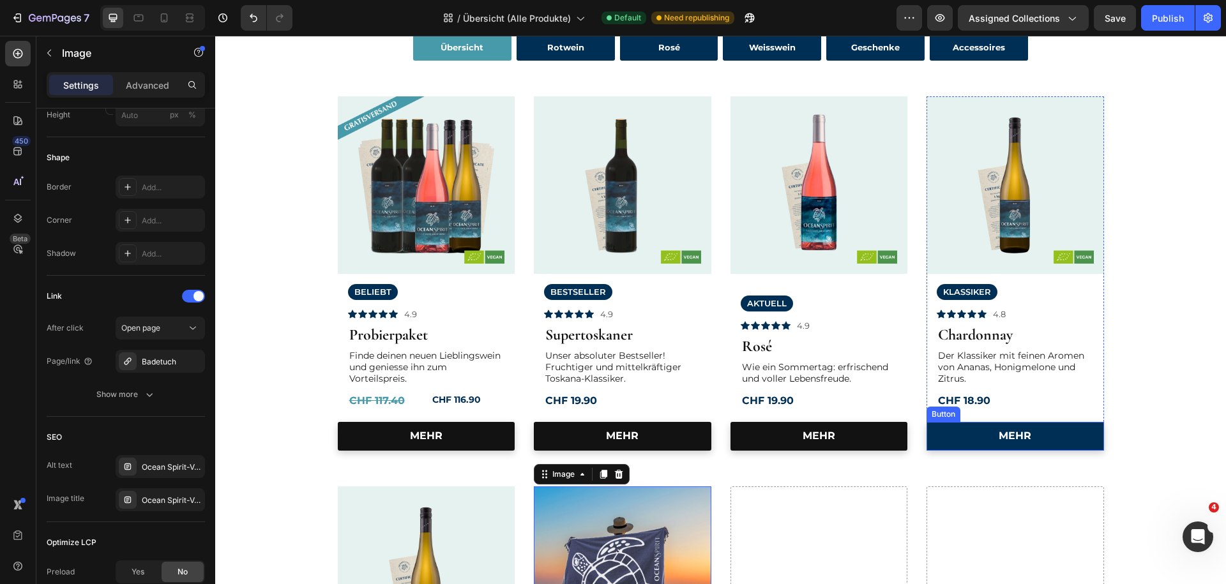
click at [966, 439] on link "MEHR" at bounding box center [1016, 436] width 178 height 29
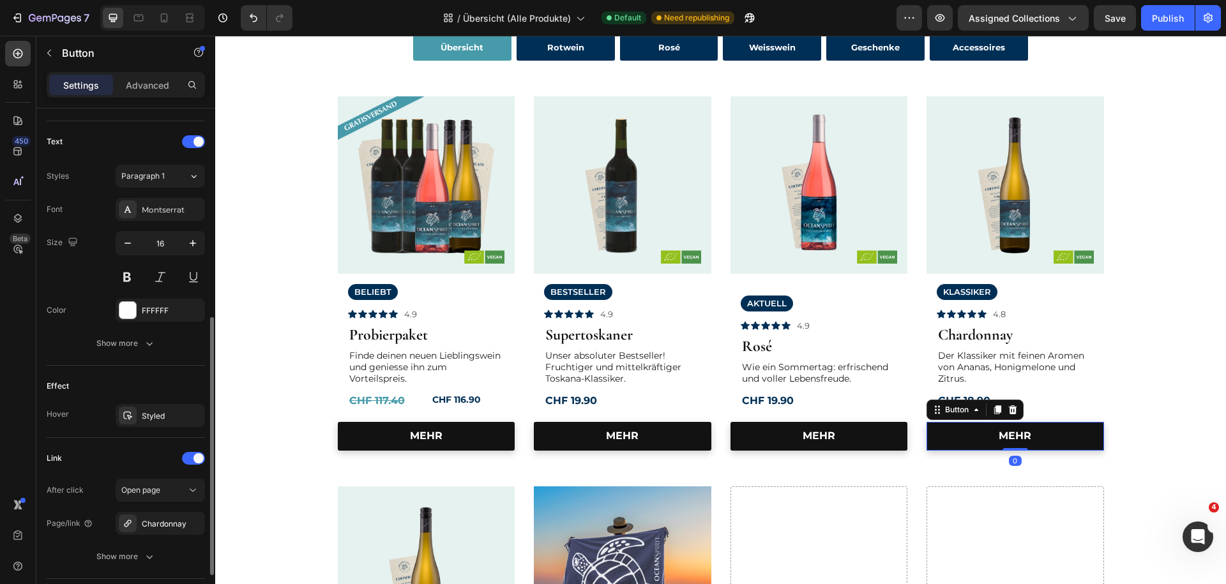
scroll to position [483, 0]
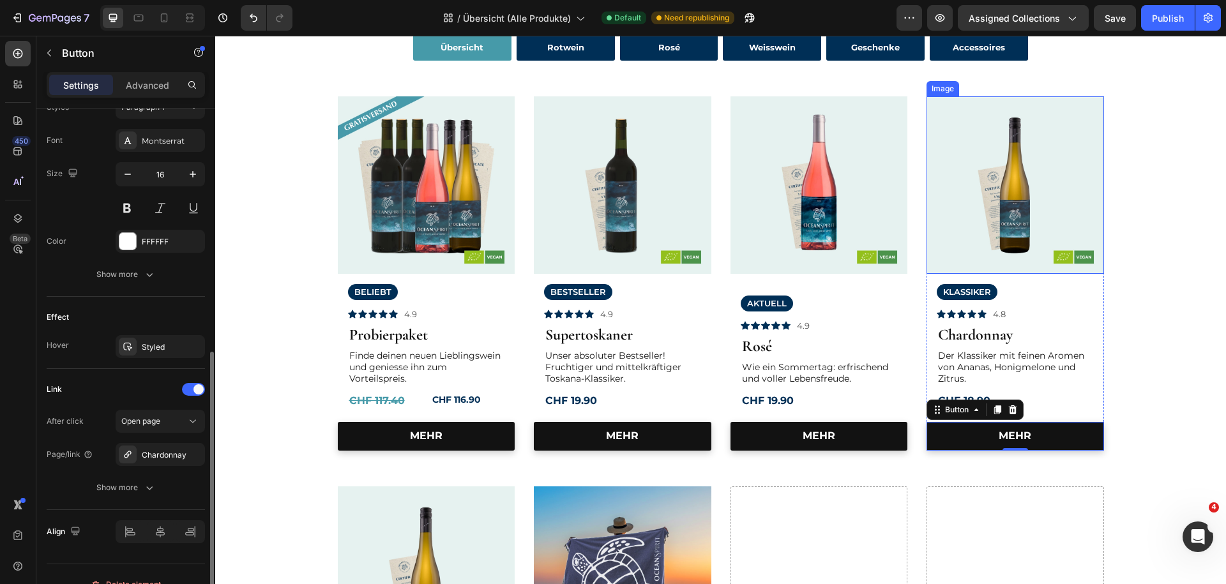
click at [970, 229] on img at bounding box center [1016, 185] width 178 height 178
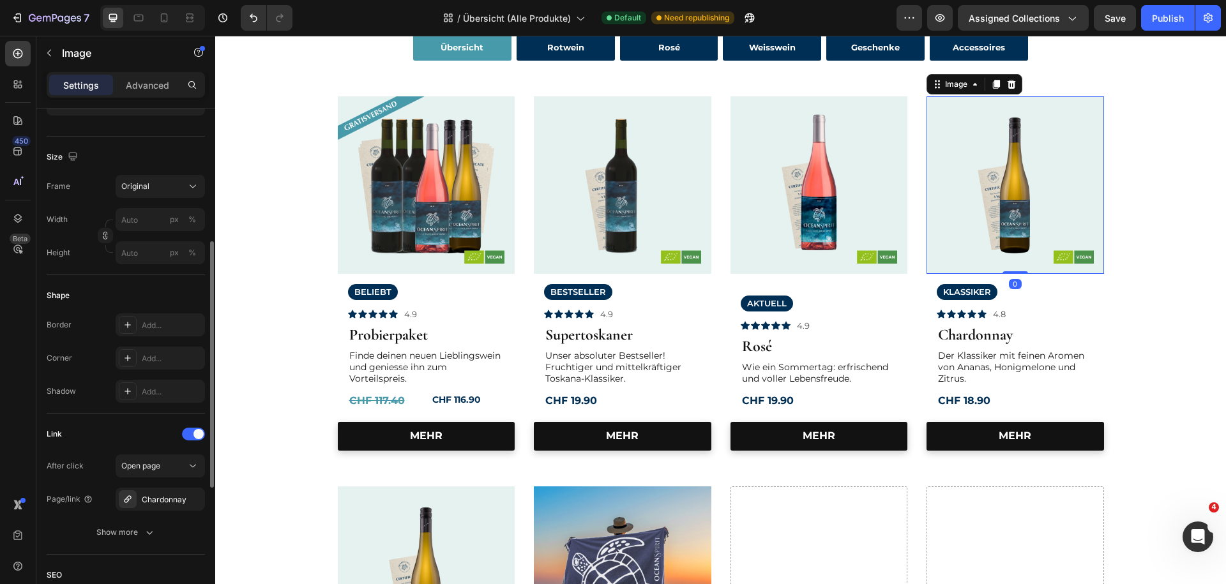
scroll to position [414, 0]
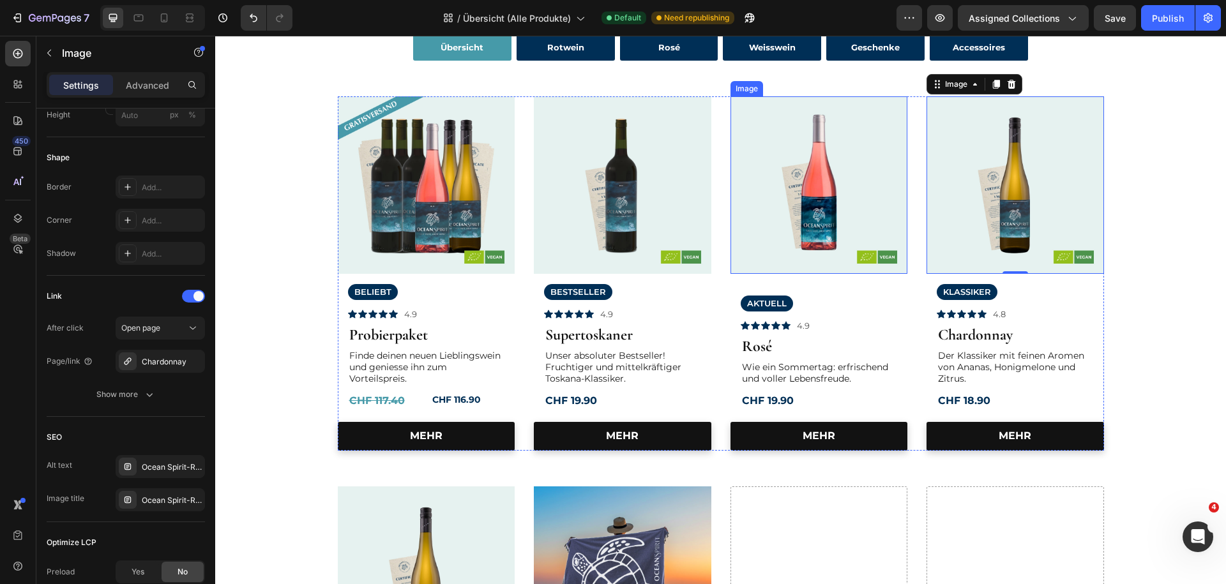
click at [839, 208] on img at bounding box center [820, 185] width 178 height 178
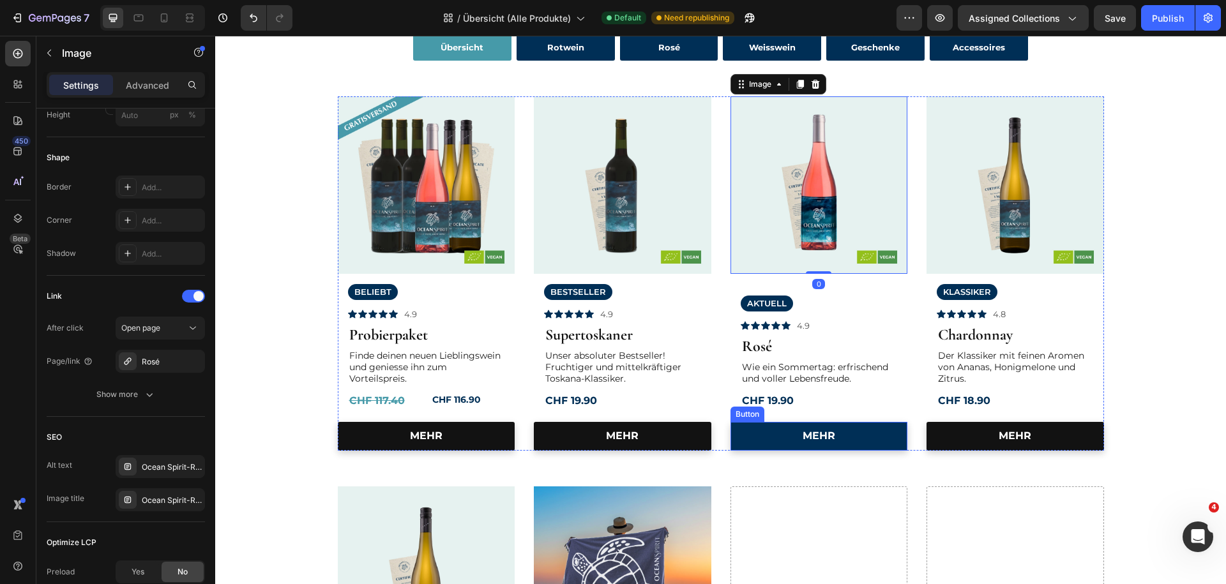
click at [786, 443] on link "MEHR" at bounding box center [820, 436] width 178 height 29
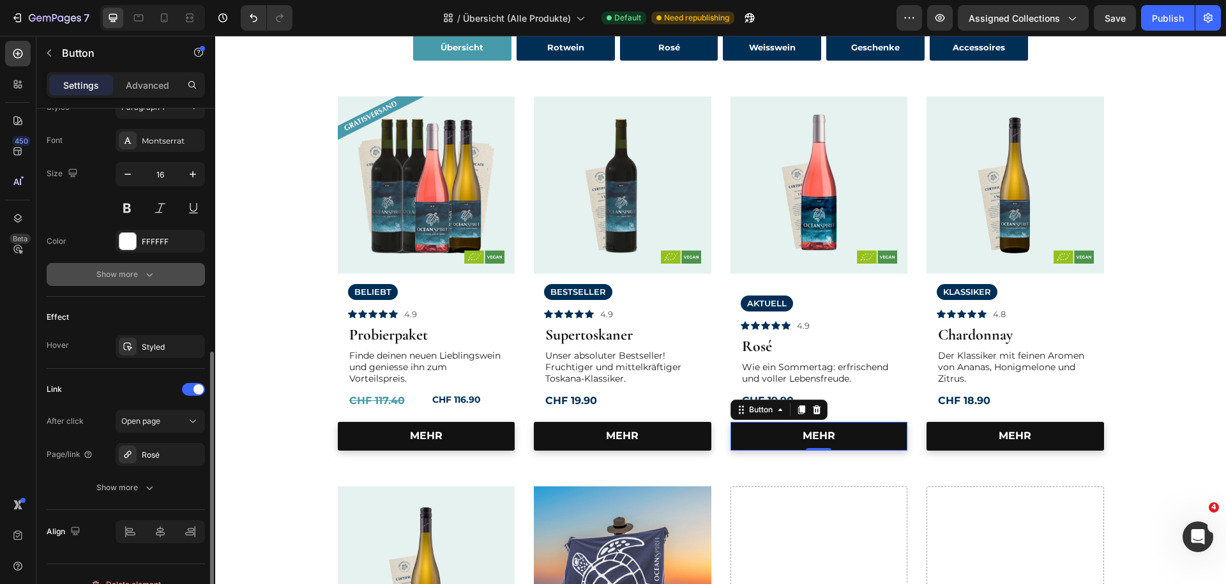
scroll to position [503, 0]
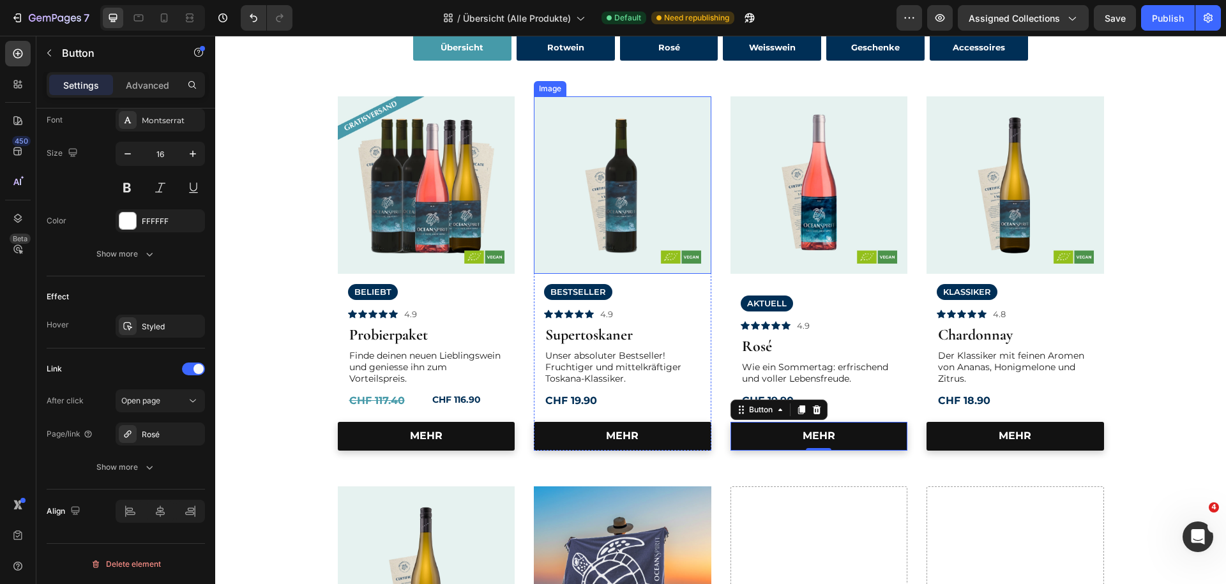
click at [672, 242] on img at bounding box center [623, 185] width 178 height 178
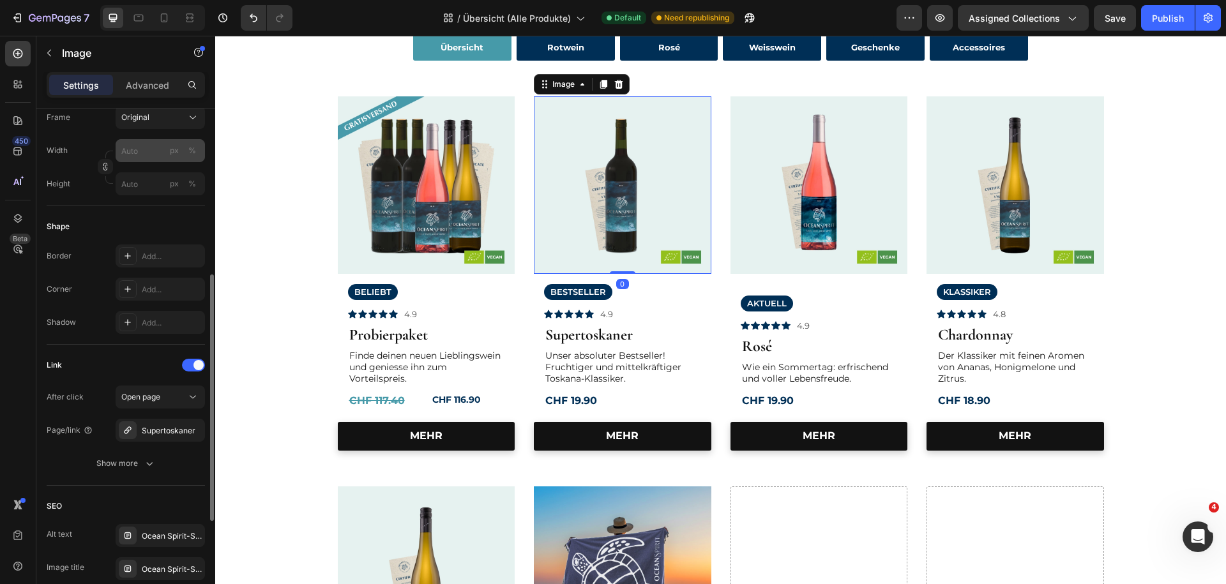
scroll to position [414, 0]
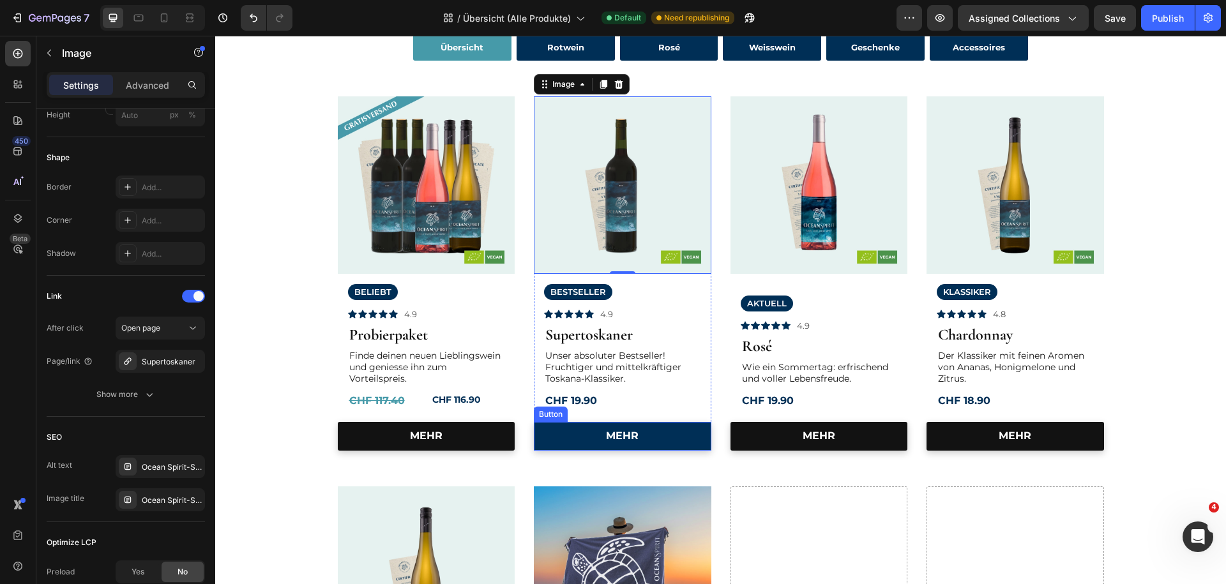
click at [577, 432] on link "MEHR" at bounding box center [623, 436] width 178 height 29
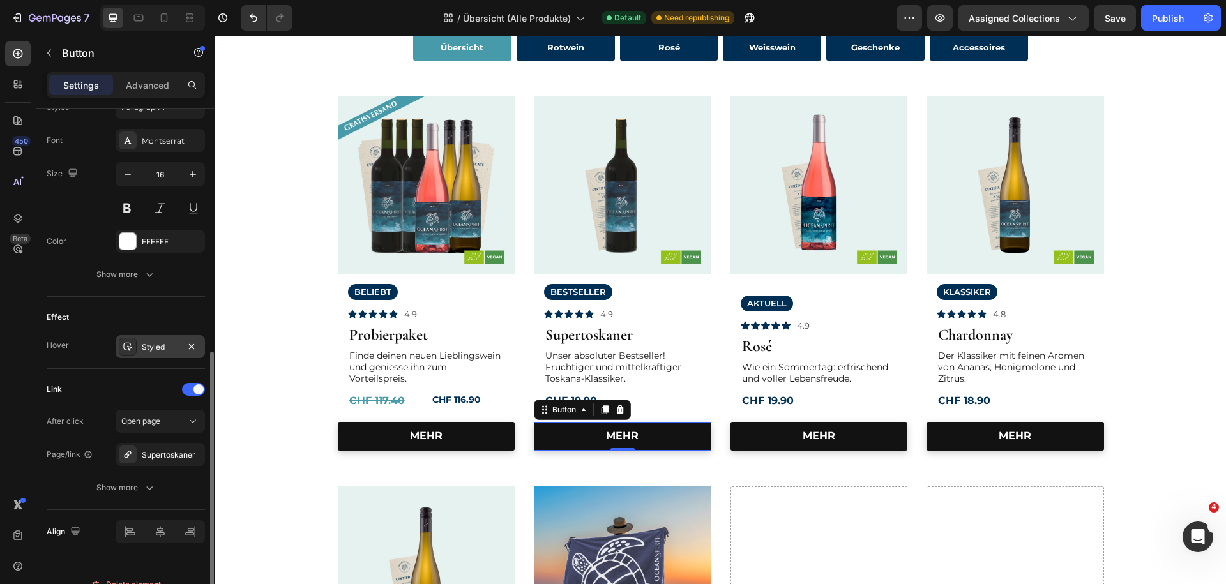
scroll to position [503, 0]
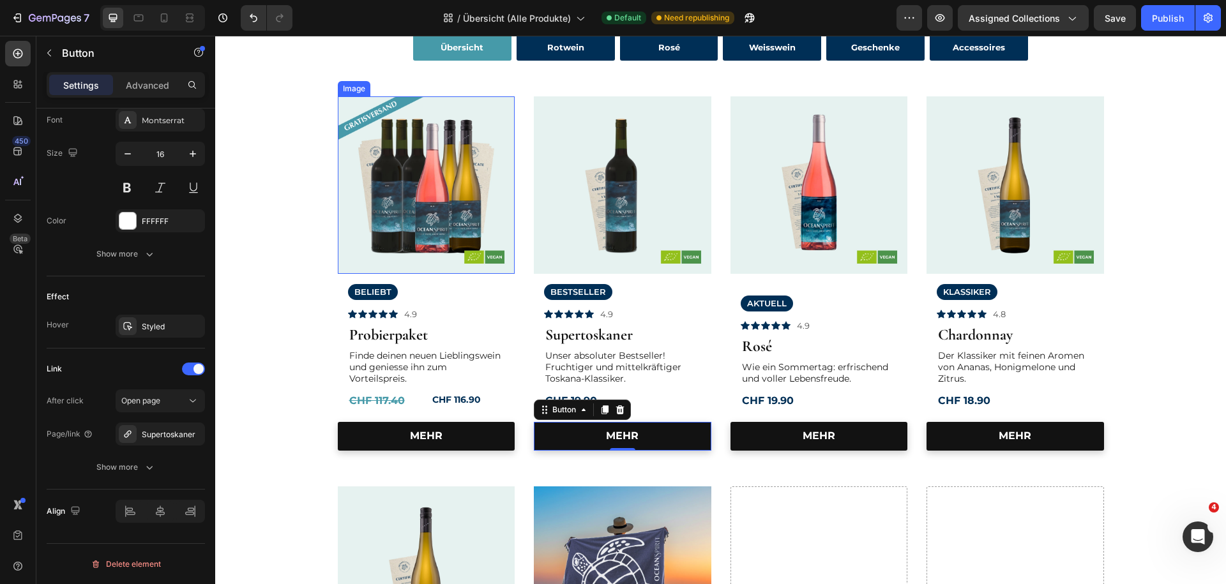
click at [419, 238] on img at bounding box center [427, 185] width 178 height 178
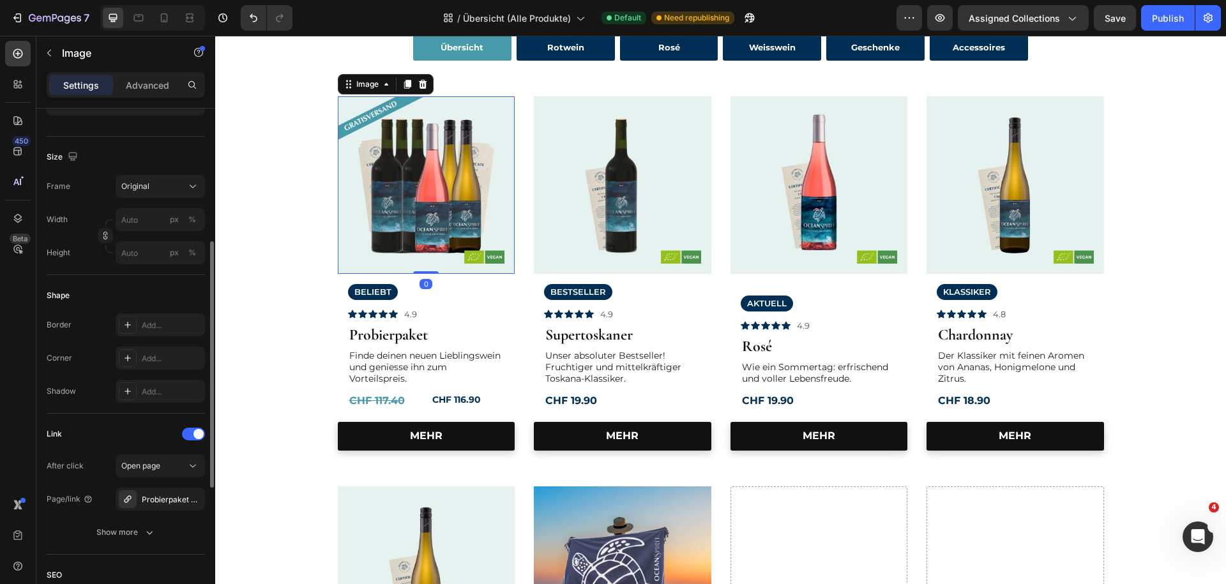
scroll to position [414, 0]
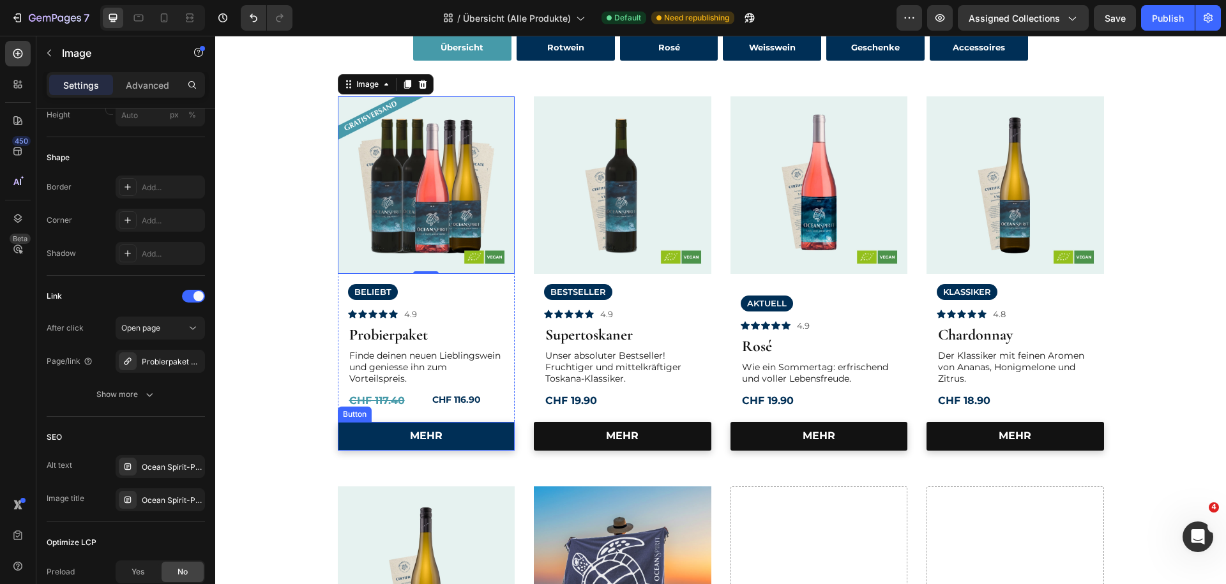
click at [383, 441] on link "MEHR" at bounding box center [427, 436] width 178 height 29
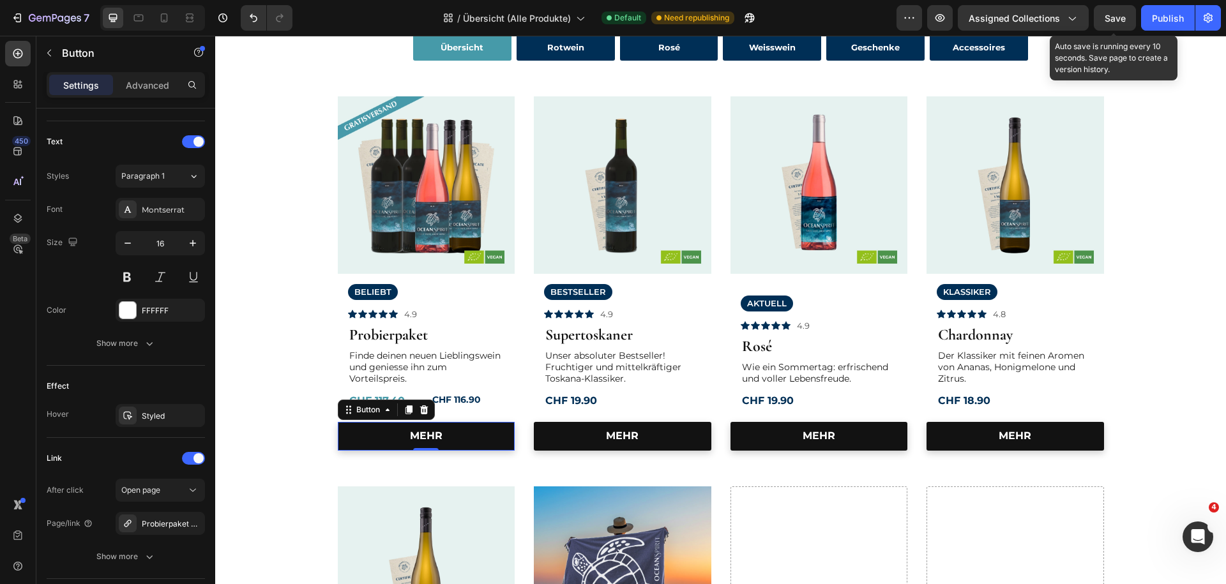
click at [1113, 24] on div "Save" at bounding box center [1115, 17] width 21 height 13
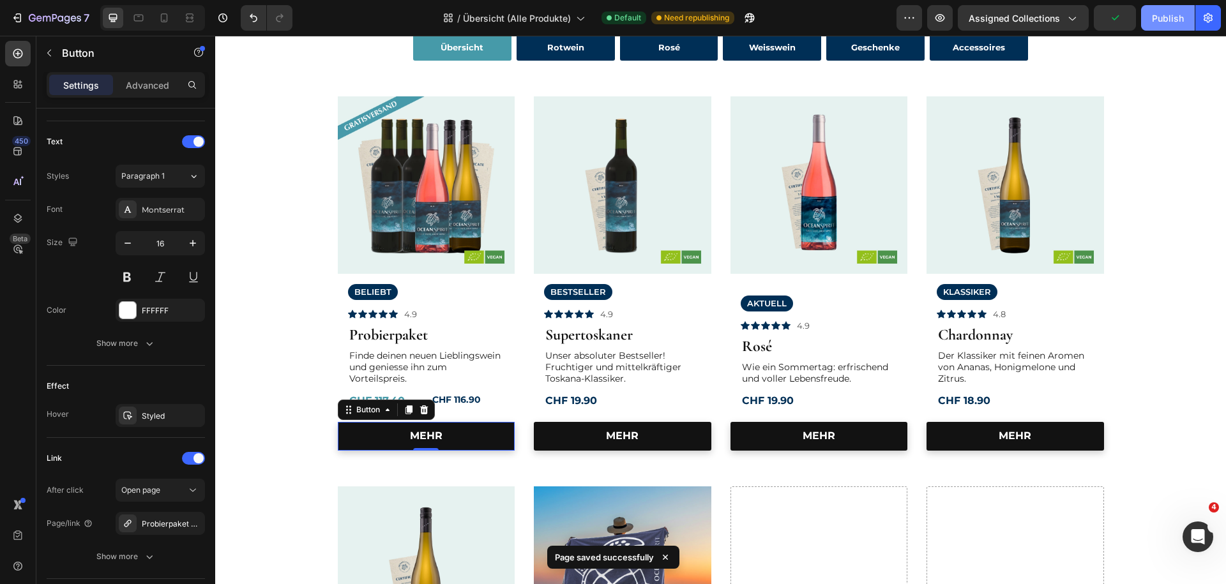
click at [1168, 17] on div "Publish" at bounding box center [1168, 17] width 32 height 13
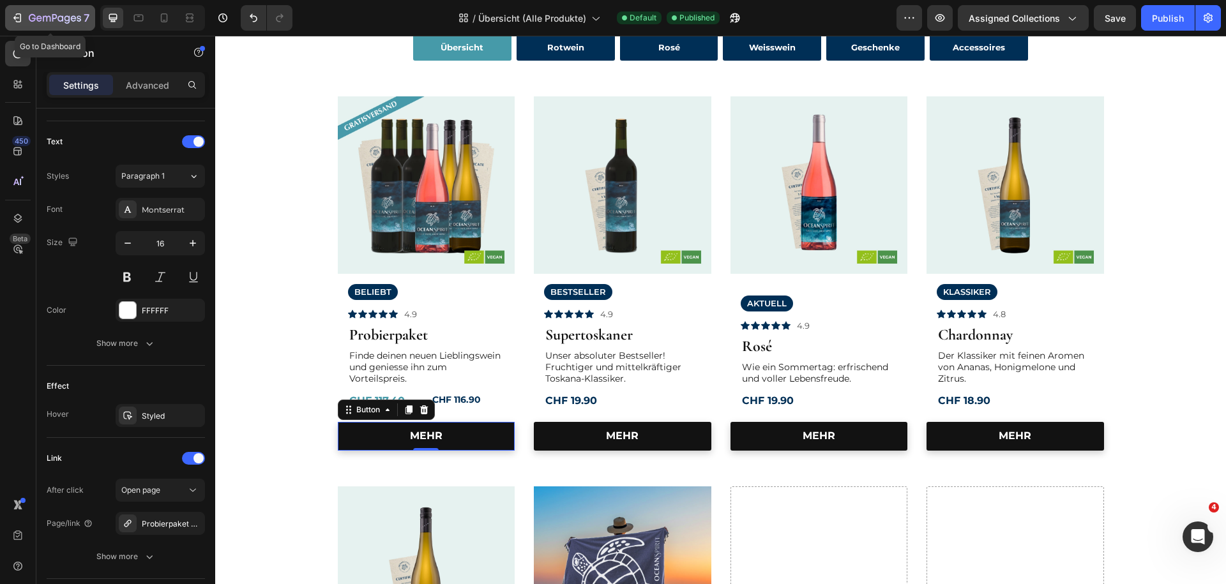
click at [63, 22] on icon "button" at bounding box center [55, 18] width 52 height 11
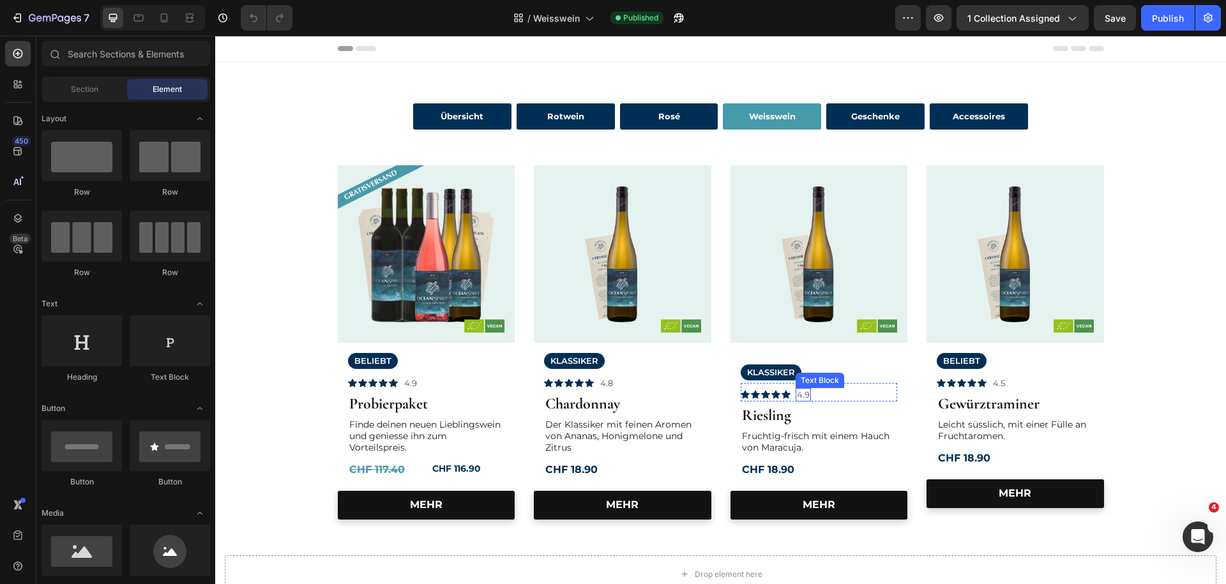
click at [806, 399] on p "4.9" at bounding box center [803, 395] width 13 height 11
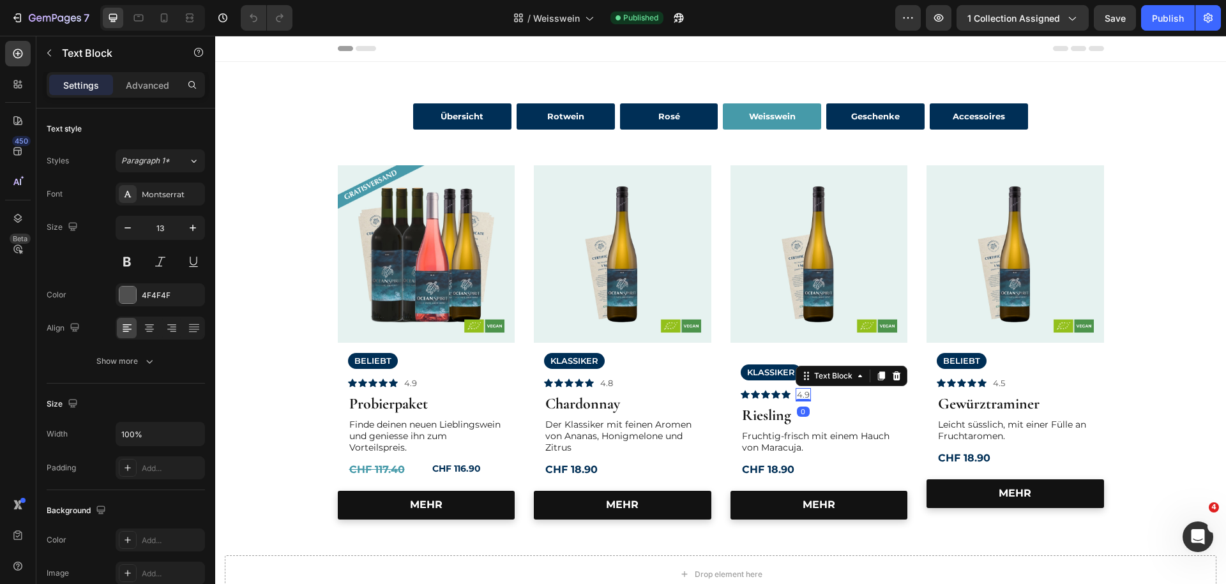
click at [807, 396] on p "4.9" at bounding box center [803, 395] width 13 height 11
click at [783, 425] on strong "Riesling" at bounding box center [766, 415] width 49 height 19
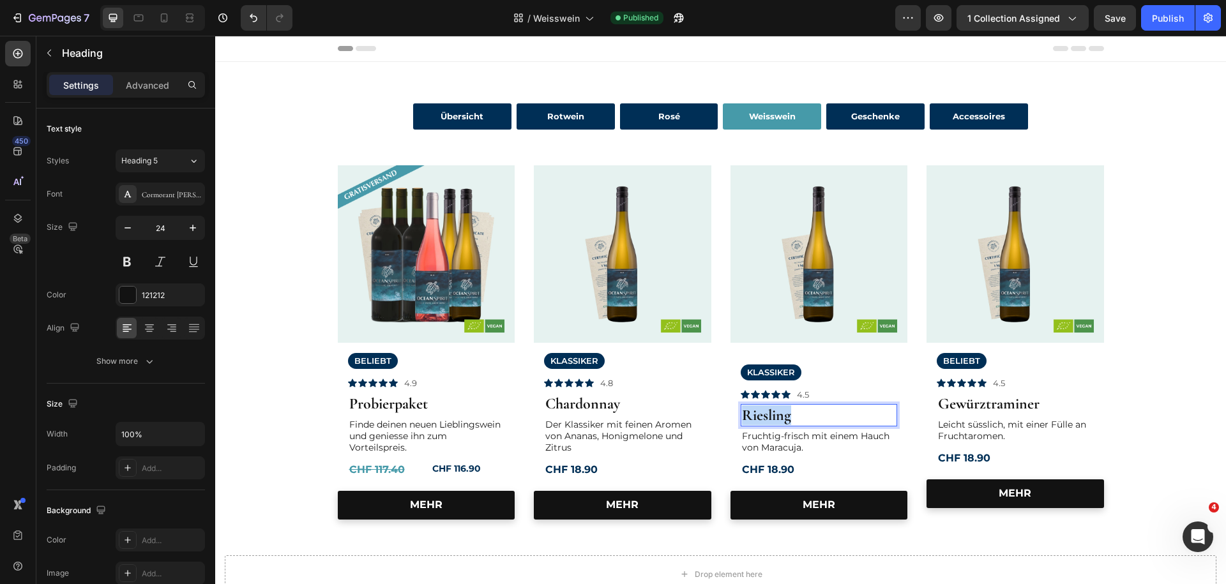
click at [785, 424] on strong "Riesling" at bounding box center [766, 415] width 49 height 19
click at [977, 436] on p "Leicht süsslich, mit einer Fülle an Fruchtaromen." at bounding box center [1015, 430] width 155 height 23
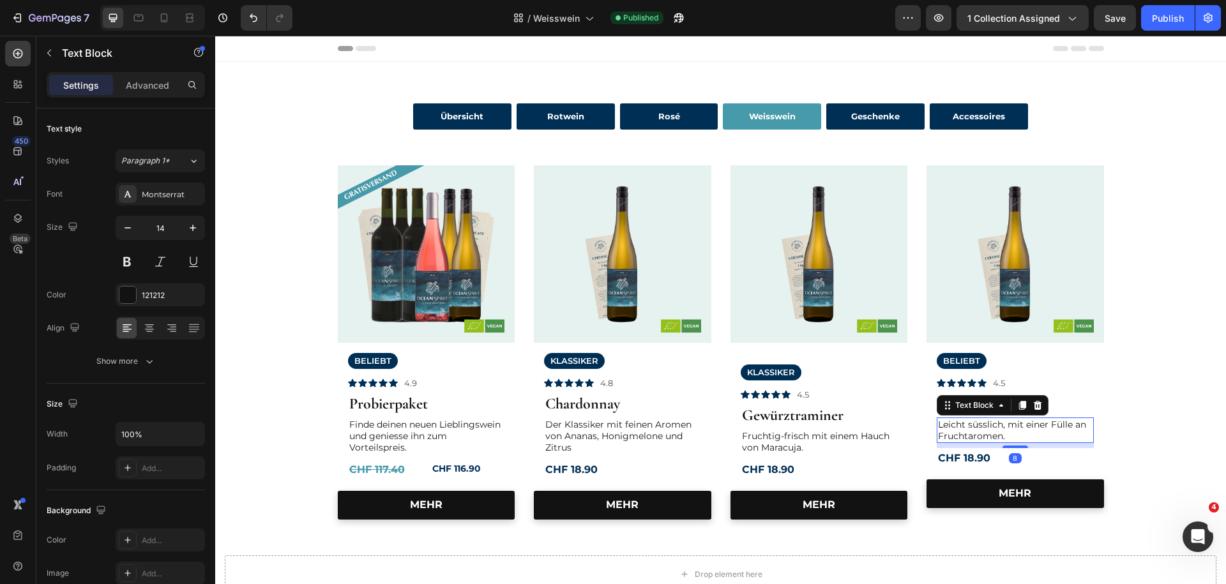
click at [977, 436] on p "Leicht süsslich, mit einer Fülle an Fruchtaromen." at bounding box center [1015, 430] width 155 height 23
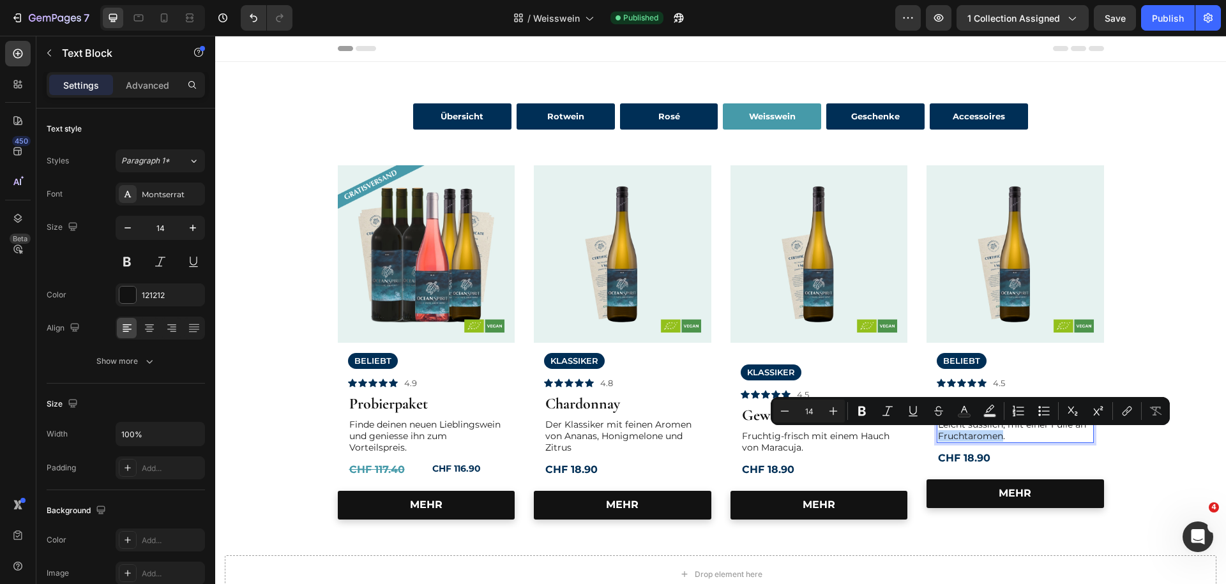
click at [977, 436] on p "Leicht süsslich, mit einer Fülle an Fruchtaromen." at bounding box center [1015, 430] width 155 height 23
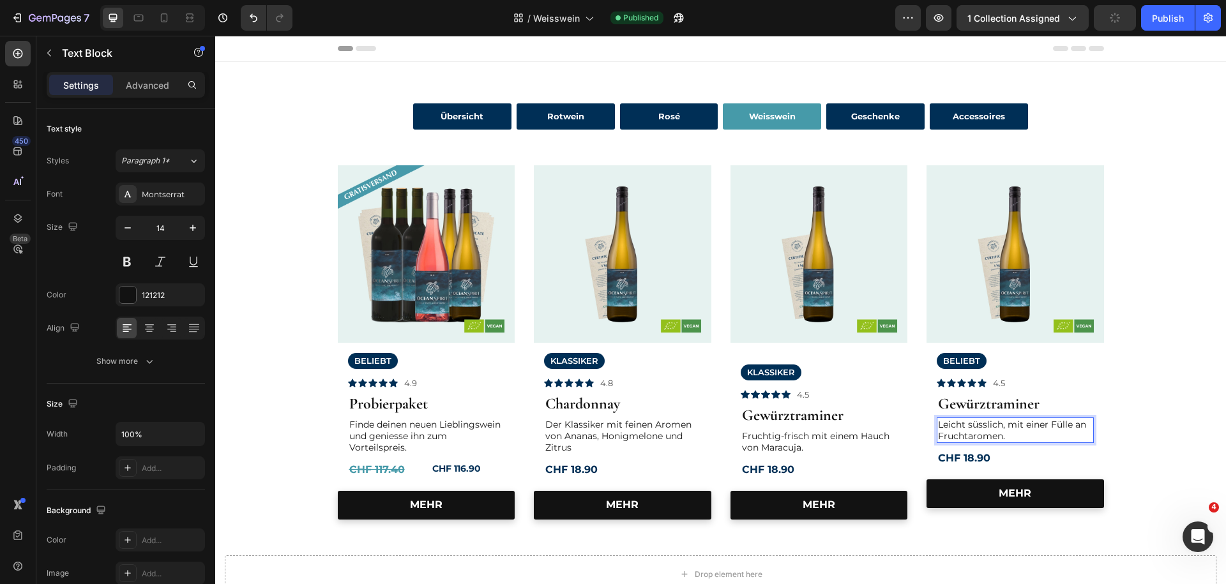
click at [1019, 432] on p "Leicht süsslich, mit einer Fülle an Fruchtaromen." at bounding box center [1015, 430] width 155 height 23
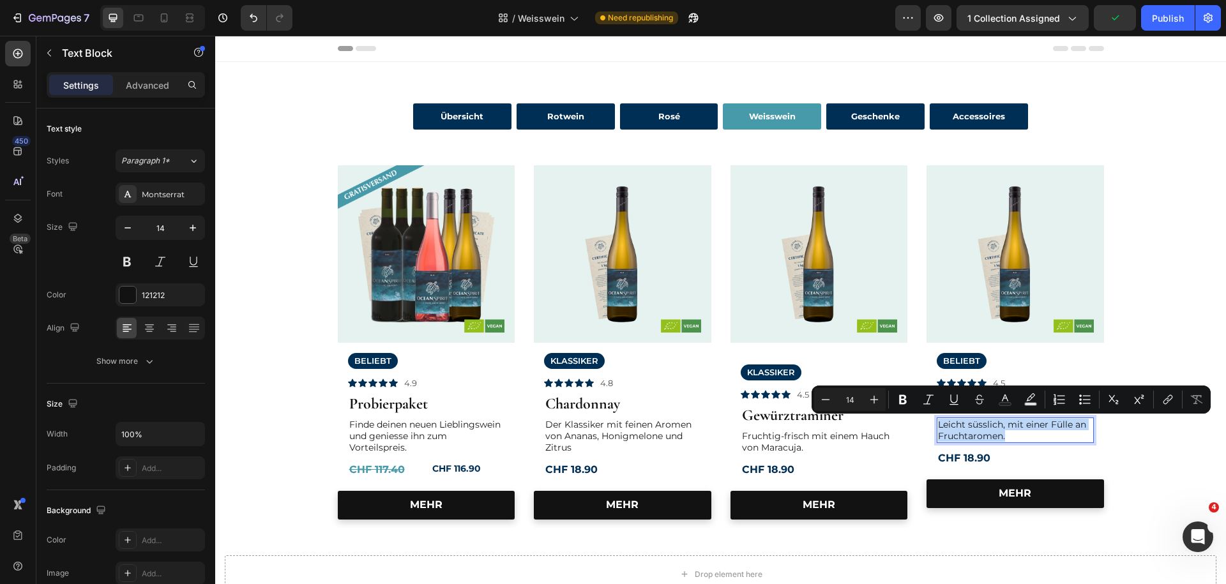
drag, startPoint x: 1012, startPoint y: 438, endPoint x: 967, endPoint y: 408, distance: 53.5
click at [942, 420] on p "Leicht süsslich, mit einer Fülle an Fruchtaromen." at bounding box center [1015, 430] width 155 height 23
copy p "eicht süsslich, mit einer Fülle an Fruchtaromen."
click at [780, 437] on p "Fruchtig-frisch mit einem Hauch von Maracuja." at bounding box center [819, 442] width 155 height 23
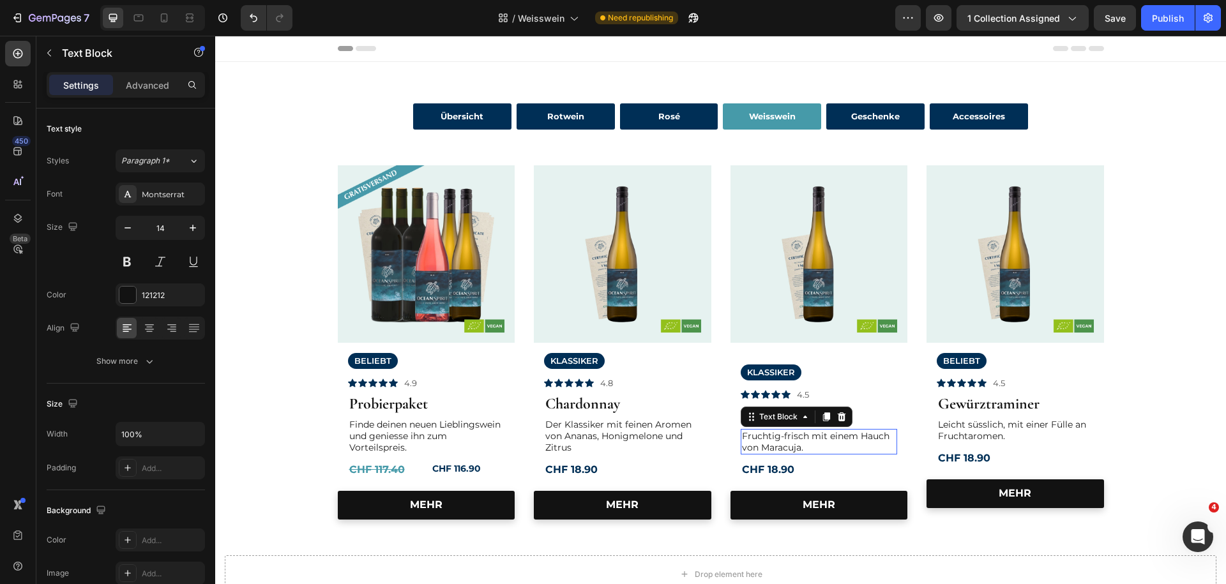
click at [780, 437] on p "Fruchtig-frisch mit einem Hauch von Maracuja." at bounding box center [819, 442] width 155 height 23
click at [759, 438] on p "eicht süsslich, mit einer Fülle an Fruchtaromen." at bounding box center [819, 442] width 155 height 23
click at [993, 270] on img at bounding box center [1016, 254] width 178 height 178
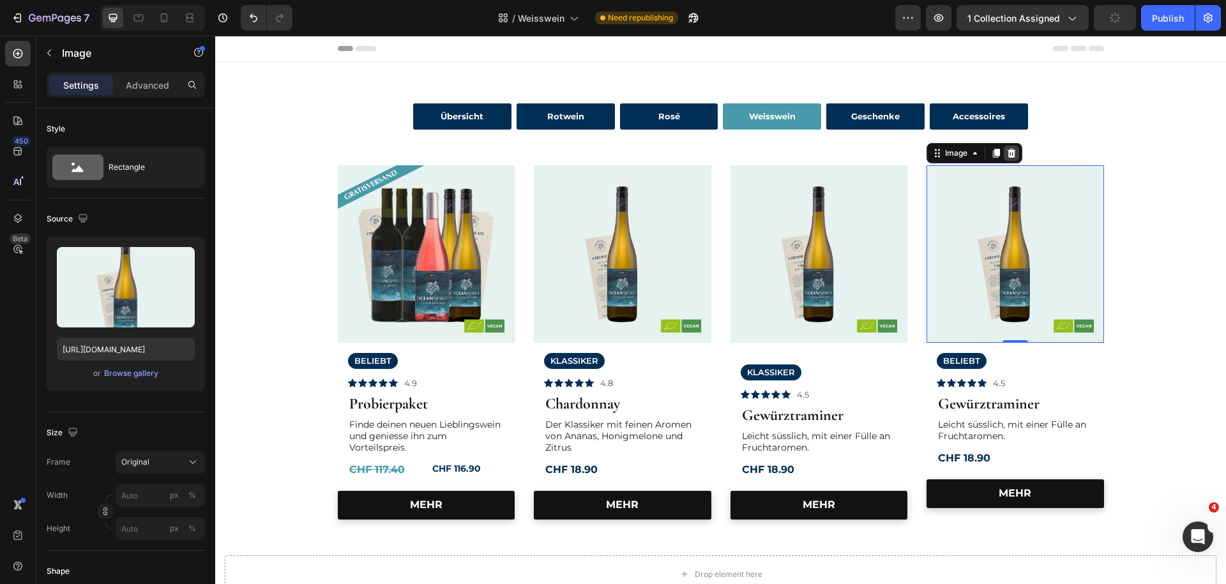
click at [1016, 155] on icon at bounding box center [1012, 153] width 10 height 10
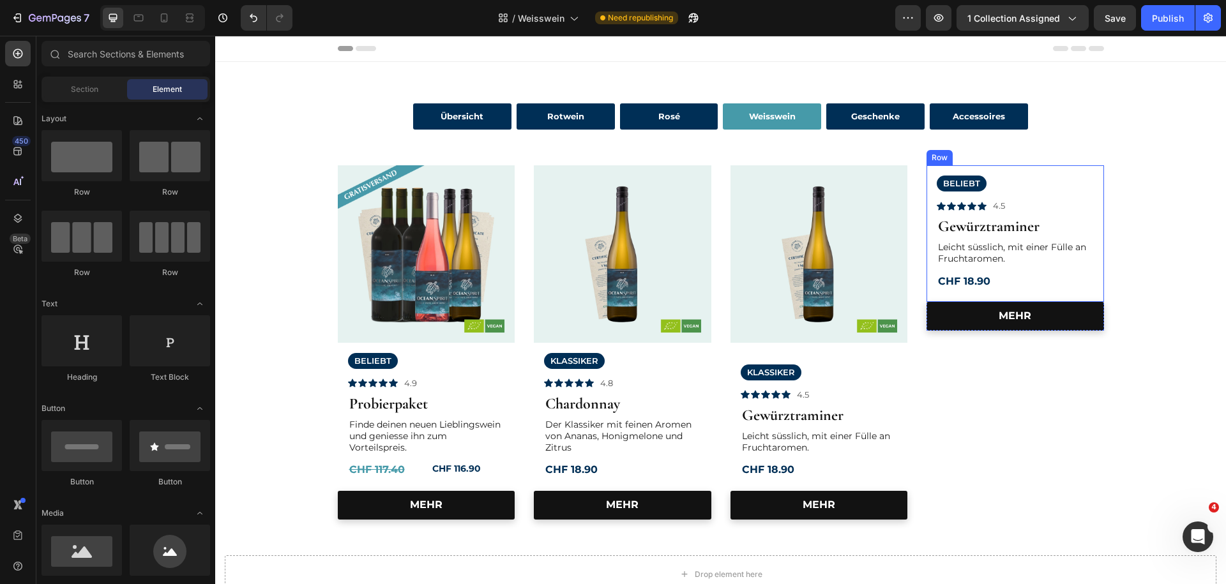
click at [1020, 171] on div "BELIEBT Text Block Icon Icon Icon Icon Icon Icon List 4.5 Text Block Row Gewürz…" at bounding box center [1016, 233] width 178 height 137
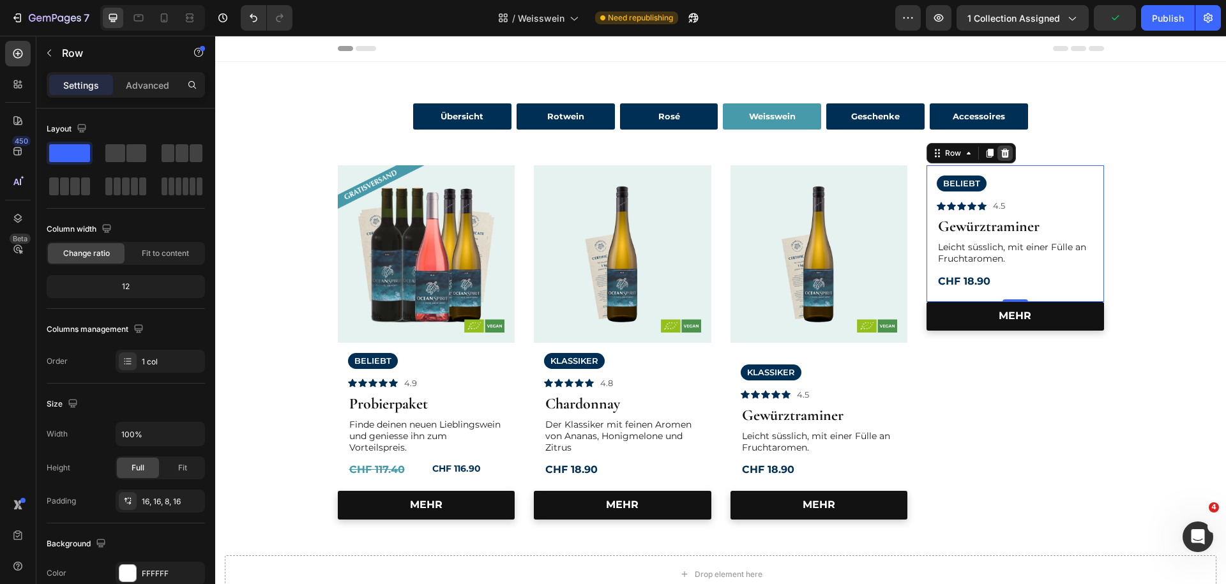
click at [1009, 157] on icon at bounding box center [1005, 153] width 10 height 10
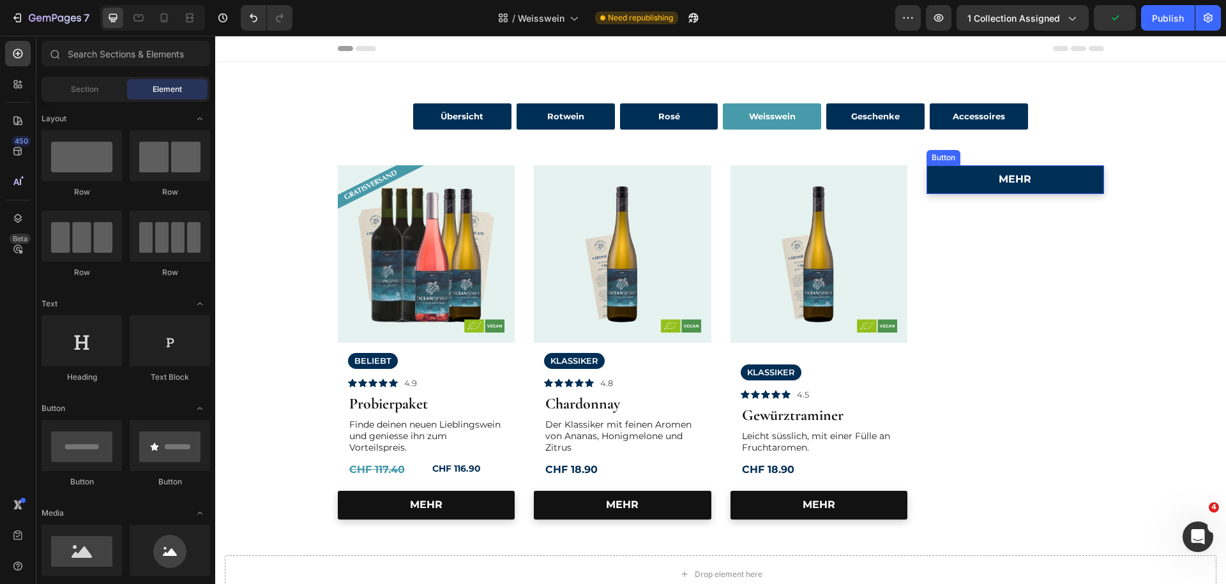
click at [943, 188] on link "MEHR" at bounding box center [1016, 179] width 178 height 29
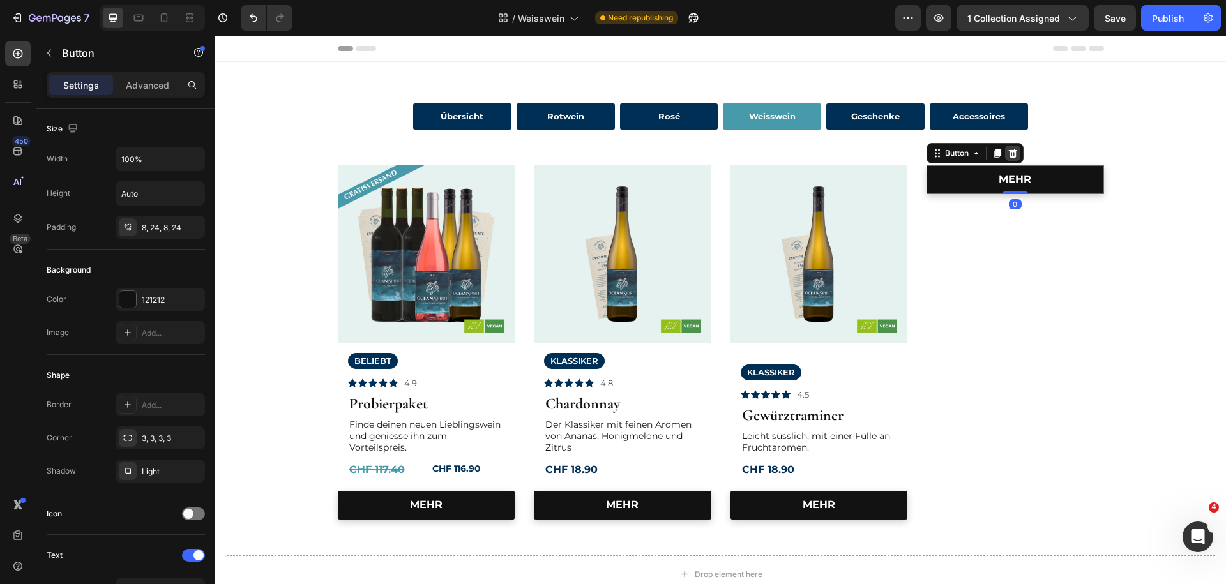
click at [1014, 155] on icon at bounding box center [1013, 153] width 8 height 9
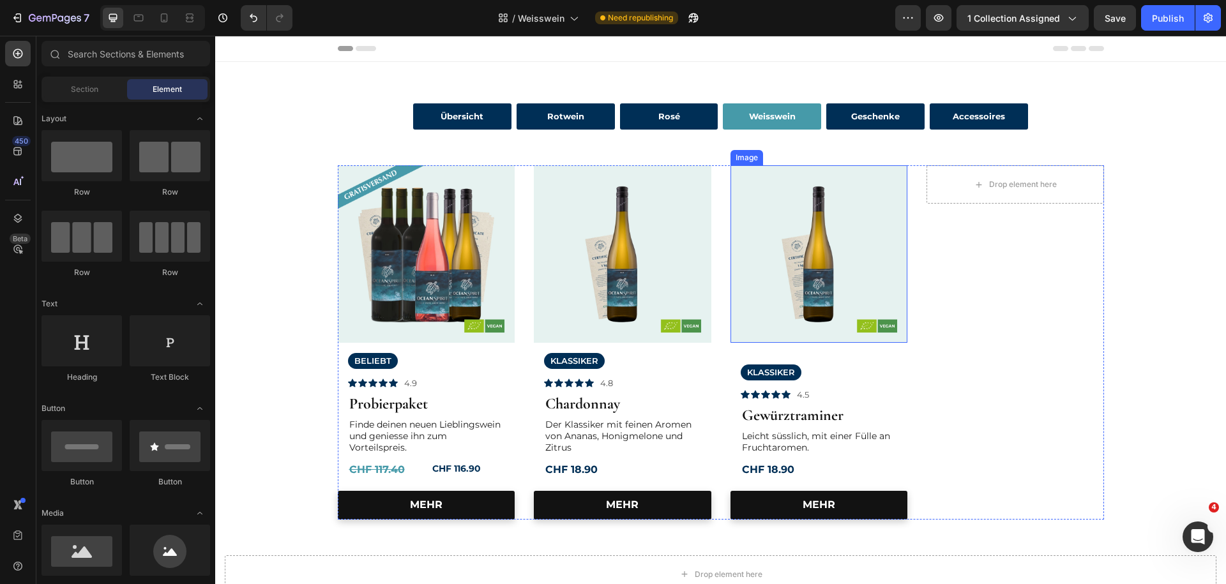
click at [837, 314] on img at bounding box center [820, 254] width 178 height 178
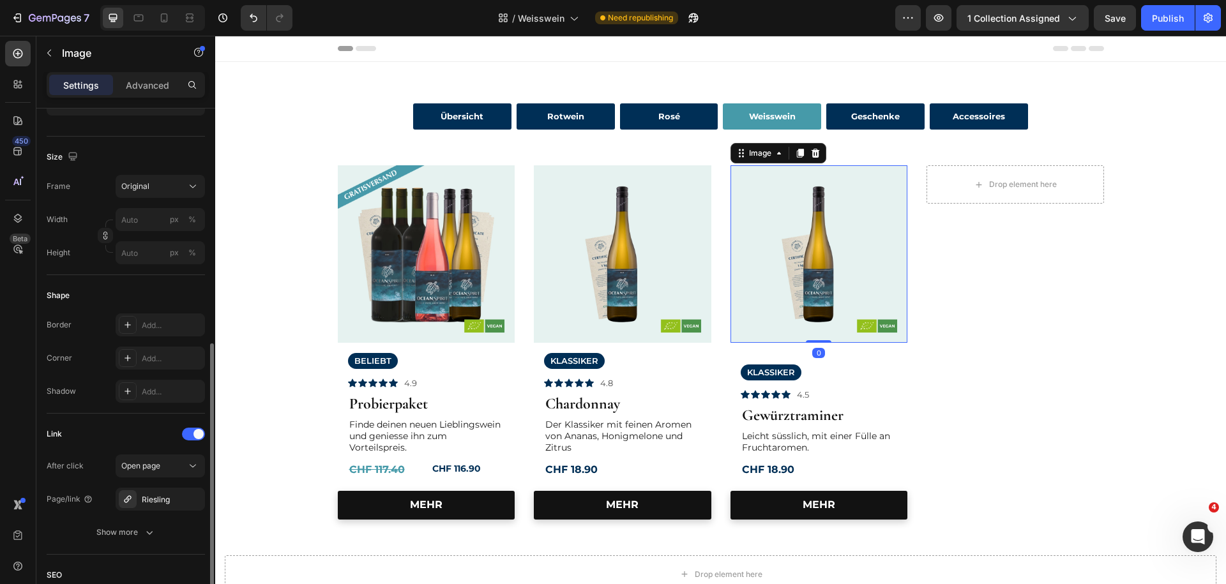
scroll to position [345, 0]
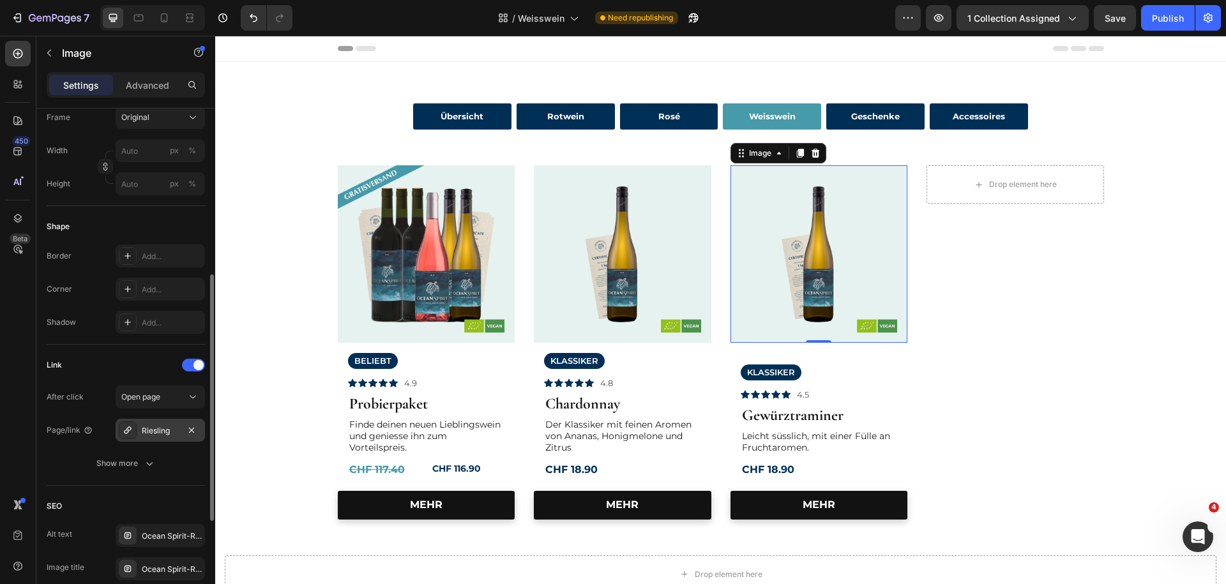
click at [139, 428] on div "Riesling" at bounding box center [160, 430] width 89 height 23
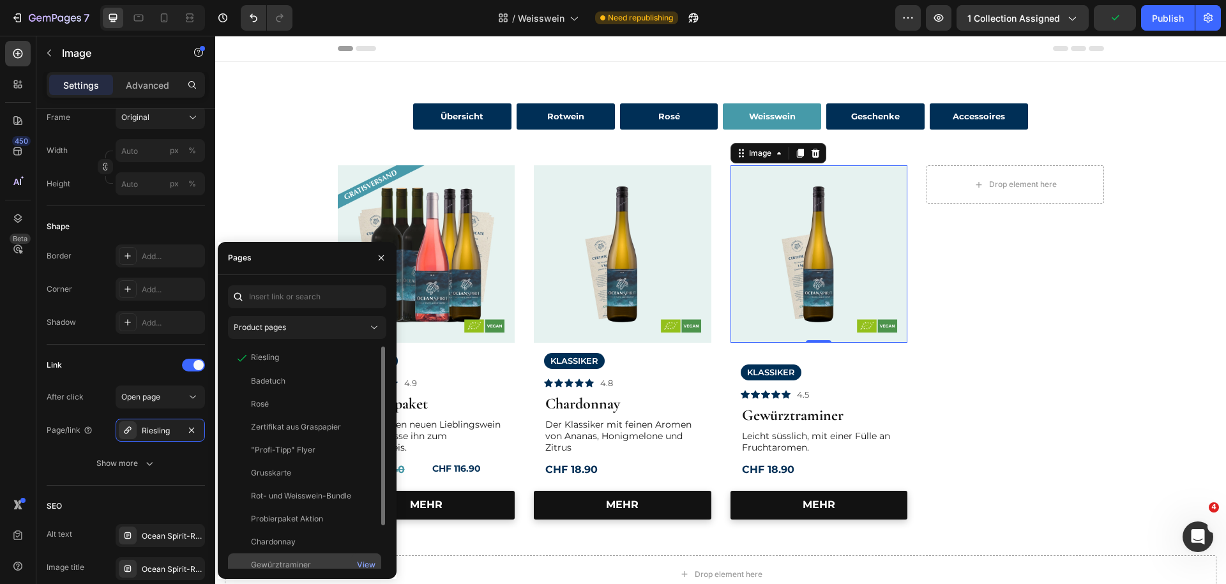
click at [257, 561] on div "Gewürztraminer" at bounding box center [281, 565] width 60 height 11
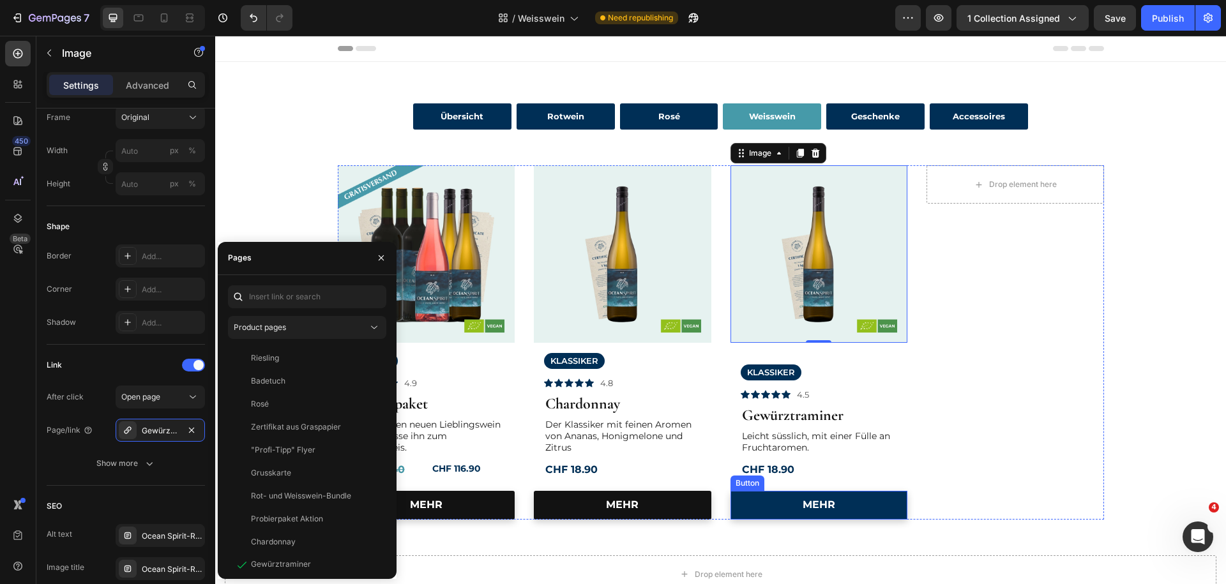
click at [745, 502] on link "MEHR" at bounding box center [820, 505] width 178 height 29
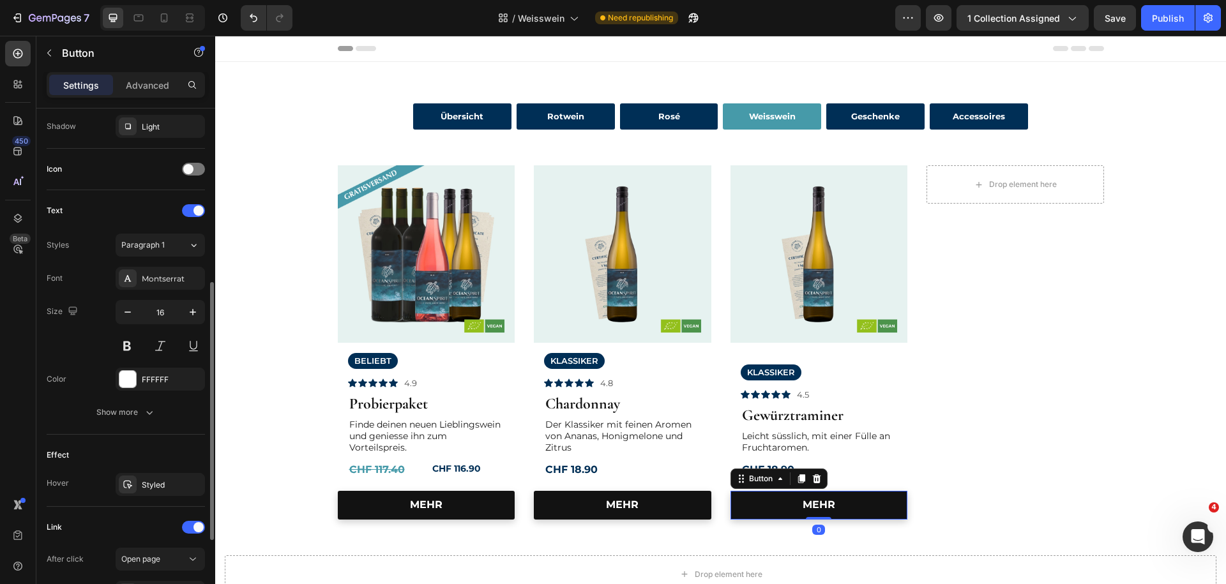
scroll to position [483, 0]
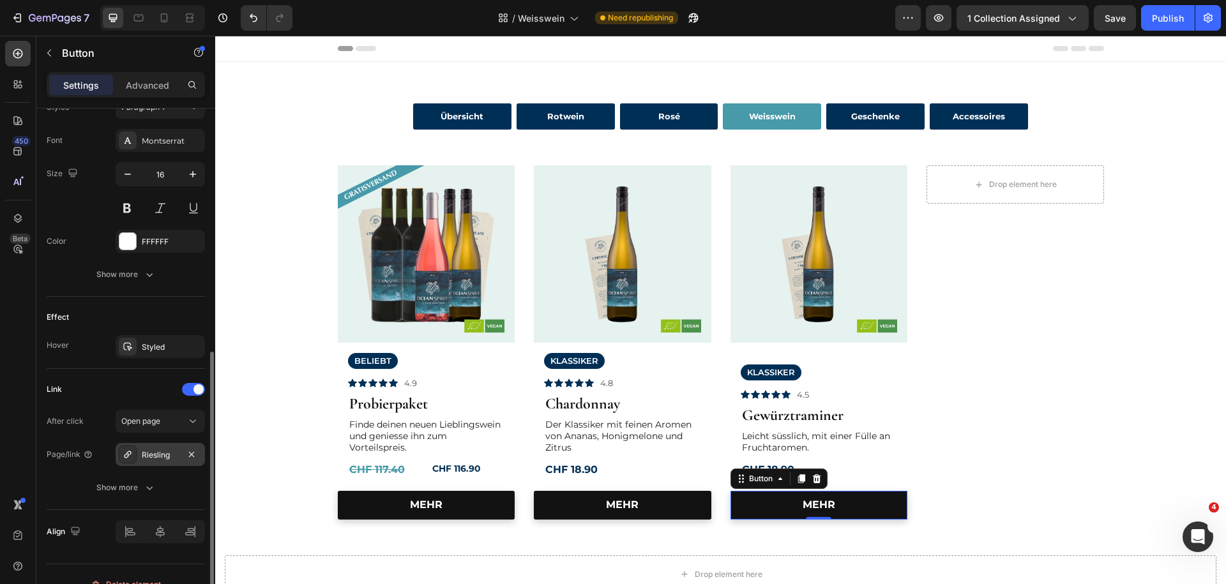
click at [147, 455] on div "Riesling" at bounding box center [160, 455] width 37 height 11
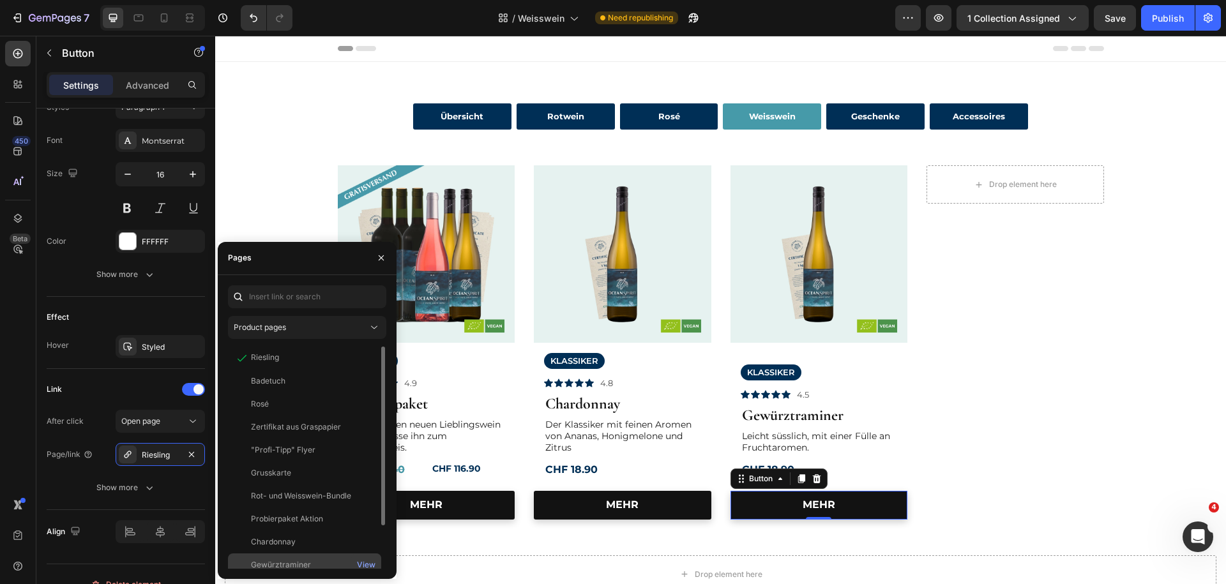
click at [247, 577] on div "Gewürztraminer View" at bounding box center [304, 588] width 153 height 23
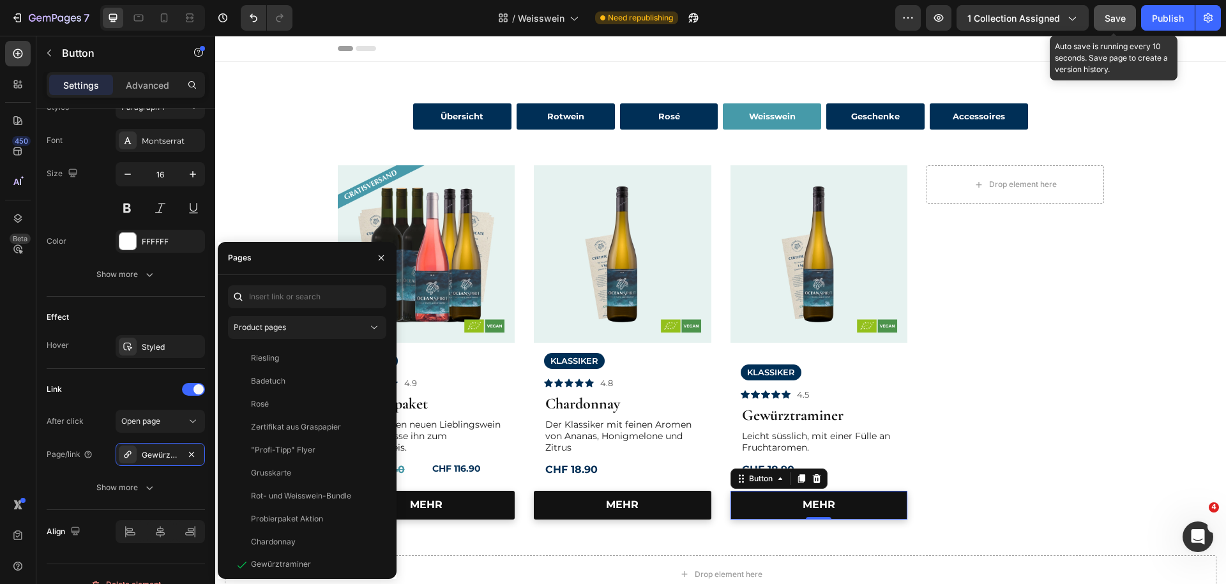
click at [1110, 16] on span "Save" at bounding box center [1115, 18] width 21 height 11
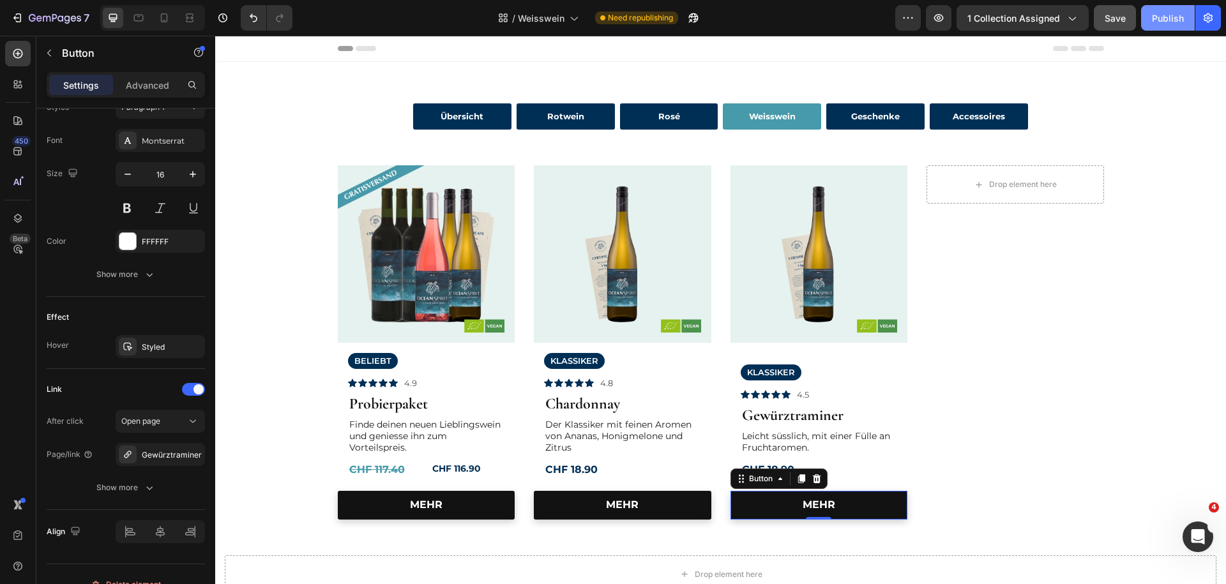
click at [1144, 17] on button "Publish" at bounding box center [1168, 18] width 54 height 26
click at [760, 283] on img at bounding box center [820, 254] width 178 height 178
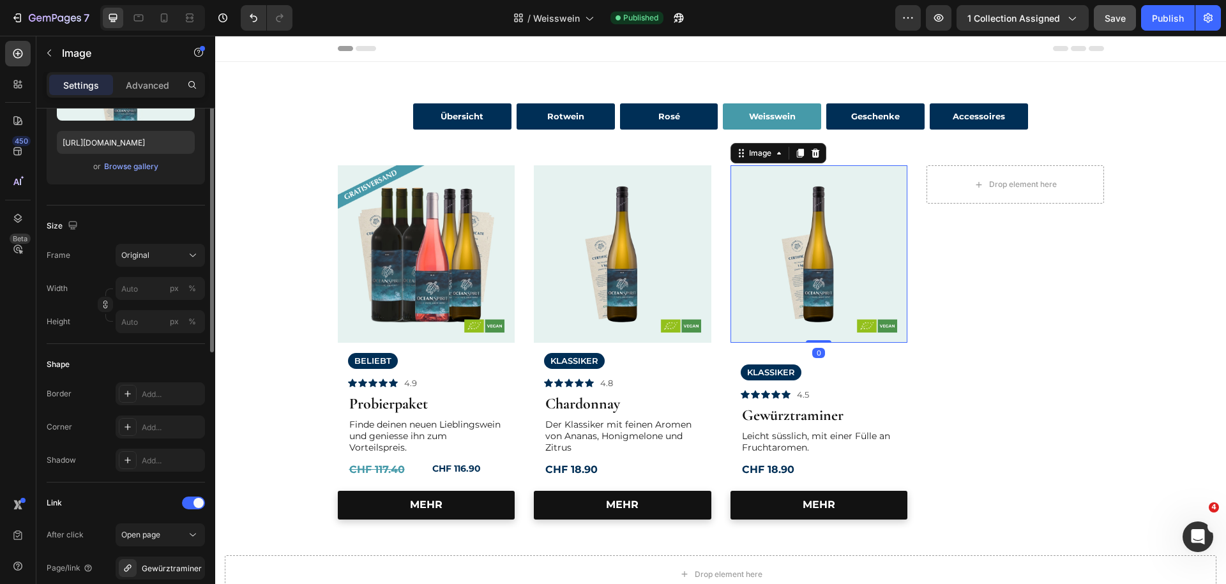
scroll to position [276, 0]
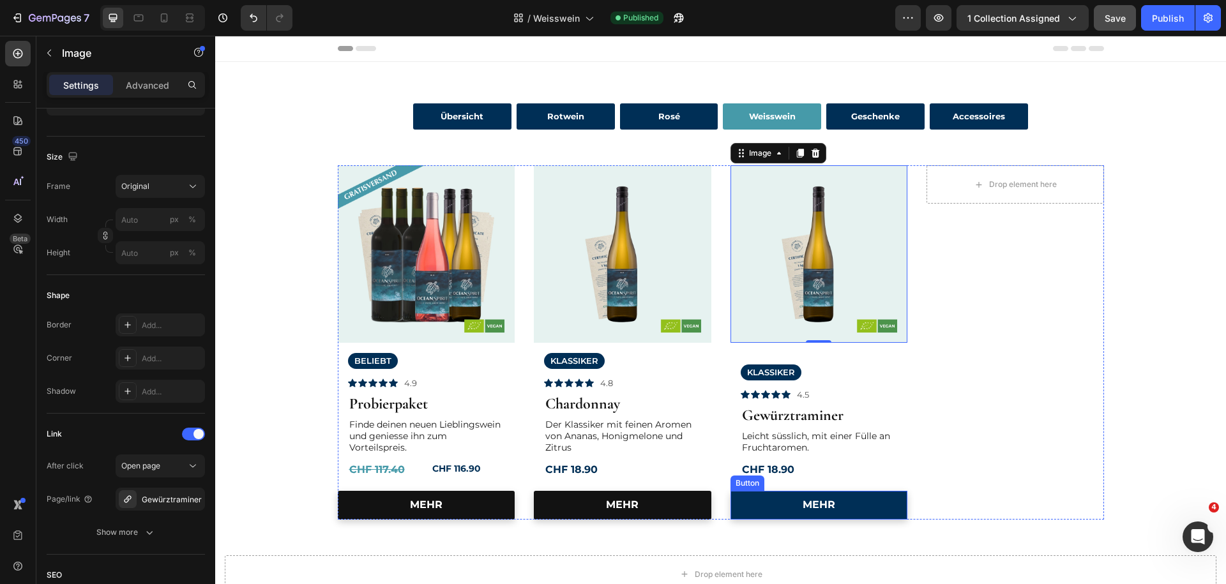
click at [757, 500] on link "MEHR" at bounding box center [820, 505] width 178 height 29
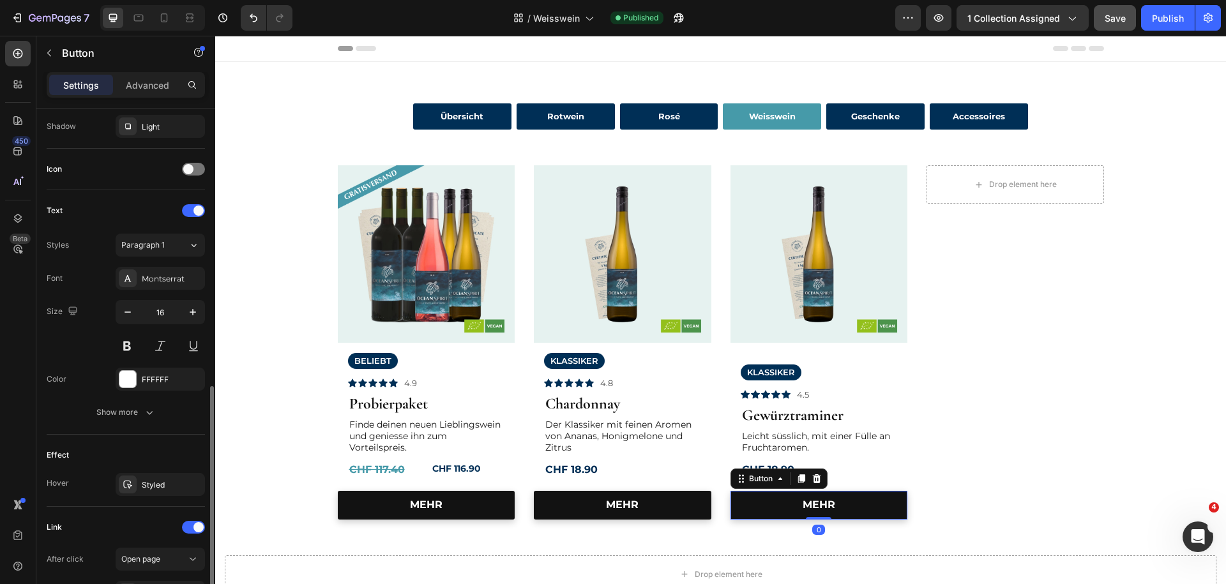
scroll to position [414, 0]
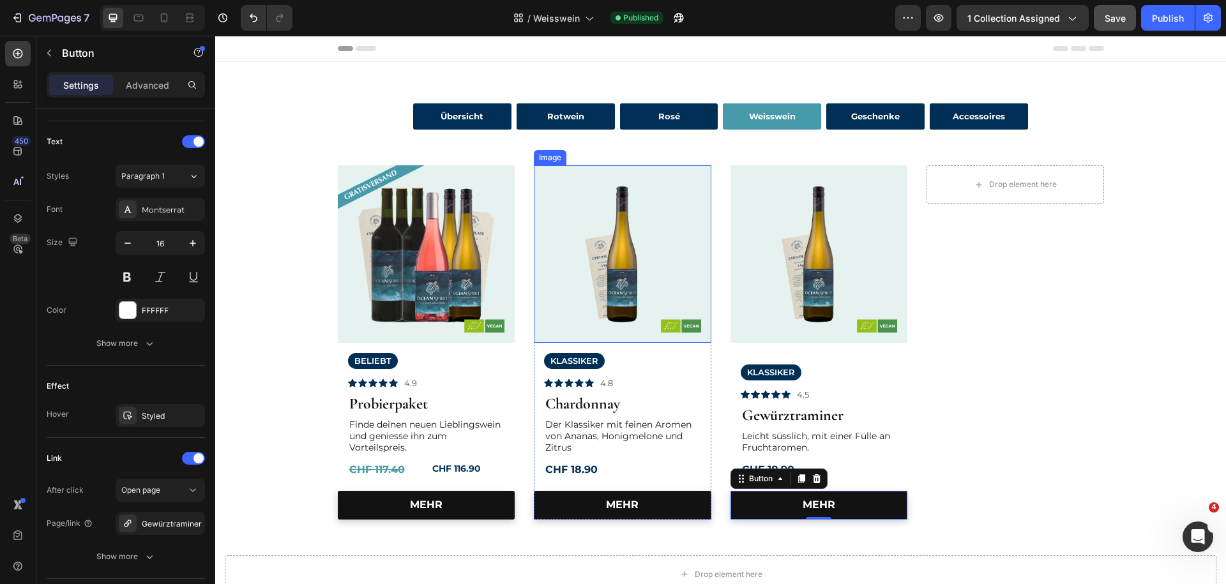
click at [632, 296] on img at bounding box center [623, 254] width 178 height 178
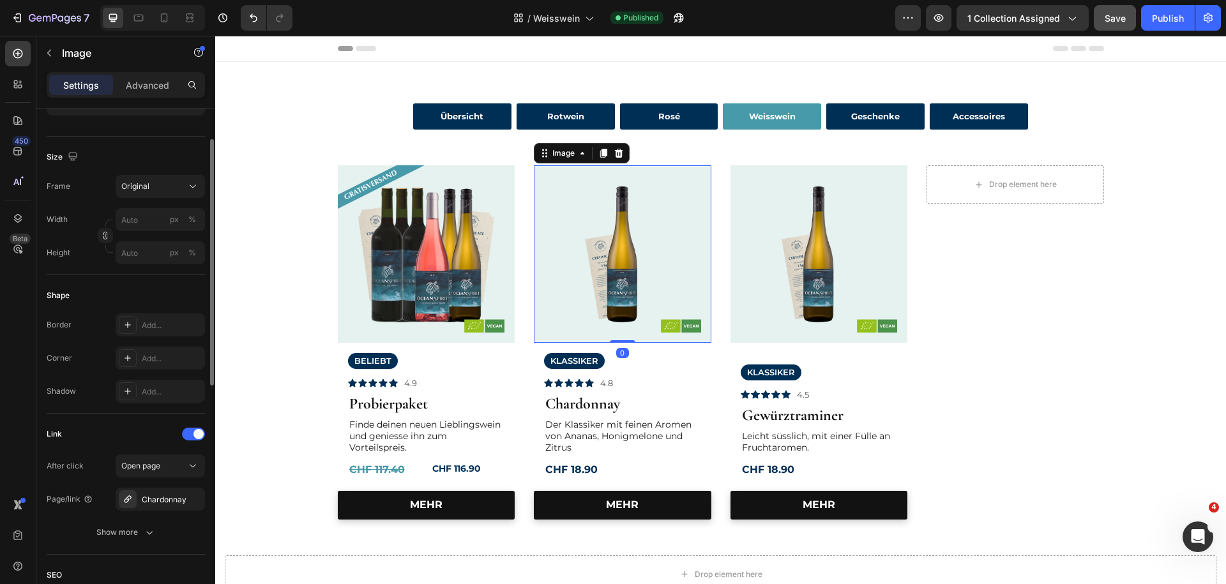
scroll to position [345, 0]
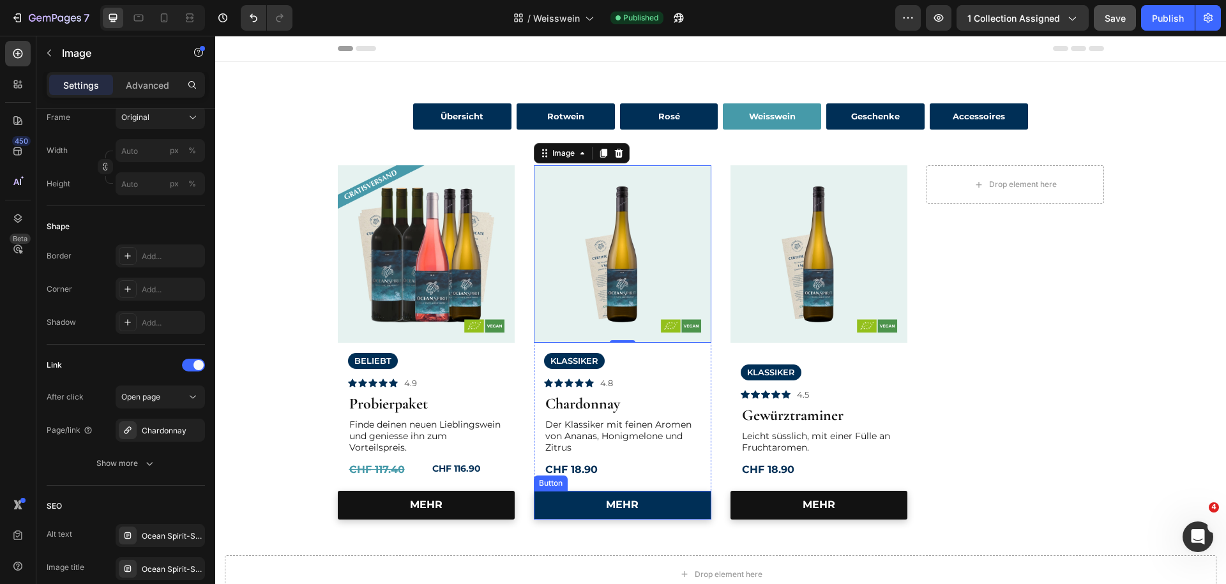
click at [576, 499] on link "MEHR" at bounding box center [623, 505] width 178 height 29
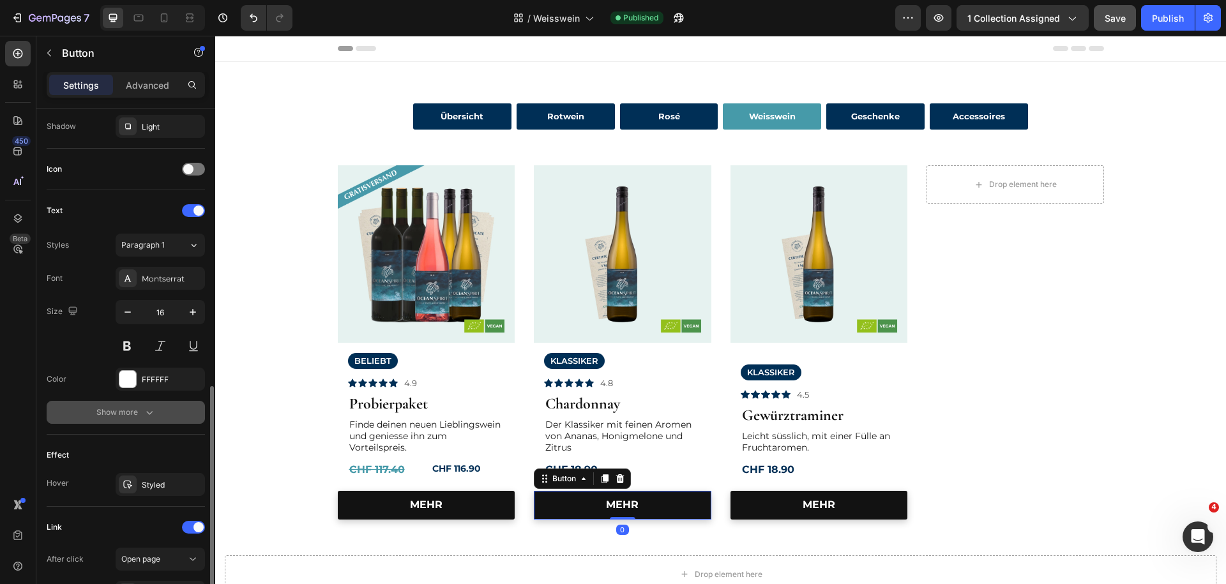
scroll to position [414, 0]
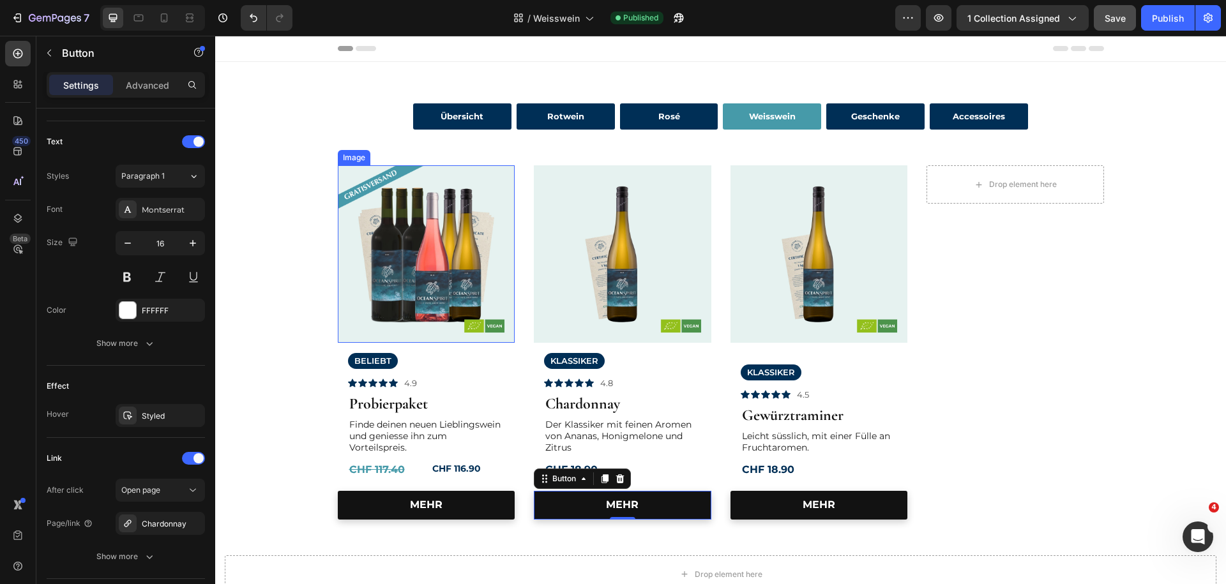
click at [369, 316] on img at bounding box center [427, 254] width 178 height 178
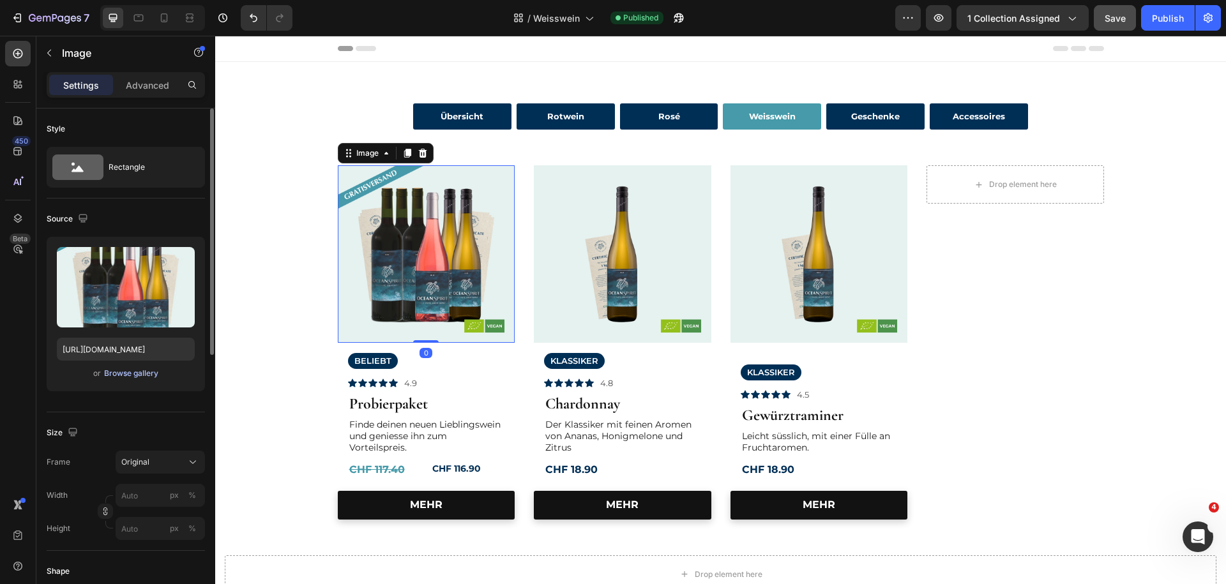
scroll to position [276, 0]
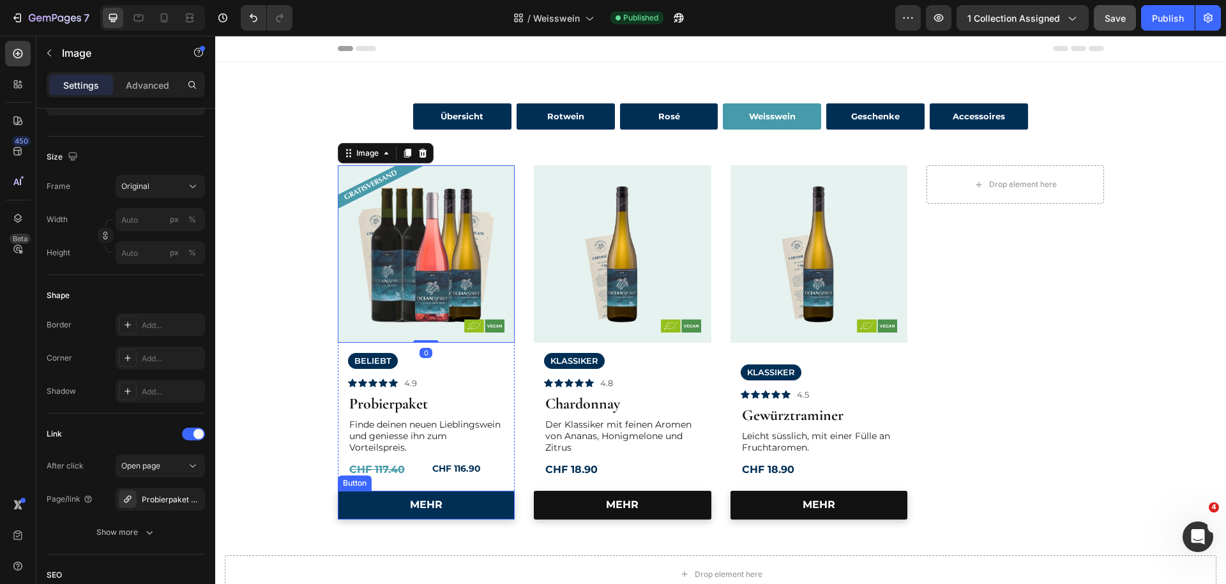
click at [391, 501] on link "MEHR" at bounding box center [427, 505] width 178 height 29
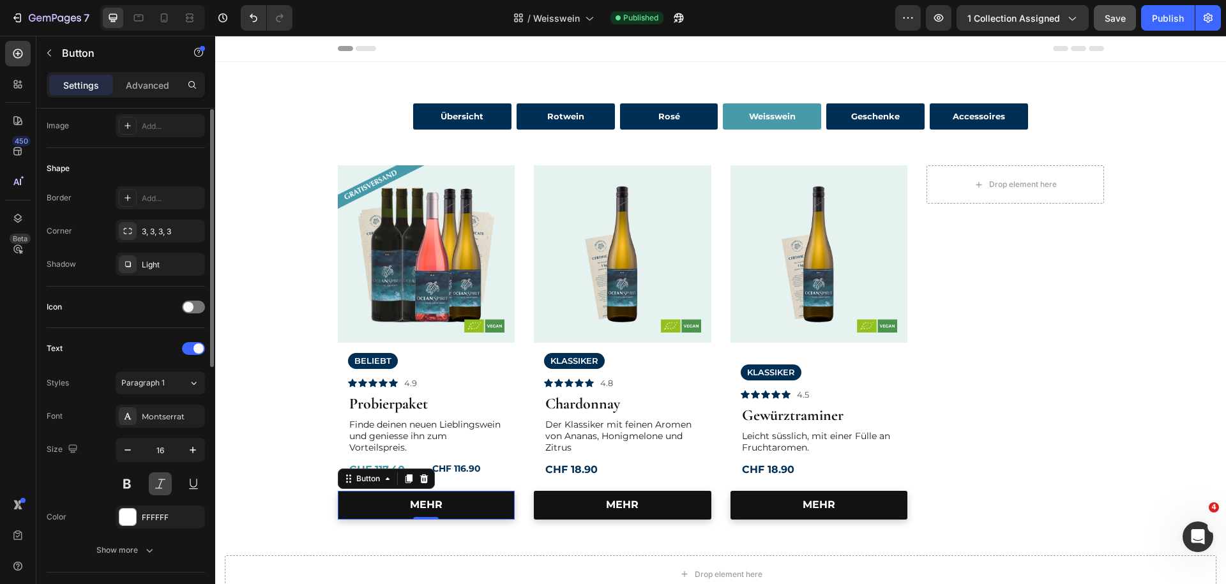
scroll to position [138, 0]
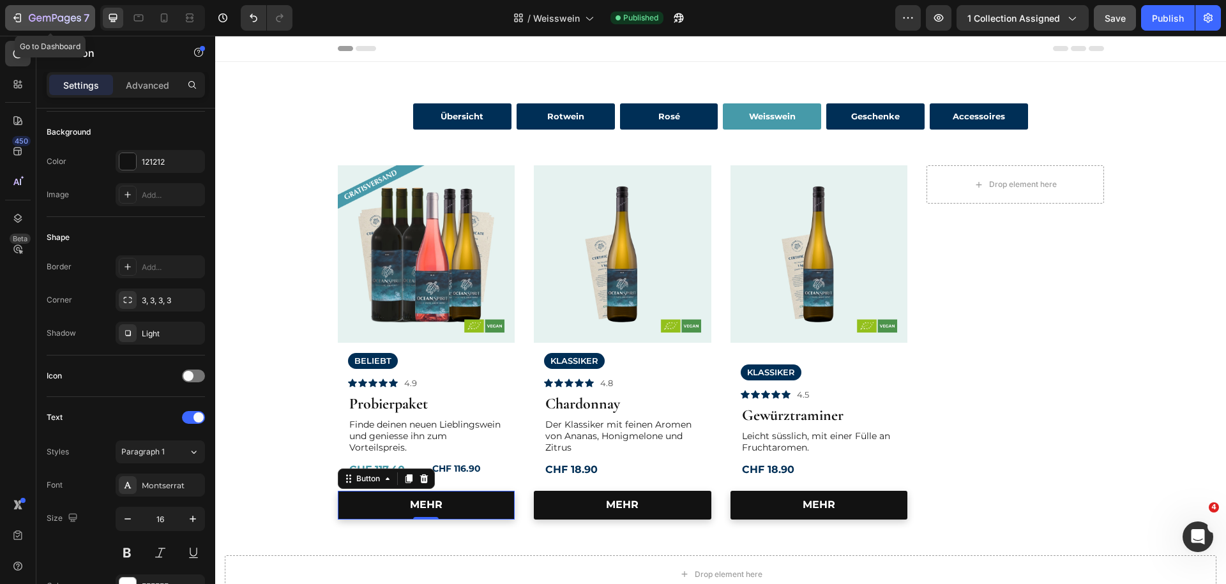
click at [19, 21] on icon "button" at bounding box center [17, 17] width 13 height 13
